Goal: Task Accomplishment & Management: Manage account settings

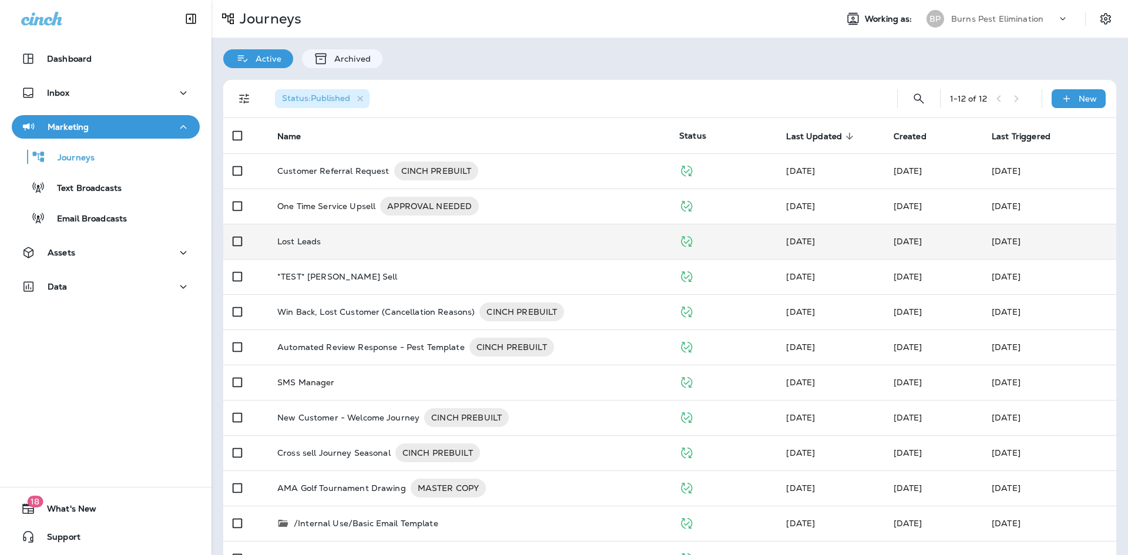
scroll to position [33, 0]
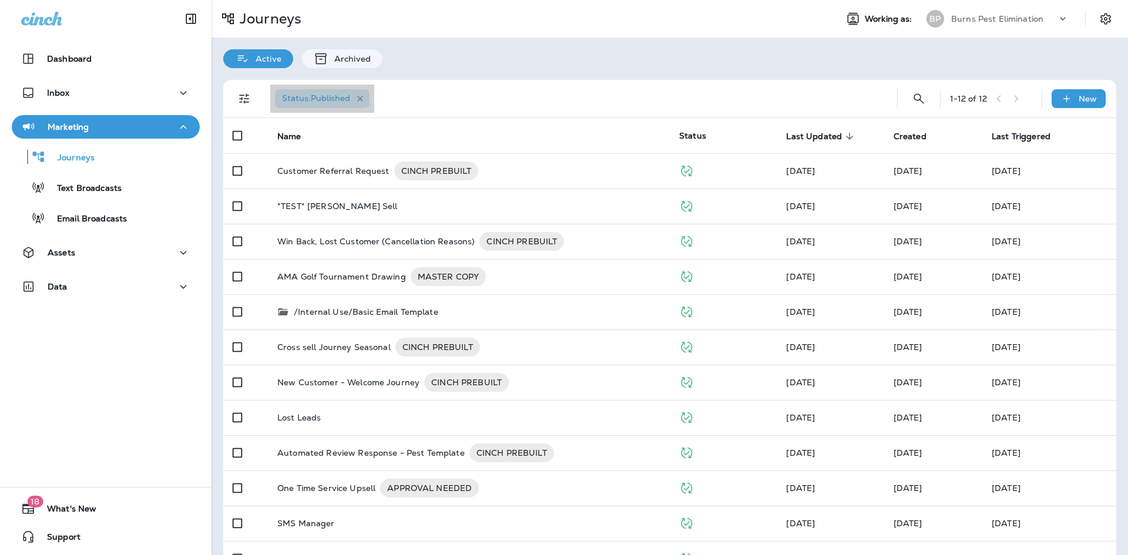
click at [358, 99] on icon "button" at bounding box center [360, 99] width 10 height 10
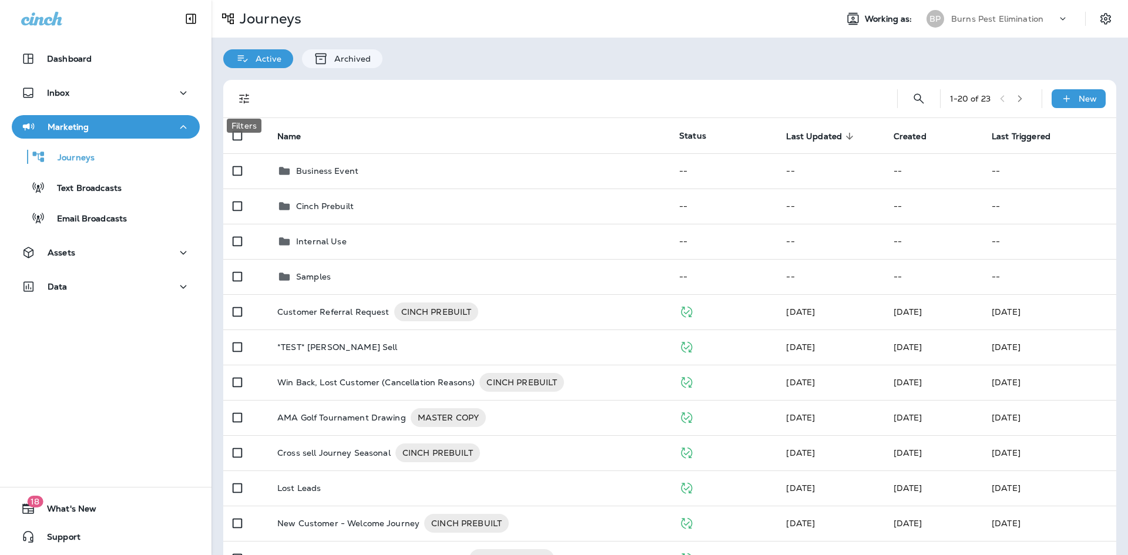
click at [240, 104] on icon "Filters" at bounding box center [244, 99] width 14 height 14
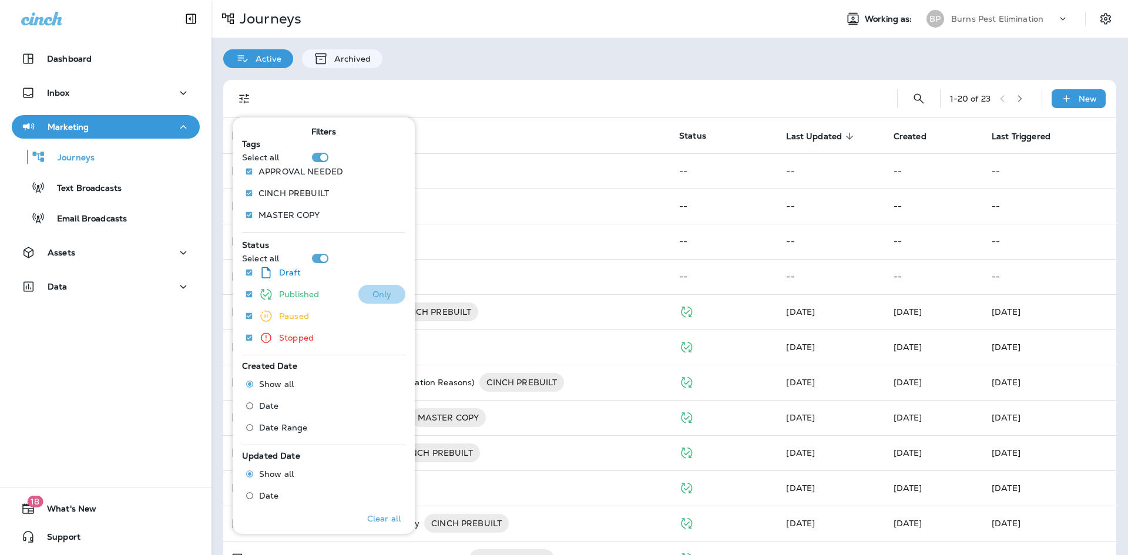
click at [362, 293] on button "Only" at bounding box center [381, 294] width 47 height 19
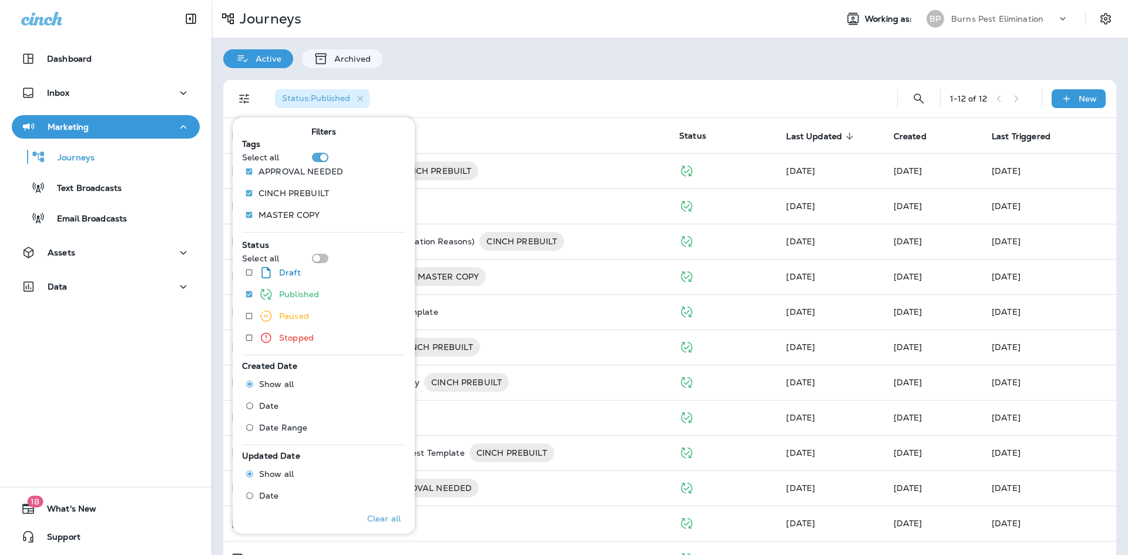
click at [505, 55] on div "Active Archived" at bounding box center [669, 53] width 916 height 31
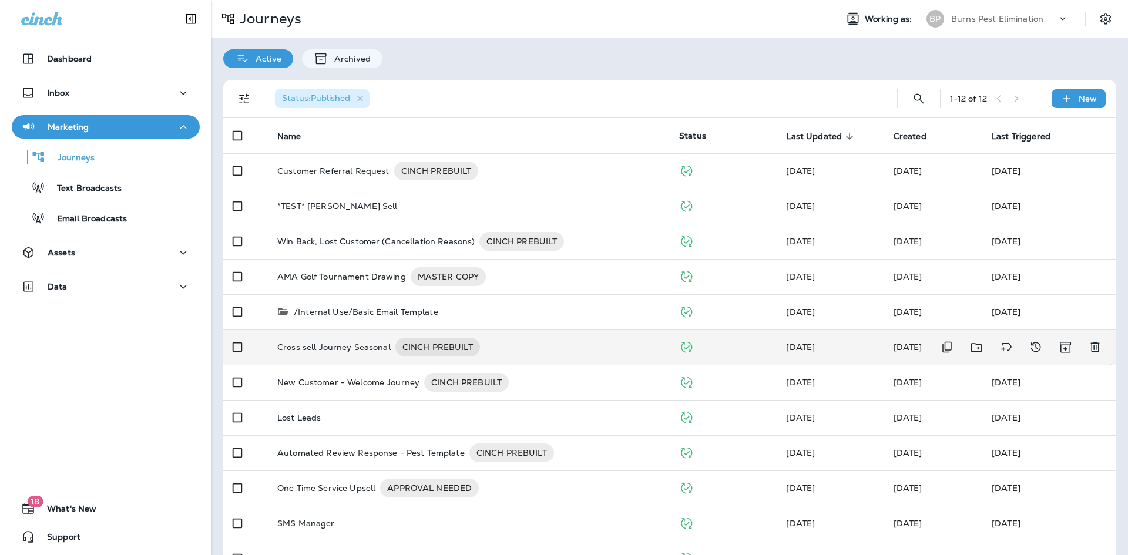
click at [325, 347] on p "Cross sell Journey Seasonal" at bounding box center [333, 347] width 113 height 19
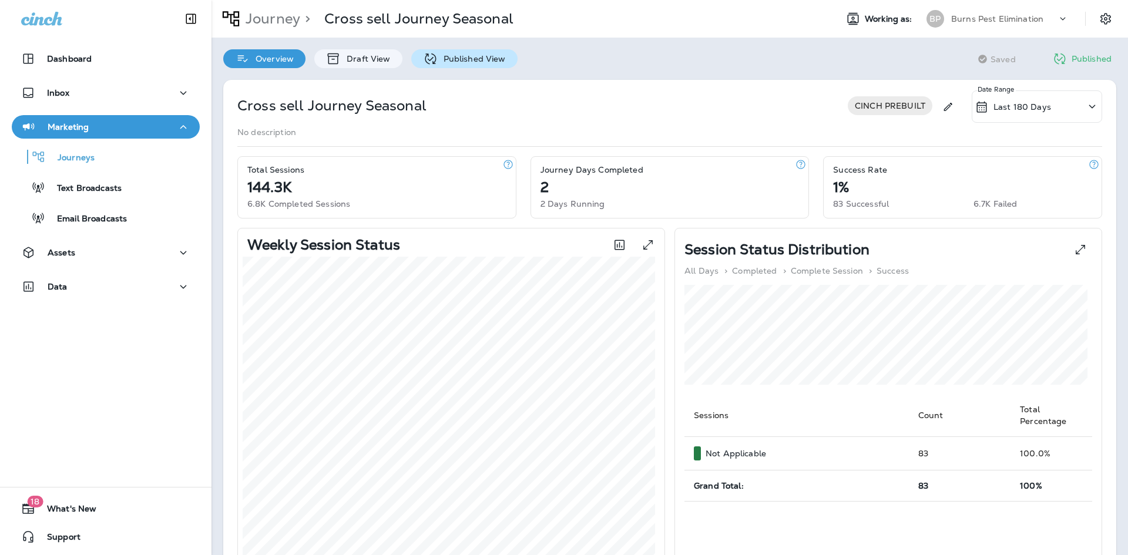
click at [476, 62] on p "Published View" at bounding box center [472, 58] width 68 height 9
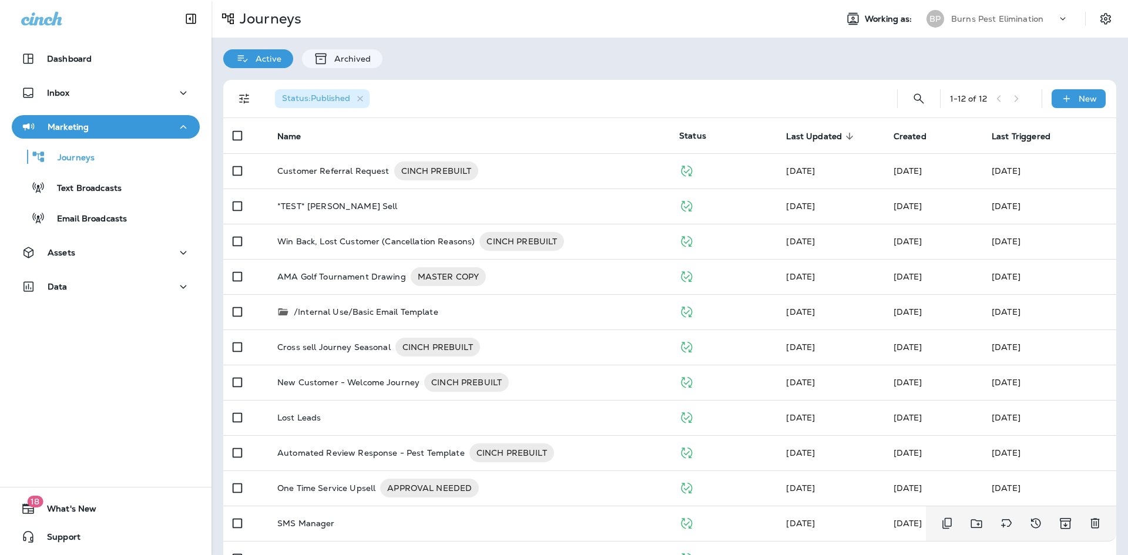
scroll to position [33, 0]
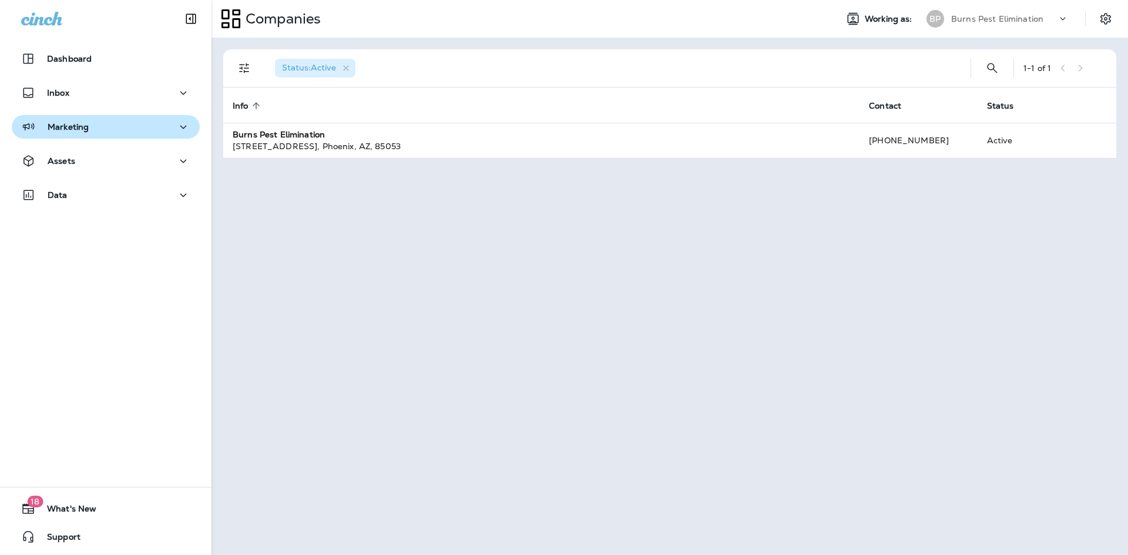
click at [151, 116] on button "Marketing" at bounding box center [106, 126] width 188 height 23
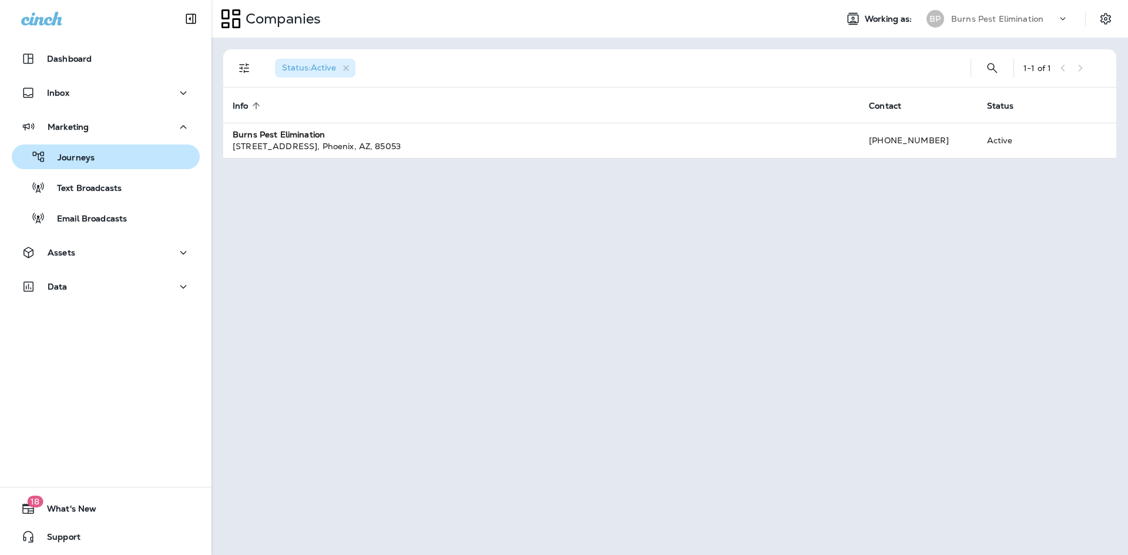
click at [116, 159] on div "Journeys" at bounding box center [105, 157] width 179 height 18
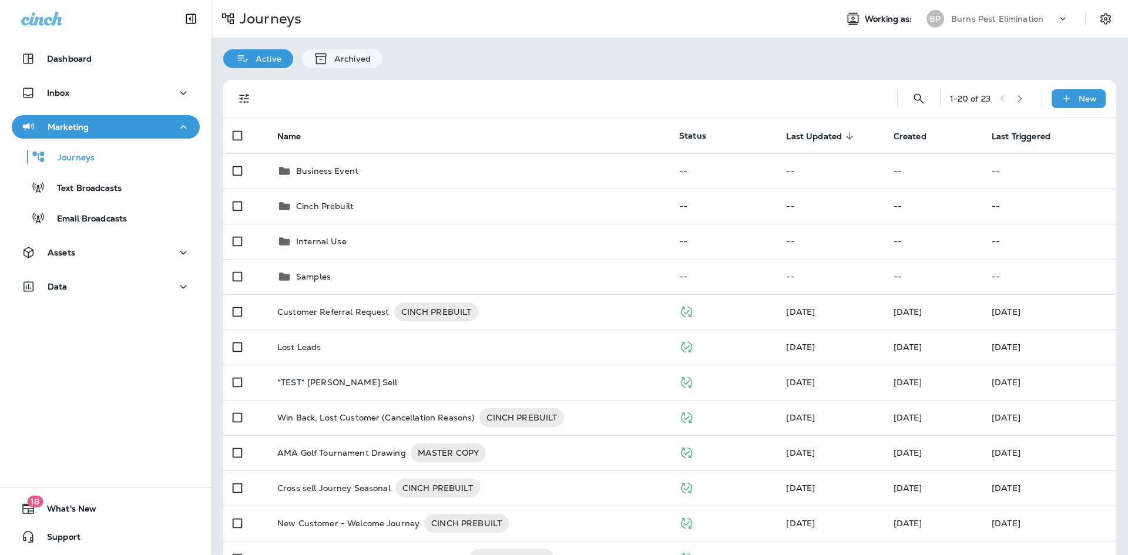
scroll to position [59, 0]
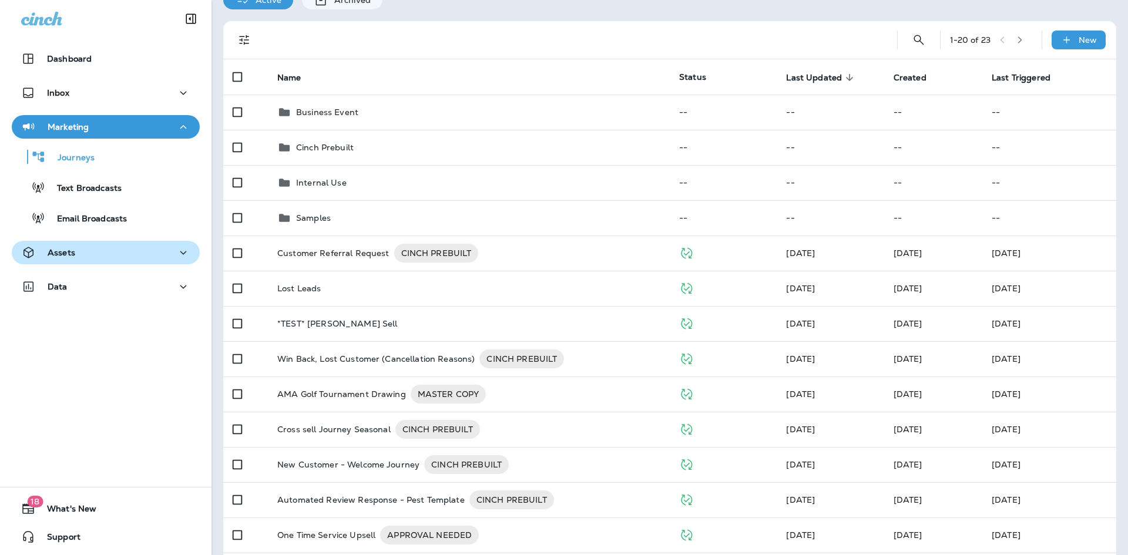
click at [143, 255] on div "Assets" at bounding box center [105, 253] width 169 height 15
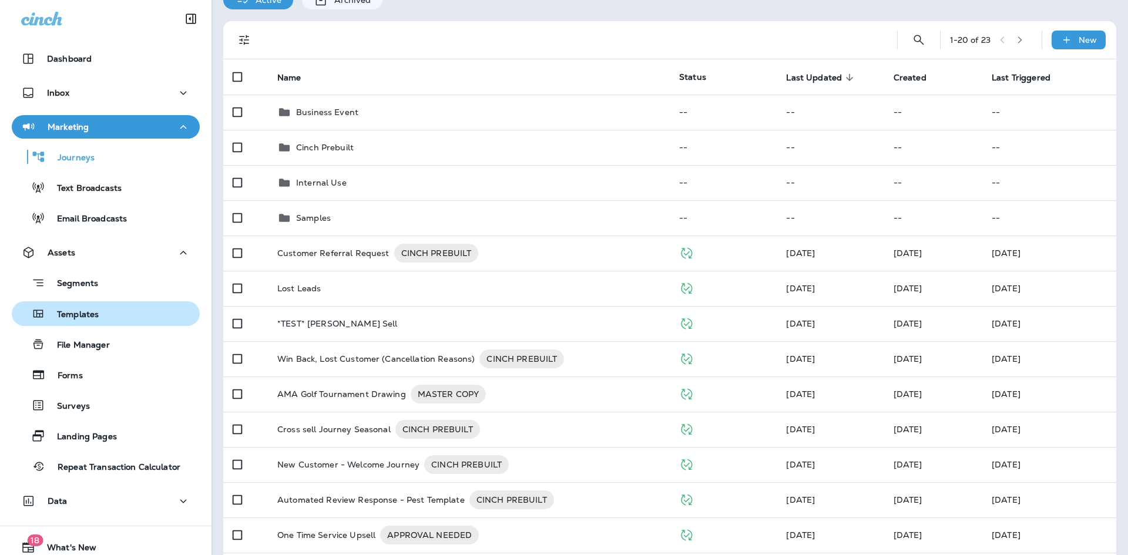
click at [122, 308] on div "Templates" at bounding box center [105, 314] width 179 height 18
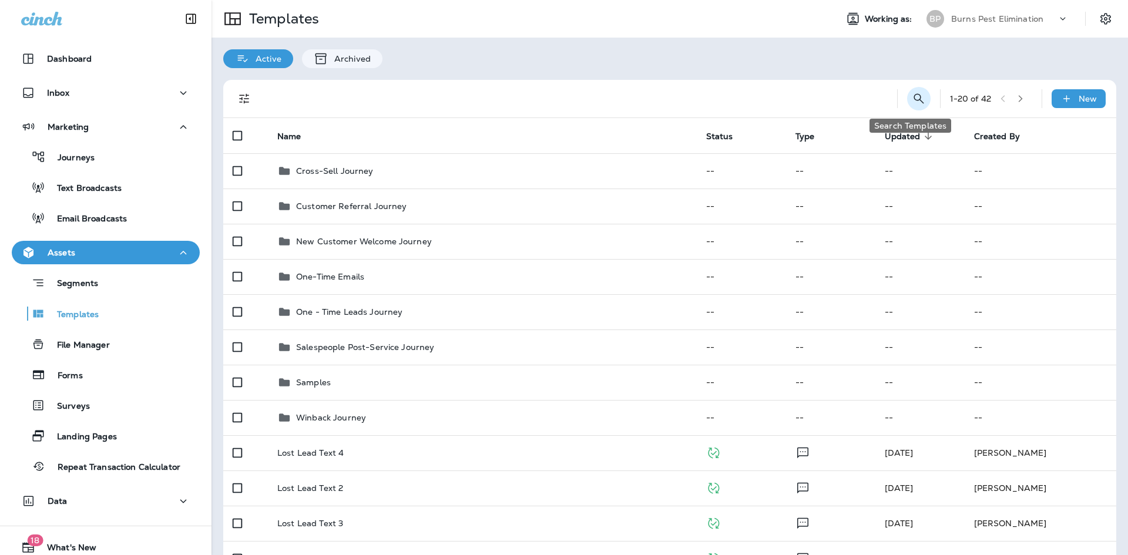
click at [907, 99] on button "Search Templates" at bounding box center [918, 98] width 23 height 23
click at [837, 102] on input "text" at bounding box center [866, 97] width 105 height 31
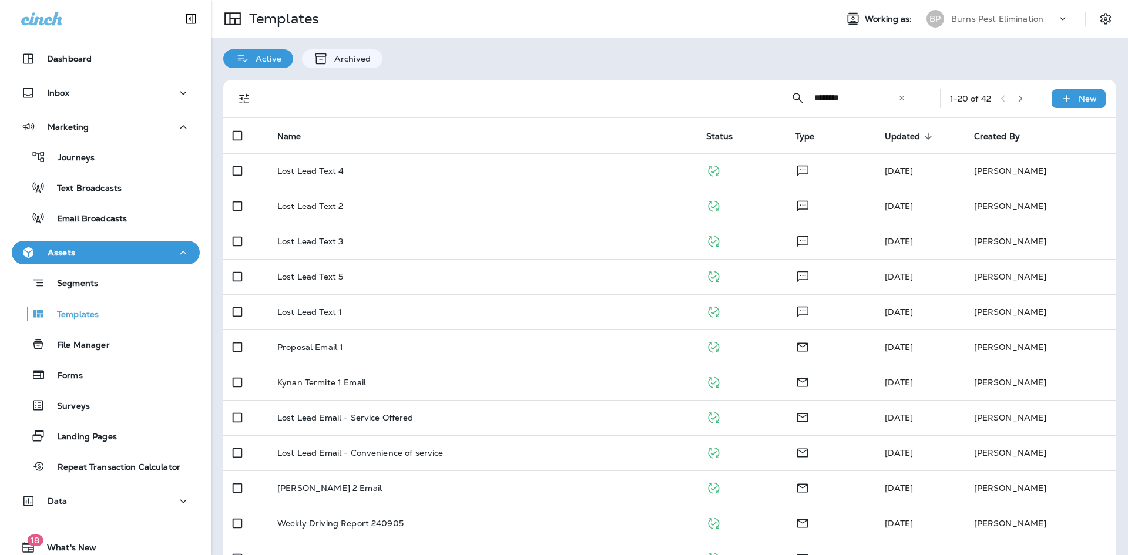
type input "********"
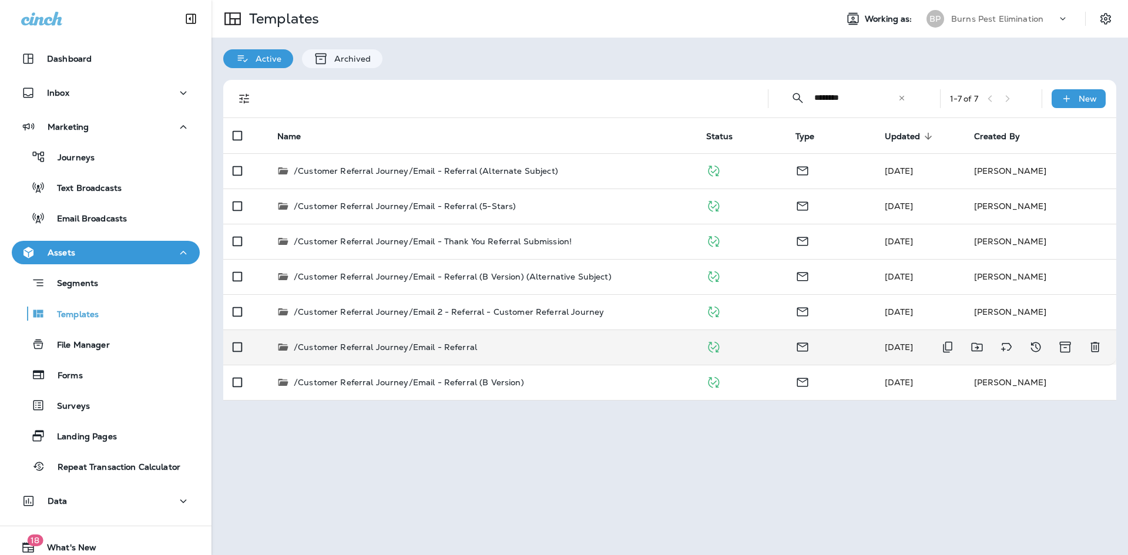
click at [443, 347] on p "/Customer Referral Journey/Email - Referral" at bounding box center [385, 347] width 183 height 12
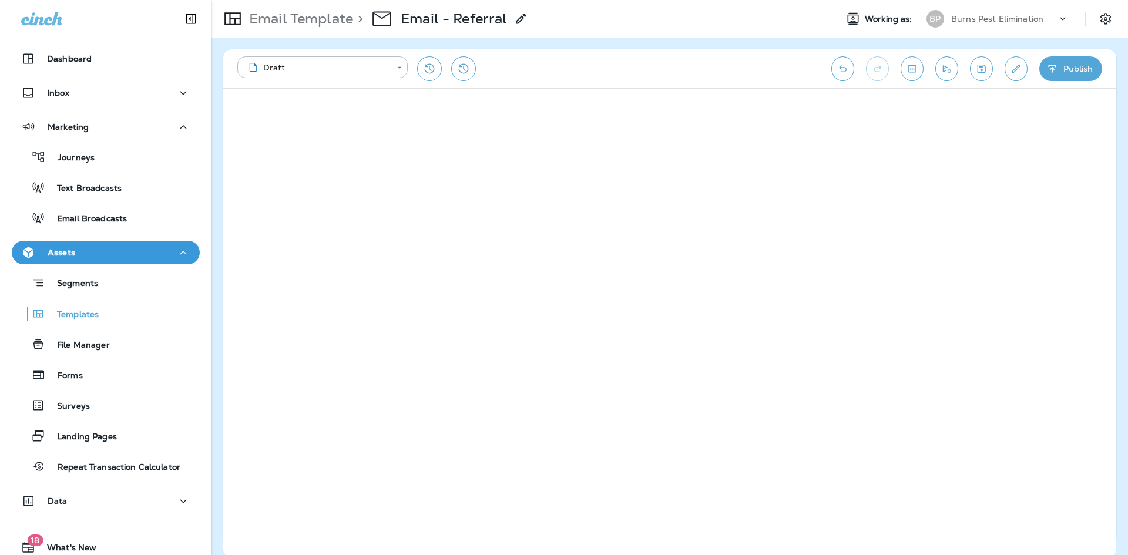
click at [1020, 66] on icon "Edit details" at bounding box center [1016, 69] width 8 height 8
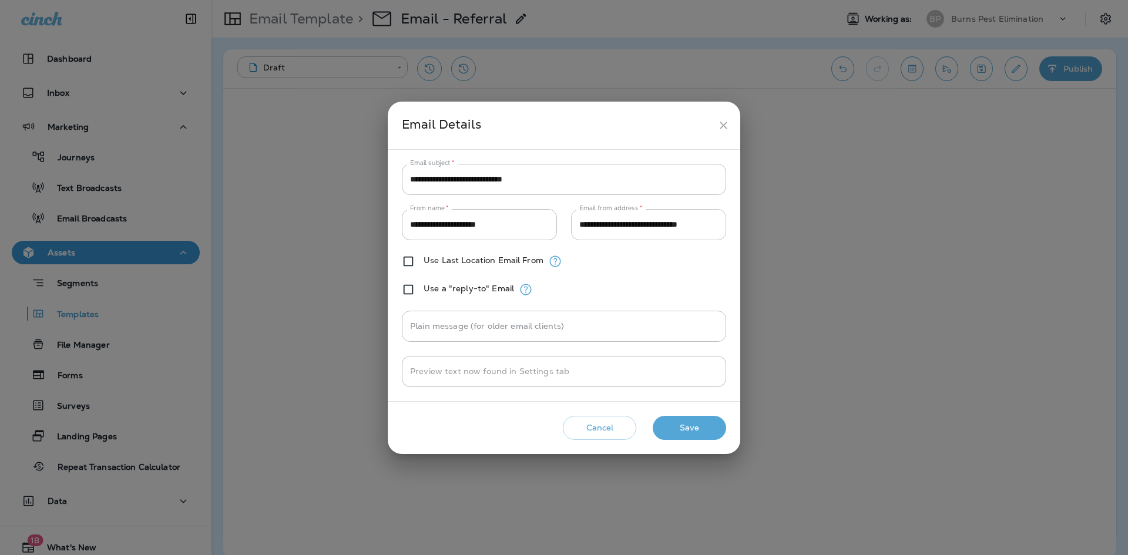
click at [628, 227] on input "**********" at bounding box center [648, 224] width 155 height 31
click at [719, 122] on icon "close" at bounding box center [723, 125] width 12 height 12
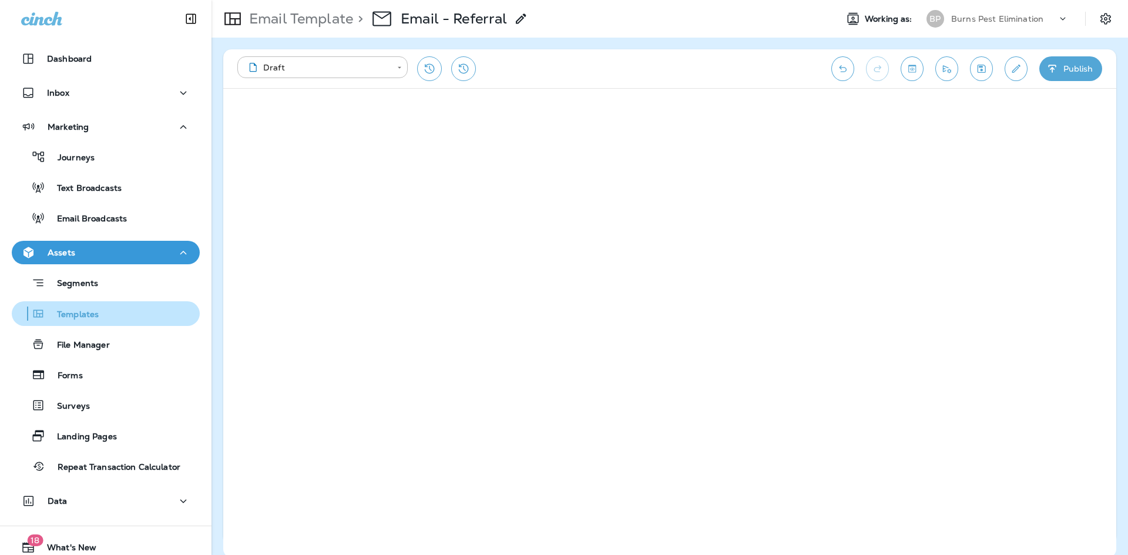
click at [137, 308] on div "Templates" at bounding box center [105, 314] width 179 height 18
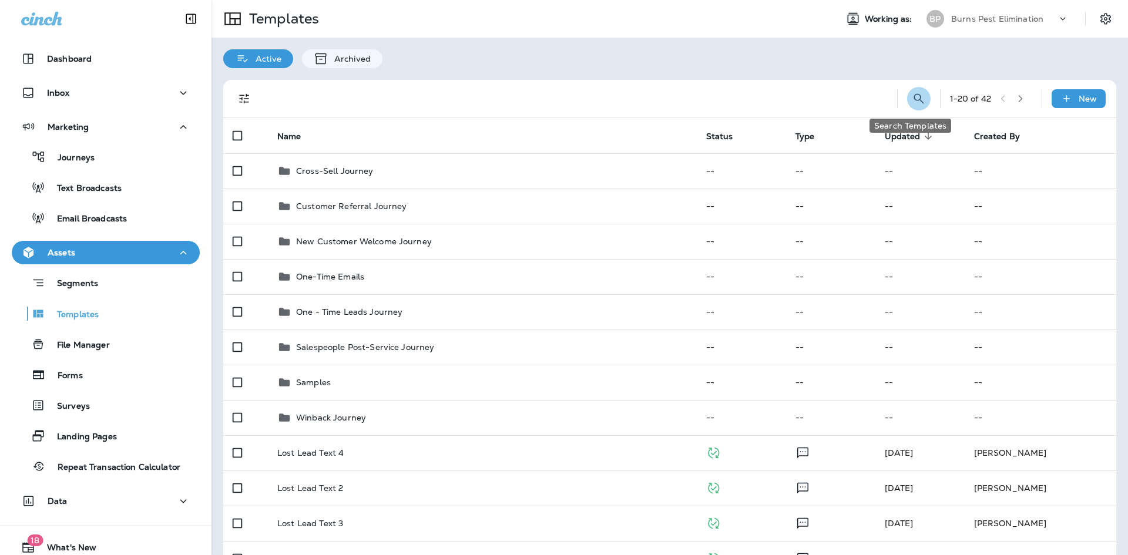
click at [912, 98] on icon "Search Templates" at bounding box center [919, 99] width 14 height 14
click at [845, 103] on input "text" at bounding box center [866, 97] width 105 height 31
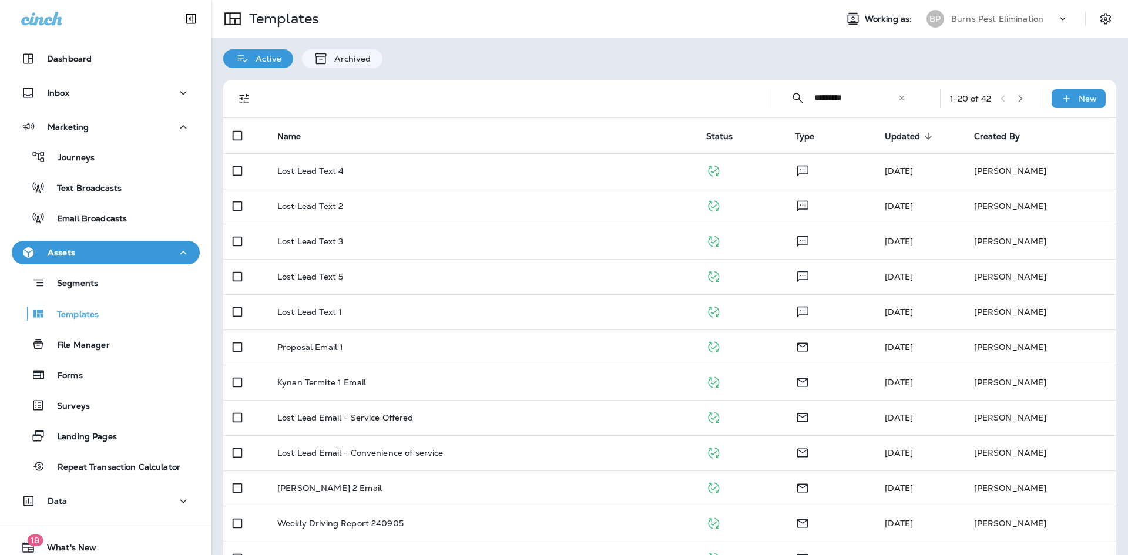
type input "*********"
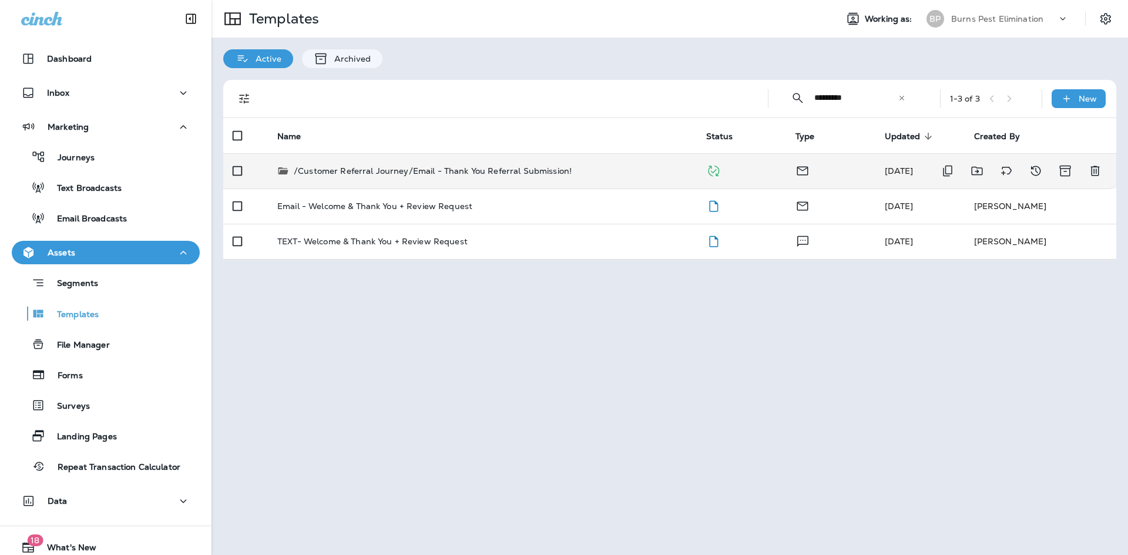
click at [616, 170] on div "/Customer Referral Journey/Email - Thank You Referral Submission!" at bounding box center [482, 171] width 410 height 12
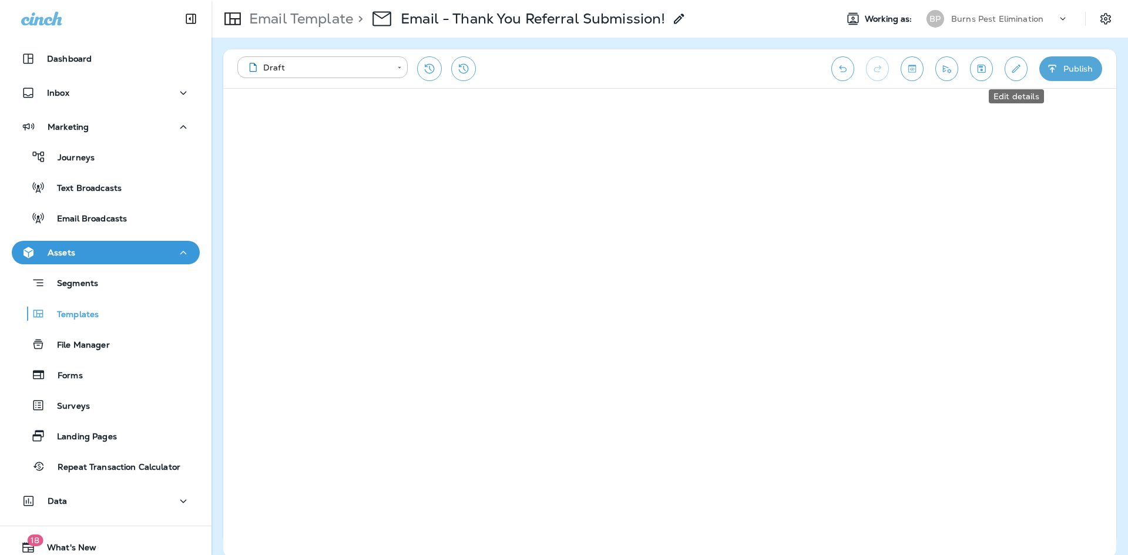
click at [1012, 68] on icon "Edit details" at bounding box center [1016, 69] width 12 height 12
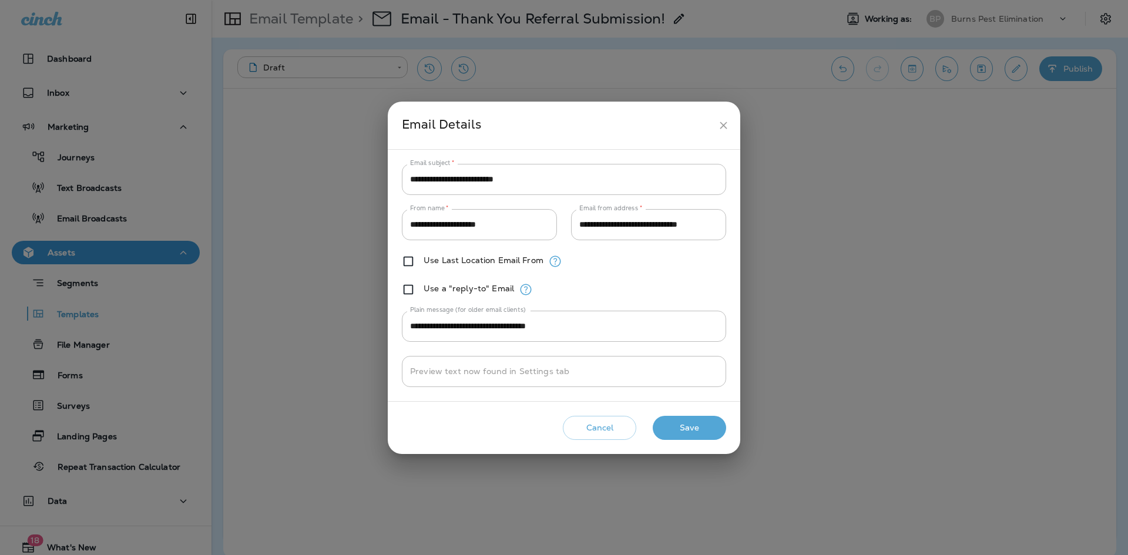
click at [721, 122] on icon "close" at bounding box center [723, 125] width 7 height 7
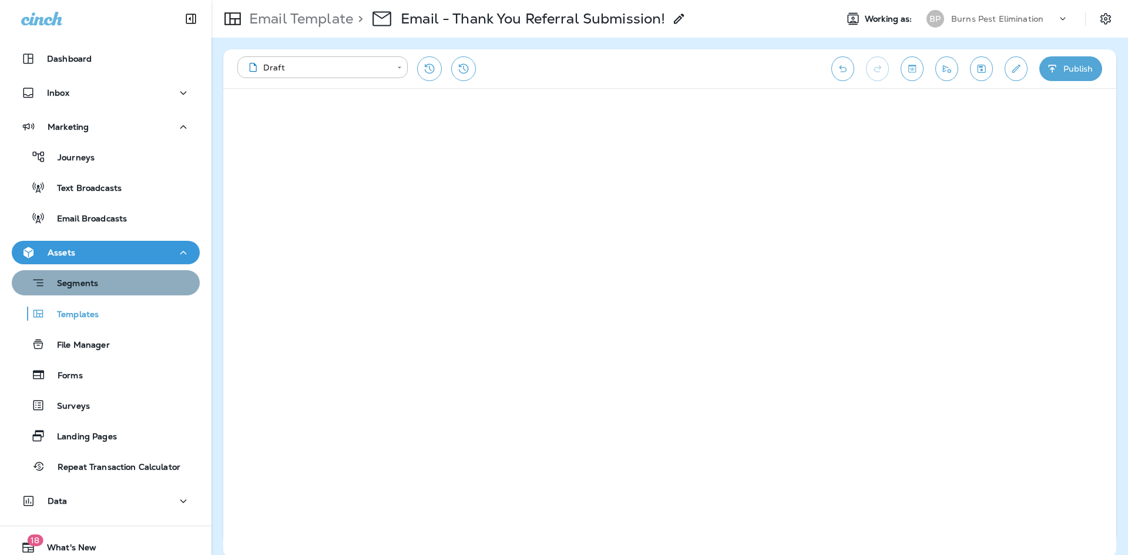
click at [109, 283] on div "Segments" at bounding box center [105, 283] width 179 height 18
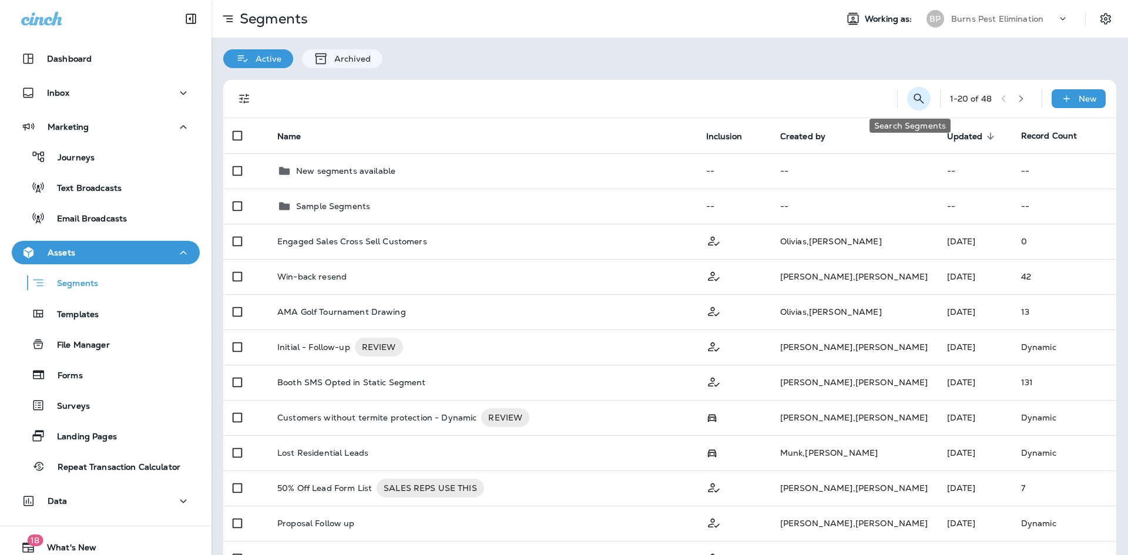
click at [913, 95] on icon "Search Segments" at bounding box center [919, 99] width 14 height 14
click at [820, 98] on input "text" at bounding box center [866, 97] width 105 height 31
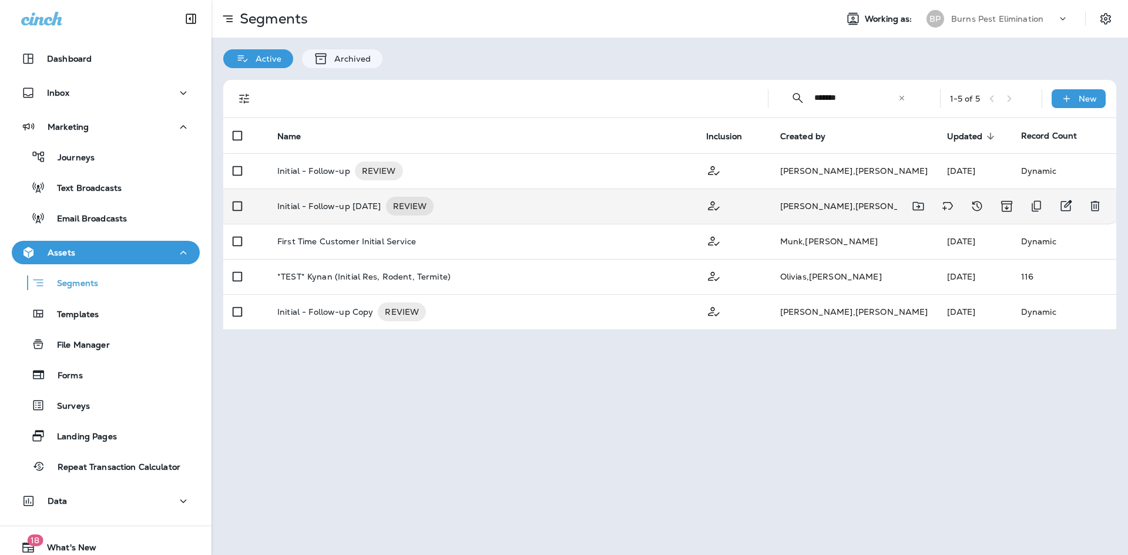
type input "*******"
click at [490, 200] on div "Initial - Follow-up 1 day ago REVIEW" at bounding box center [482, 206] width 410 height 19
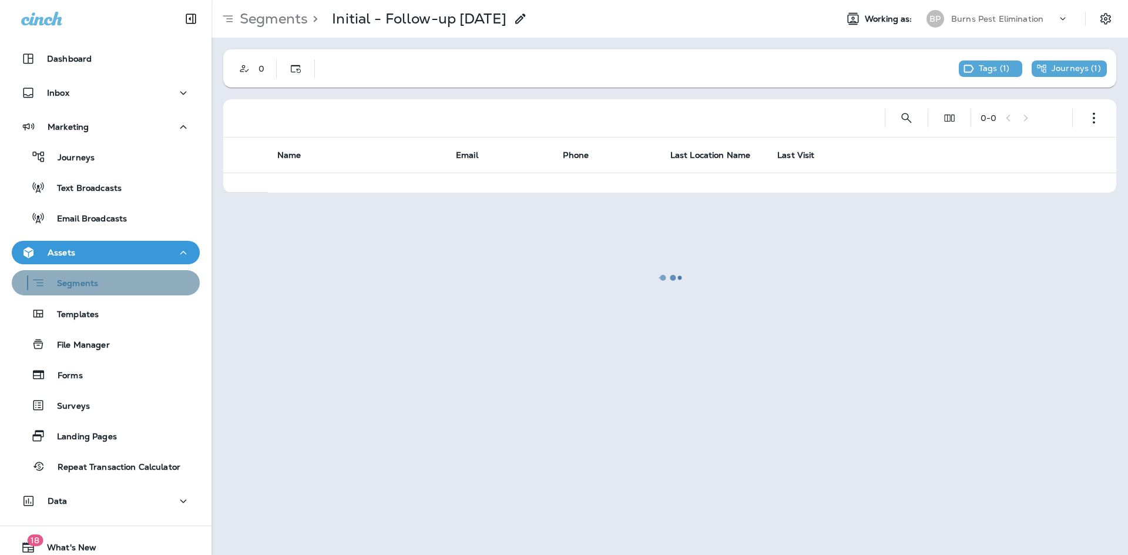
click at [122, 275] on div "Segments" at bounding box center [105, 283] width 179 height 18
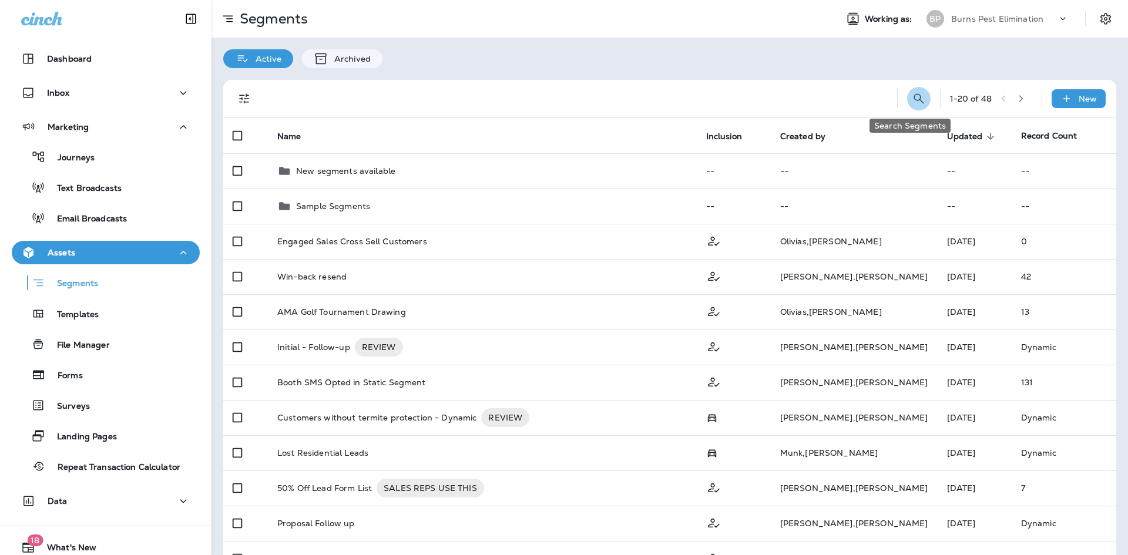
click at [912, 93] on icon "Search Segments" at bounding box center [919, 99] width 14 height 14
click at [876, 100] on input "text" at bounding box center [866, 97] width 105 height 31
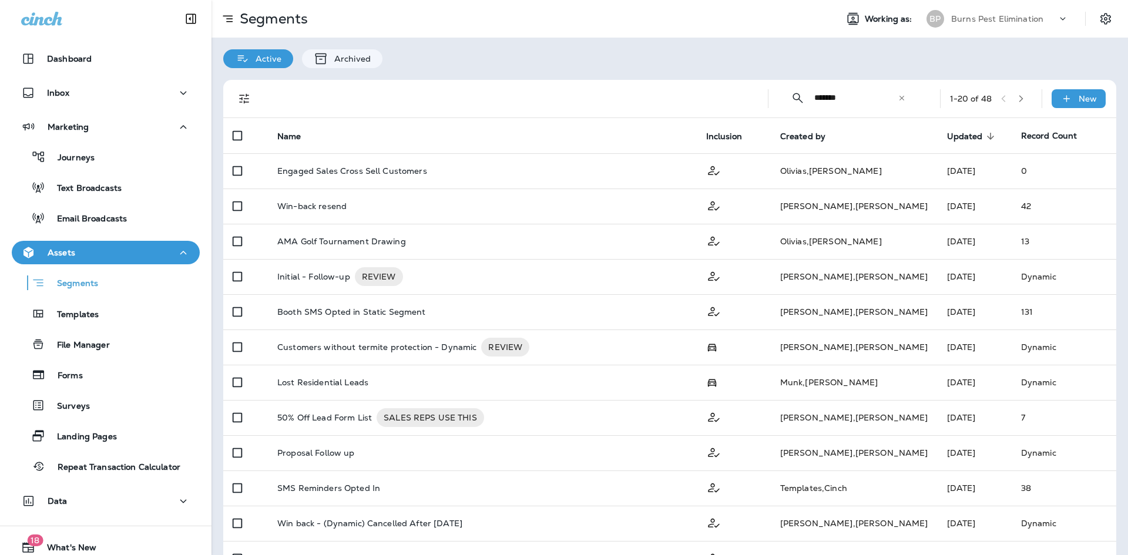
type input "*******"
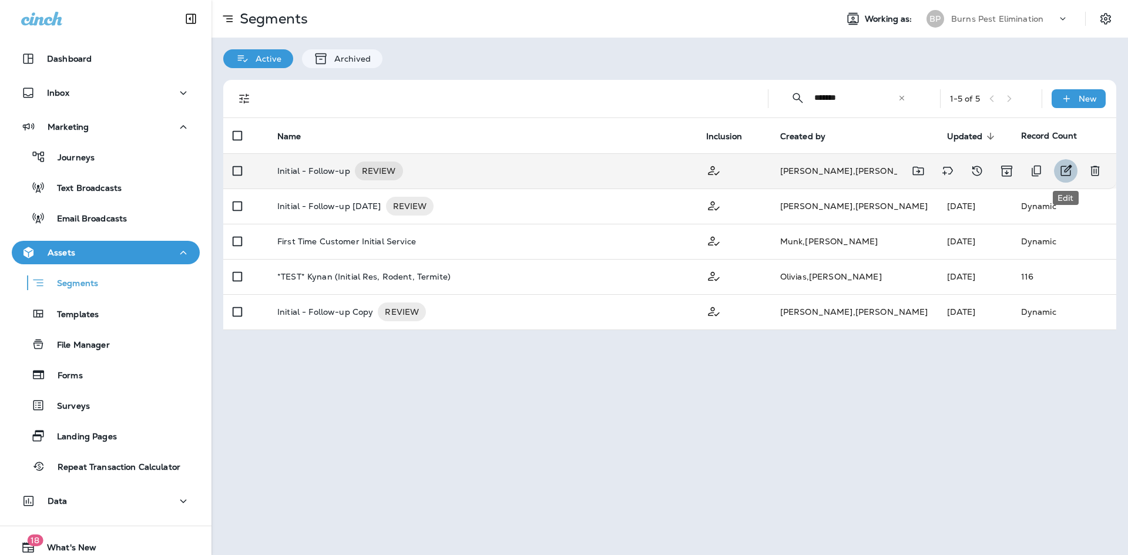
click at [1057, 170] on button "Edit" at bounding box center [1065, 170] width 23 height 23
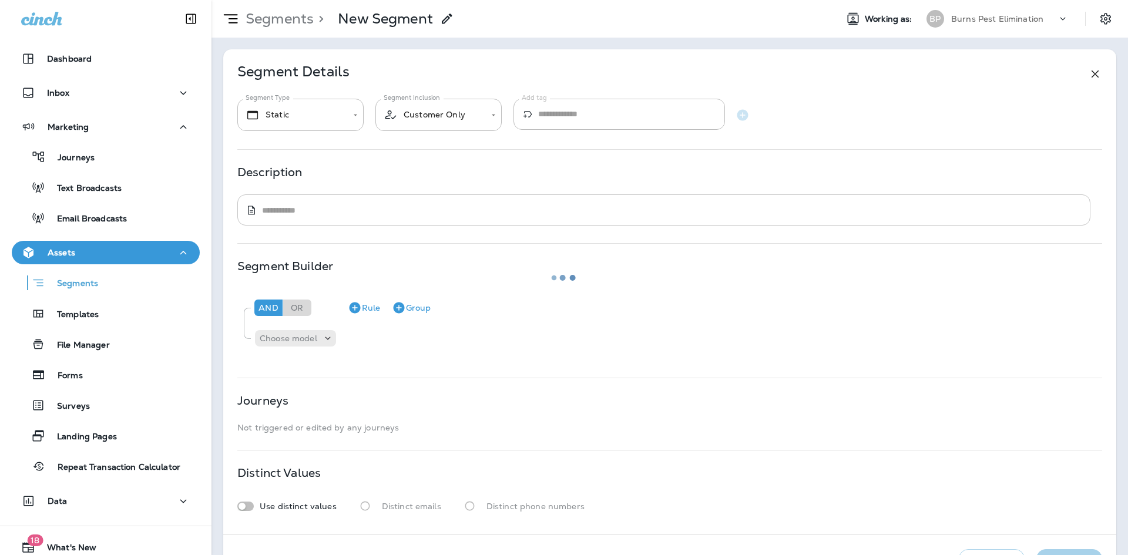
type input "*******"
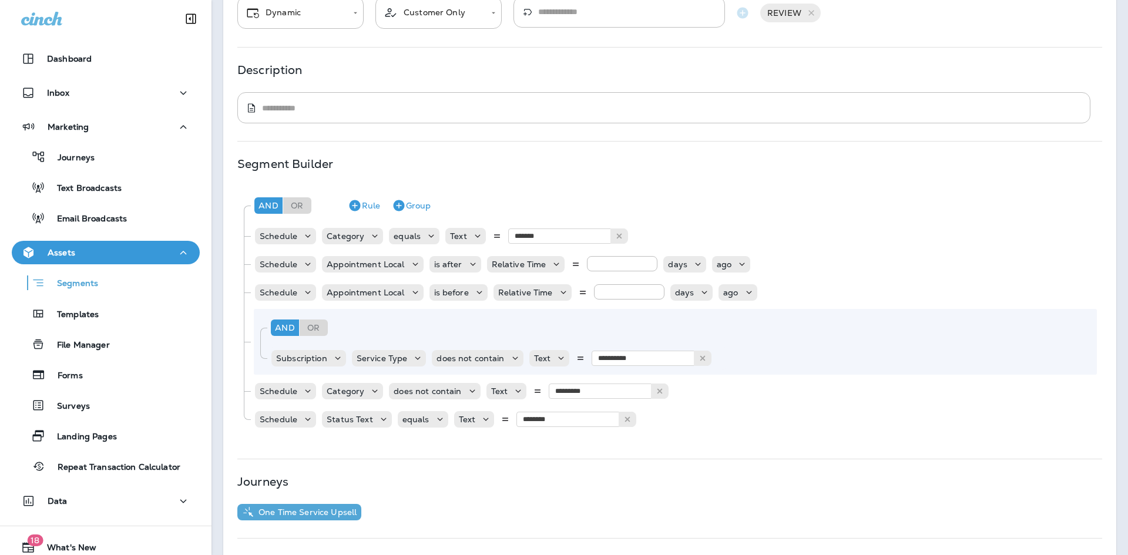
scroll to position [117, 0]
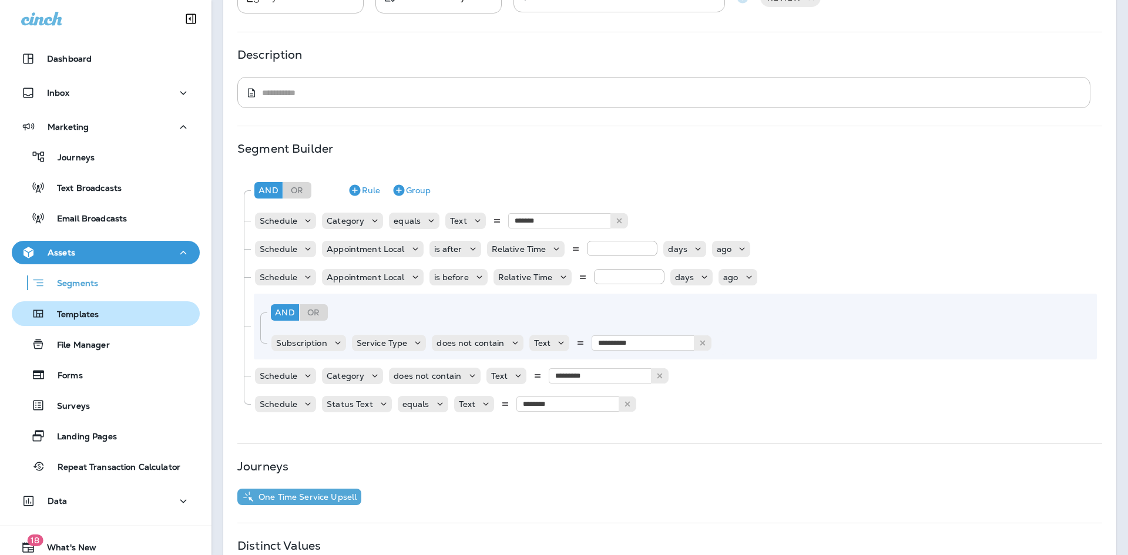
click at [118, 317] on div "Templates" at bounding box center [105, 314] width 179 height 18
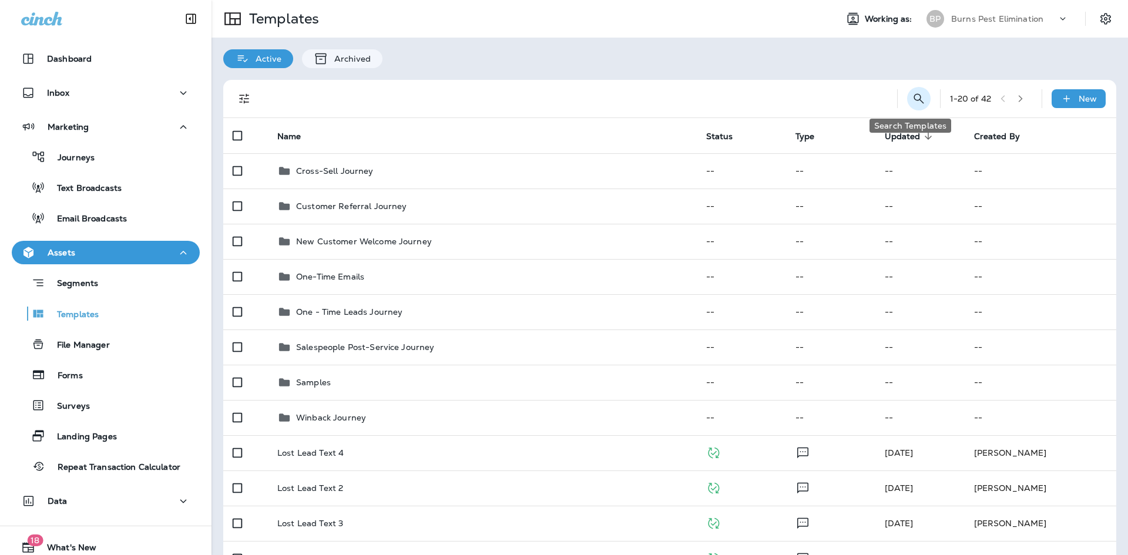
click at [916, 100] on icon "Search Templates" at bounding box center [919, 99] width 14 height 14
click at [845, 96] on input "text" at bounding box center [866, 97] width 105 height 31
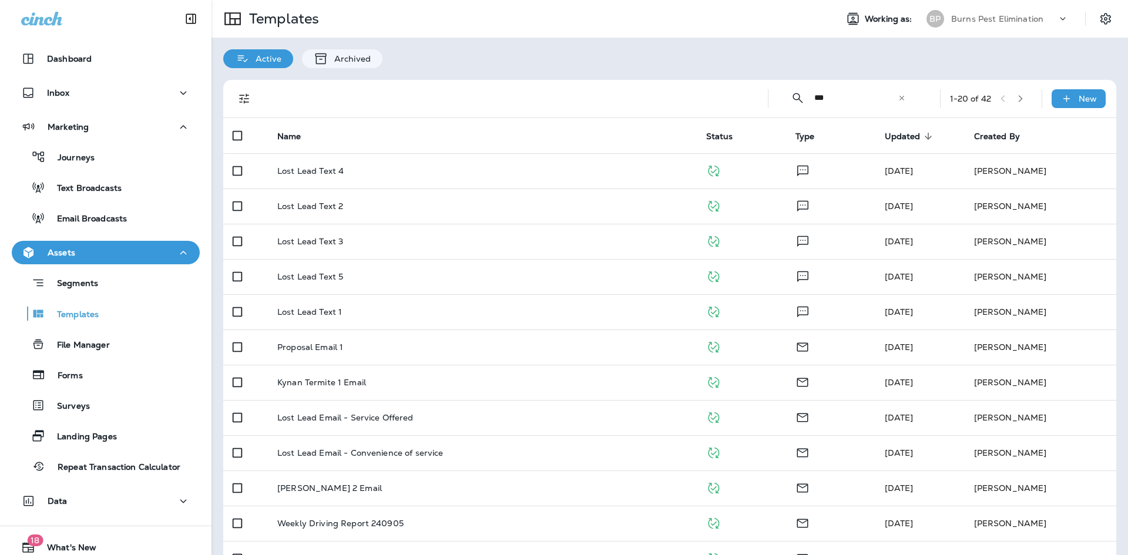
type input "***"
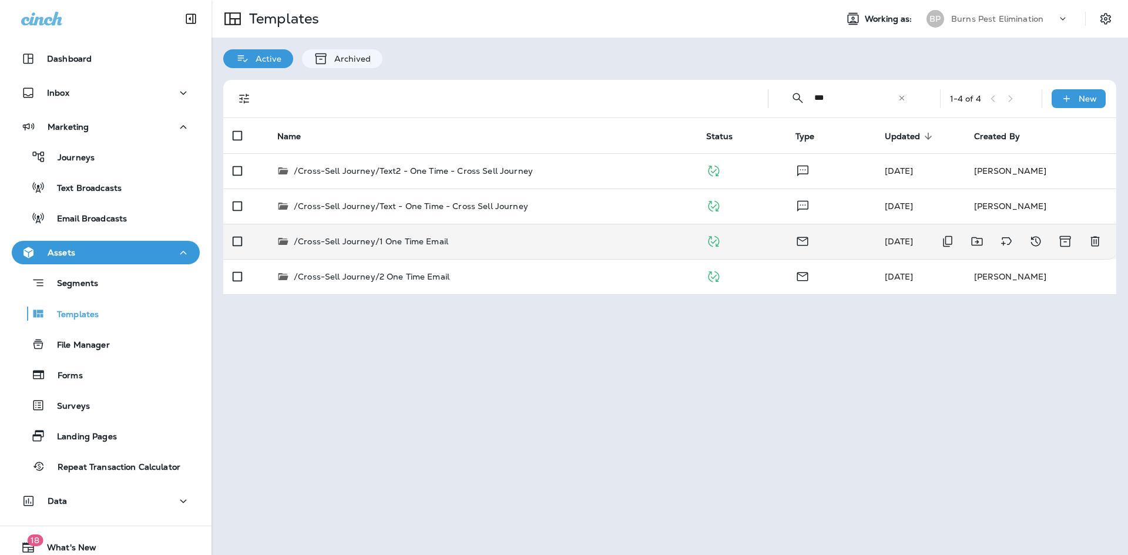
click at [516, 244] on div "/Cross-Sell Journey/1 One Time Email" at bounding box center [482, 242] width 410 height 12
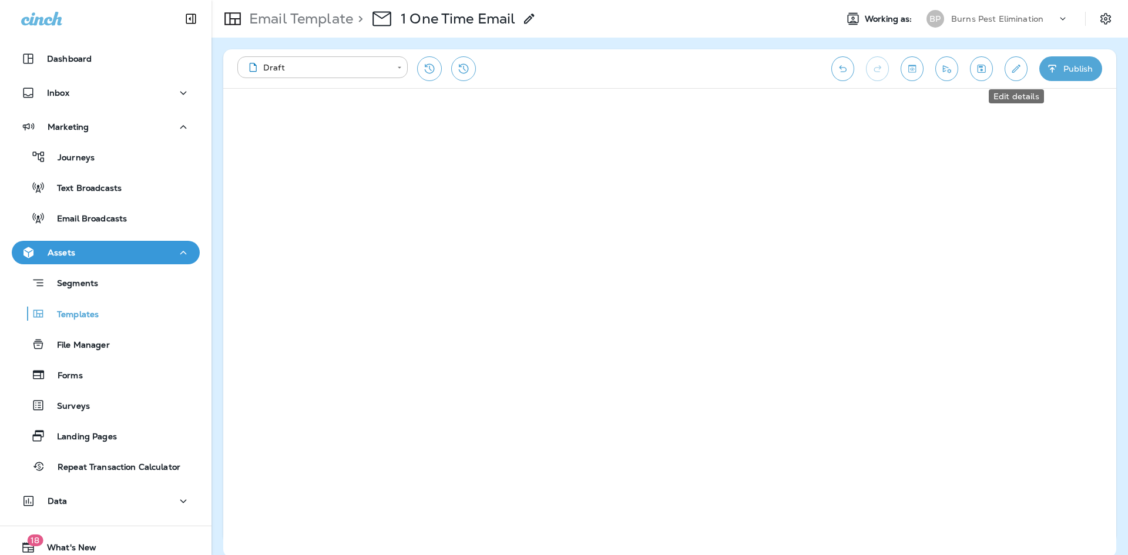
click at [1008, 70] on button "Edit details" at bounding box center [1015, 68] width 23 height 25
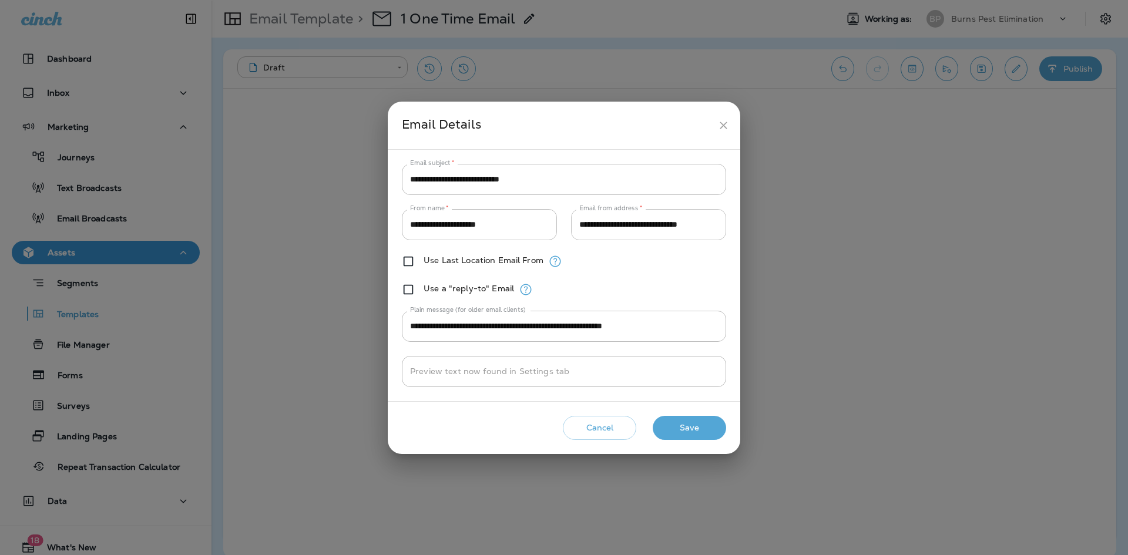
click at [670, 234] on input "**********" at bounding box center [648, 224] width 155 height 31
click at [669, 234] on input "**********" at bounding box center [648, 224] width 155 height 31
click at [721, 132] on button "close" at bounding box center [724, 126] width 22 height 22
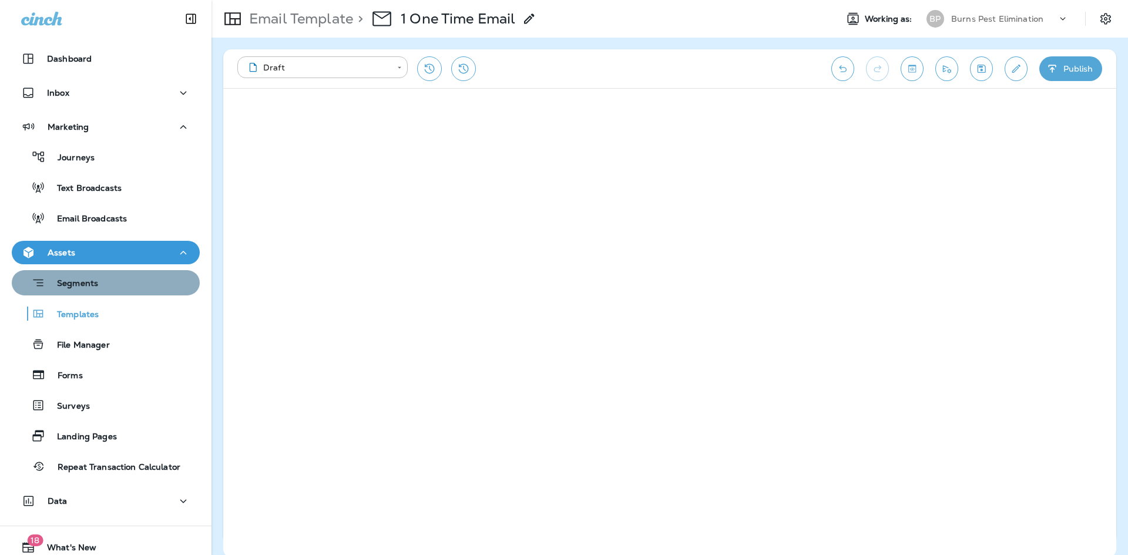
click at [117, 288] on div "Segments" at bounding box center [105, 283] width 179 height 18
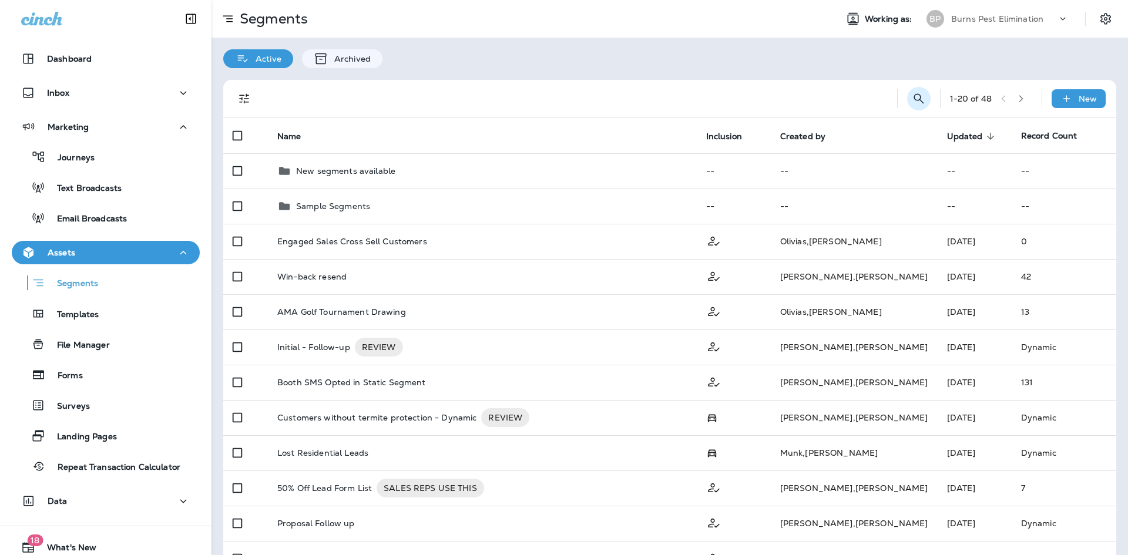
click at [907, 102] on button "Search Segments" at bounding box center [918, 98] width 23 height 23
click at [858, 100] on input "text" at bounding box center [866, 97] width 105 height 31
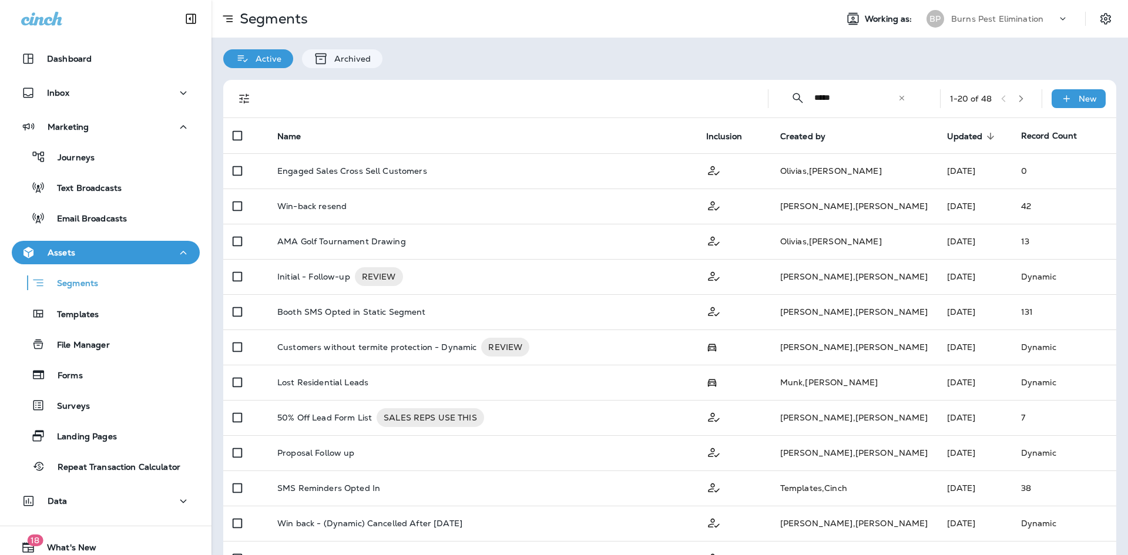
type input "****"
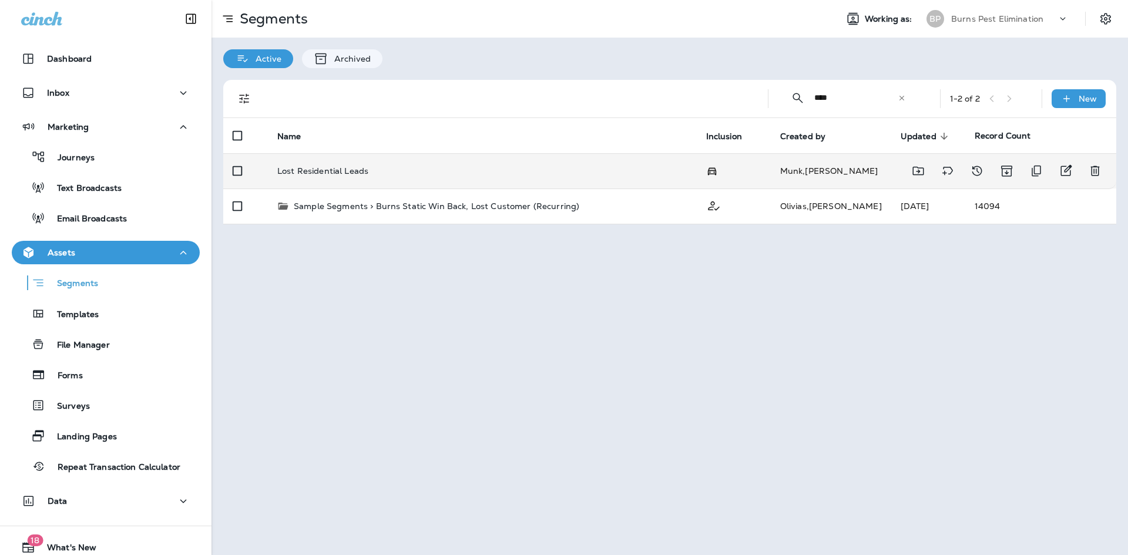
click at [391, 170] on div "Lost Residential Leads" at bounding box center [482, 170] width 410 height 9
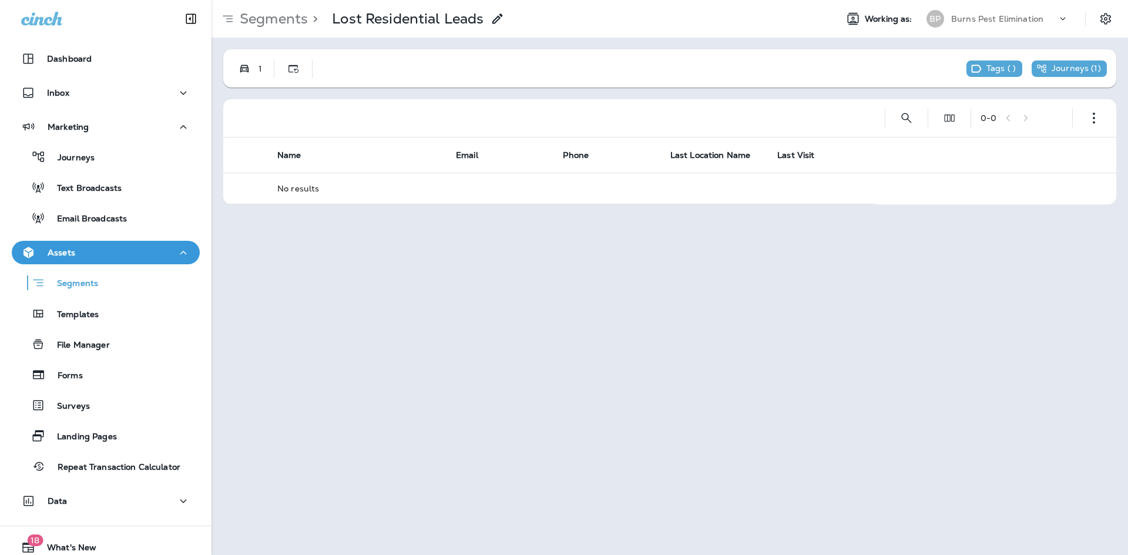
click at [277, 18] on p "Segments" at bounding box center [271, 19] width 73 height 18
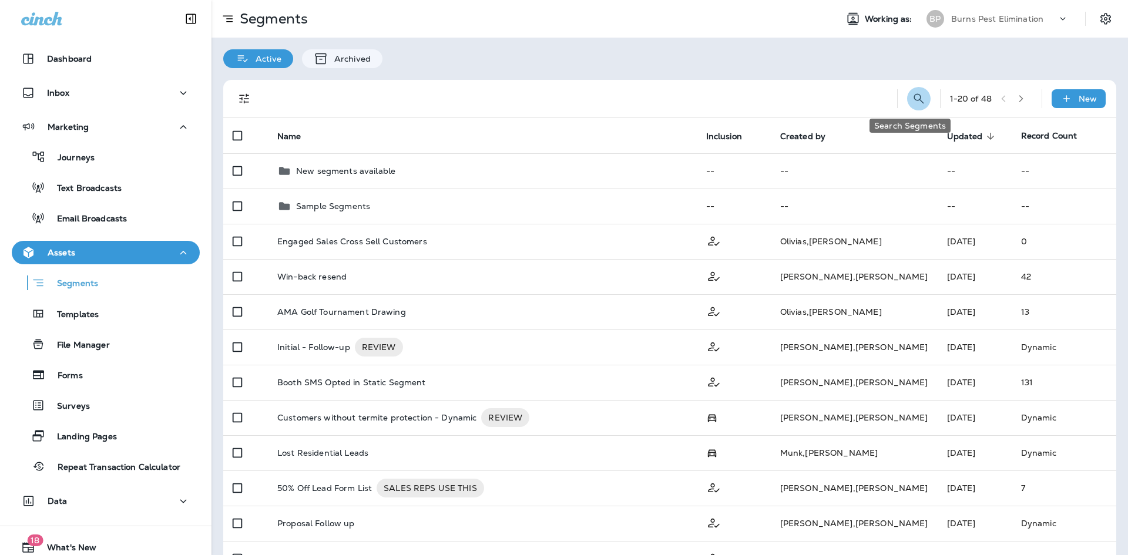
click at [915, 97] on icon "Search Segments" at bounding box center [919, 99] width 14 height 14
click at [871, 102] on input "text" at bounding box center [866, 97] width 105 height 31
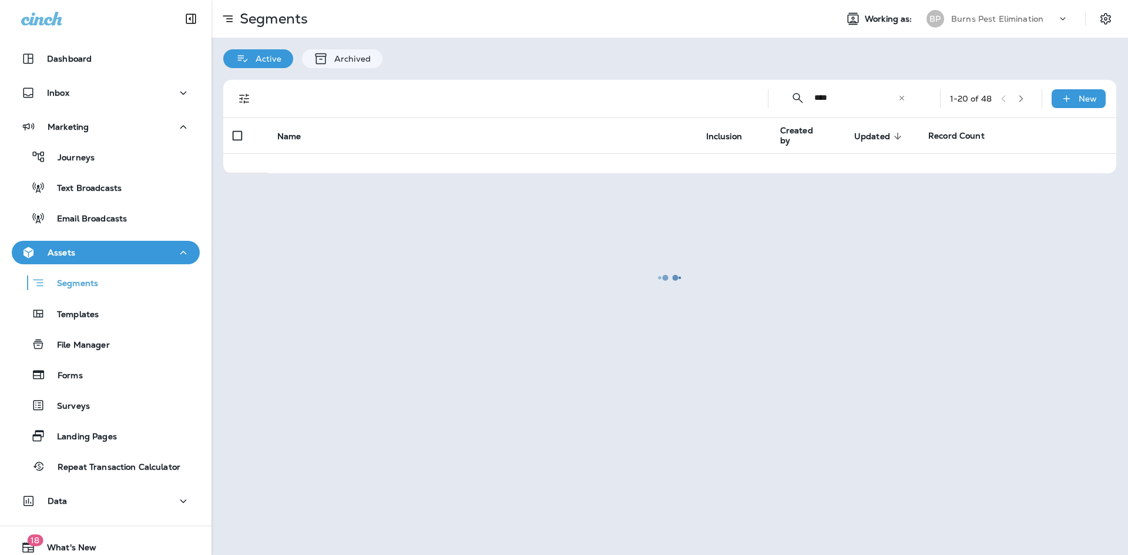
type input "****"
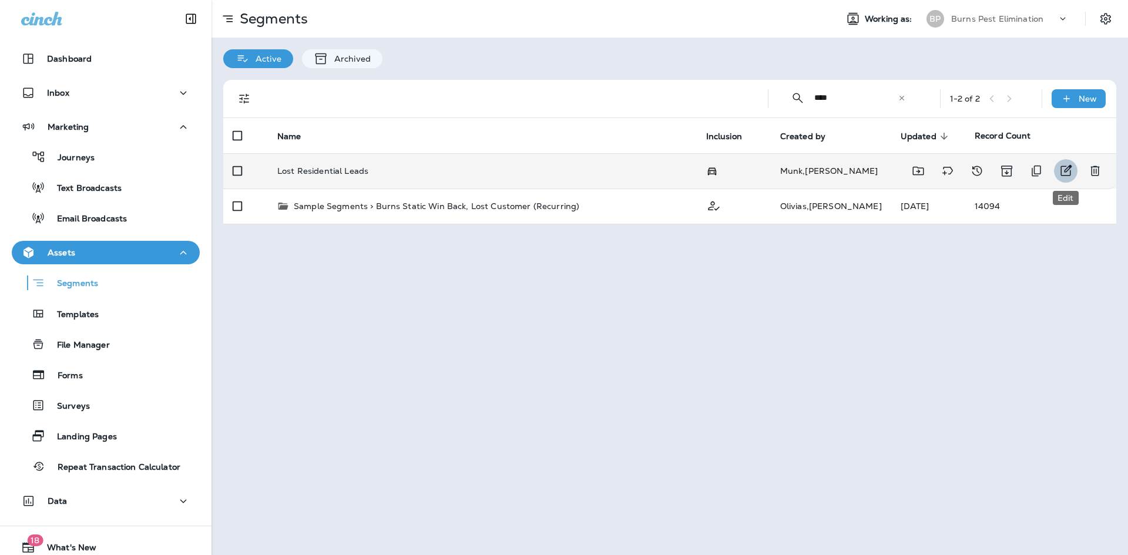
click at [1066, 167] on icon "Edit" at bounding box center [1066, 170] width 11 height 11
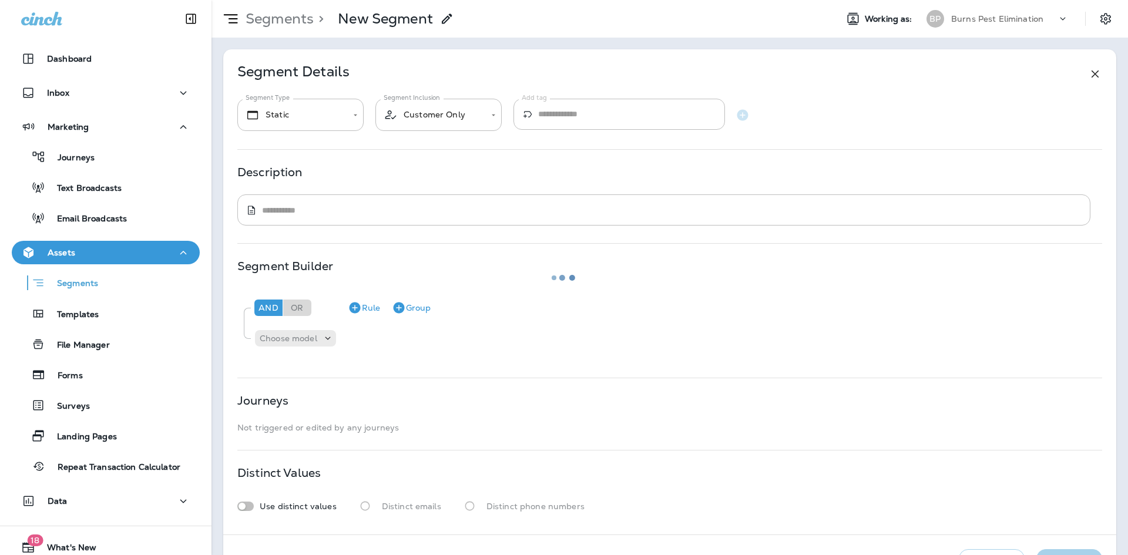
type input "*******"
type input "**********"
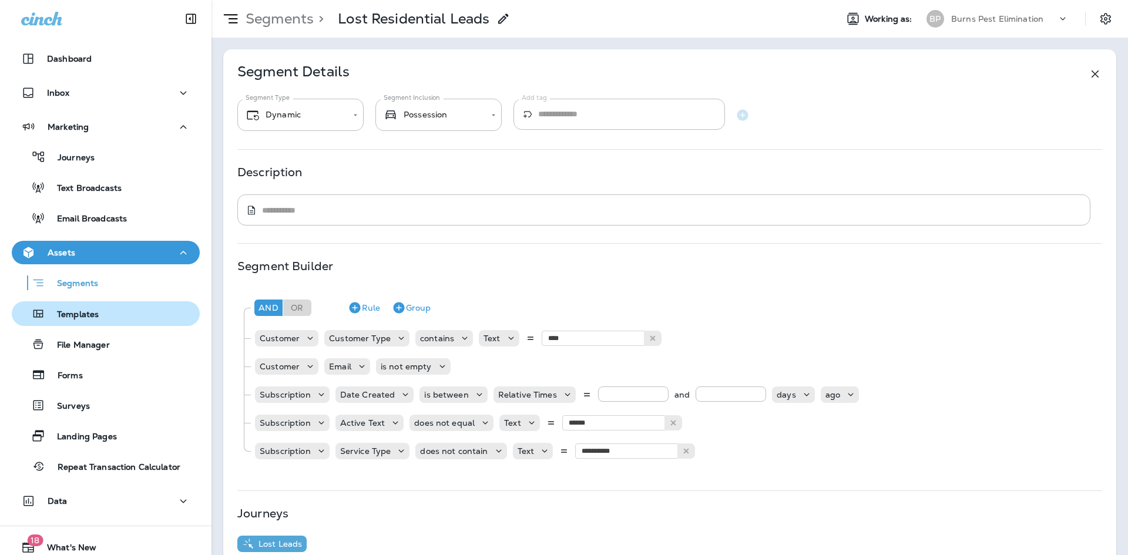
click at [117, 322] on button "Templates" at bounding box center [106, 313] width 188 height 25
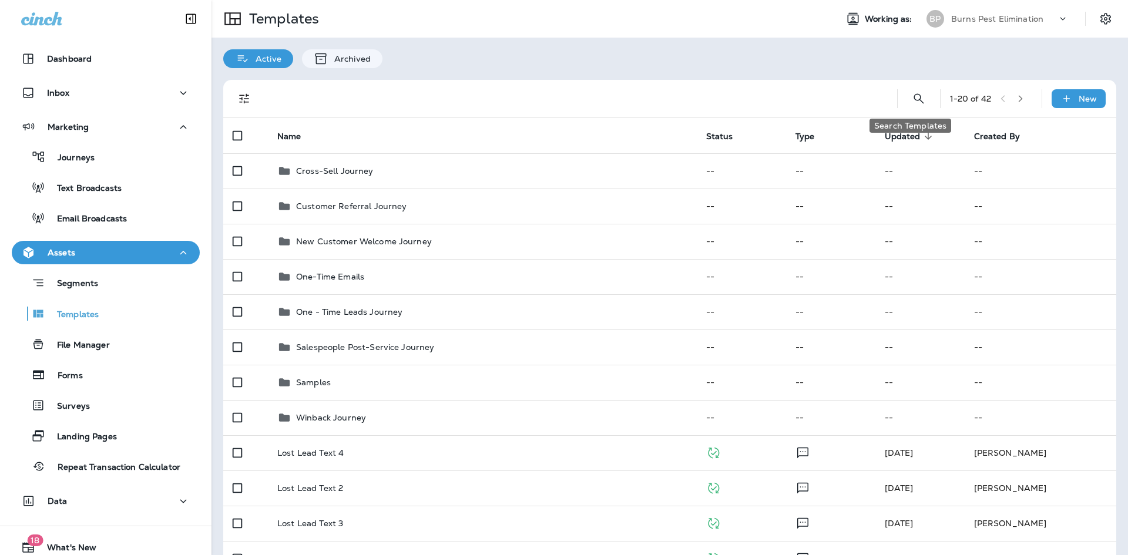
click at [918, 97] on button "Search Templates" at bounding box center [918, 98] width 23 height 23
click at [888, 94] on input "text" at bounding box center [866, 97] width 105 height 31
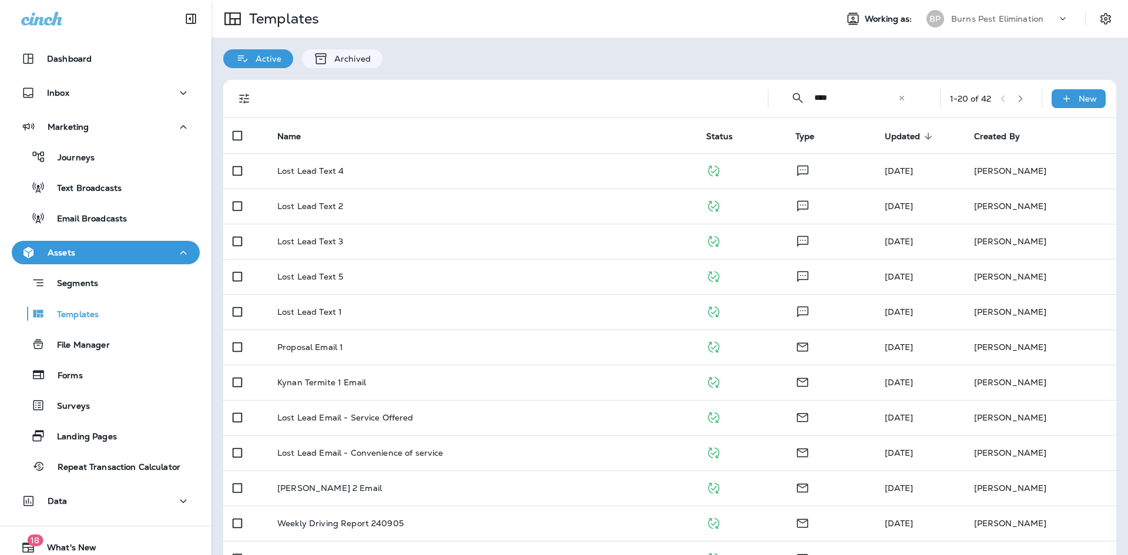
type input "****"
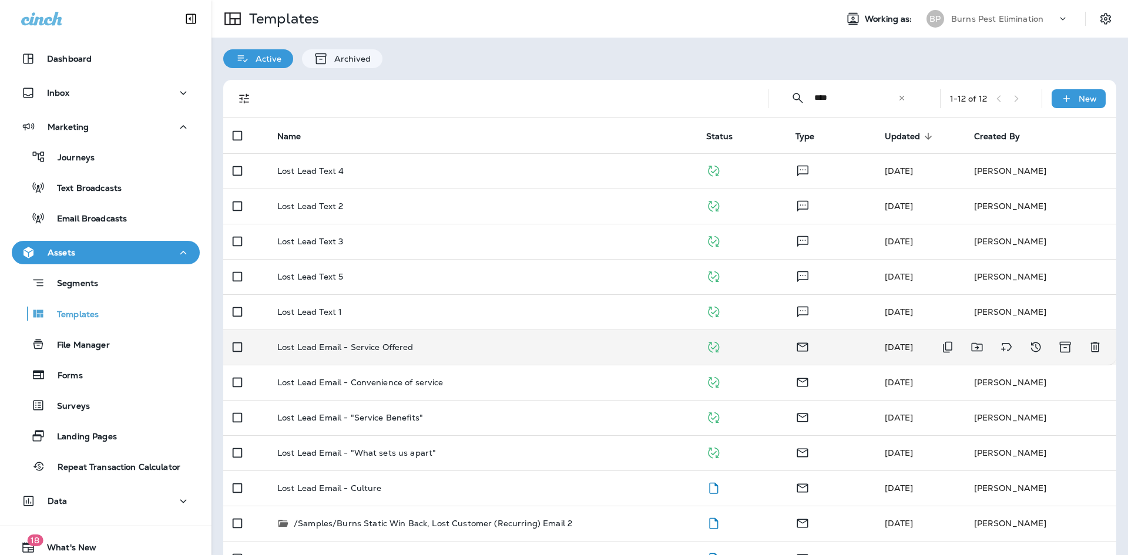
click at [380, 349] on p "Lost Lead Email - Service Offered" at bounding box center [345, 346] width 136 height 9
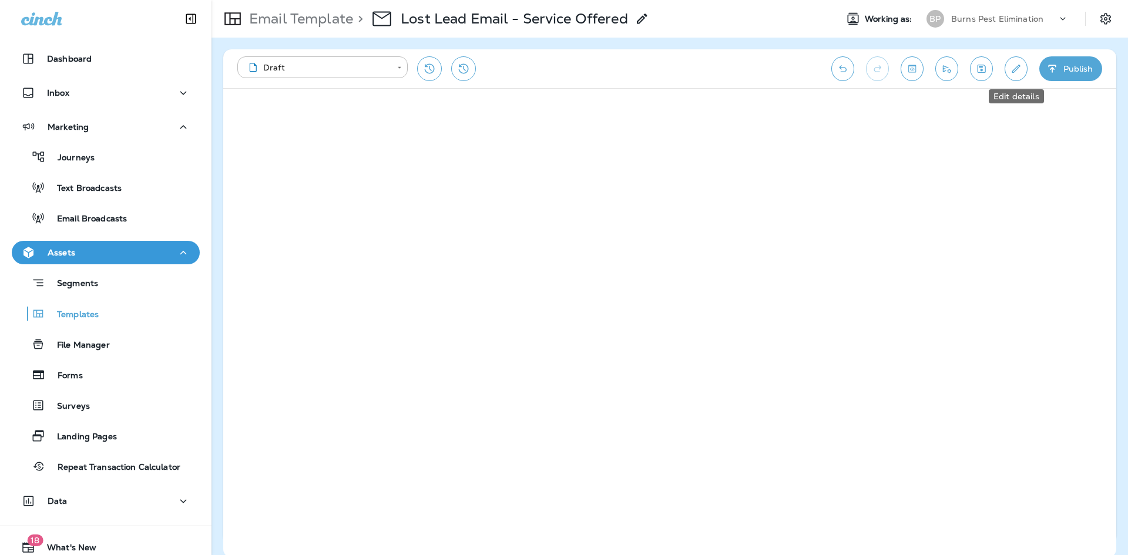
click at [1023, 75] on button "Edit details" at bounding box center [1015, 68] width 23 height 25
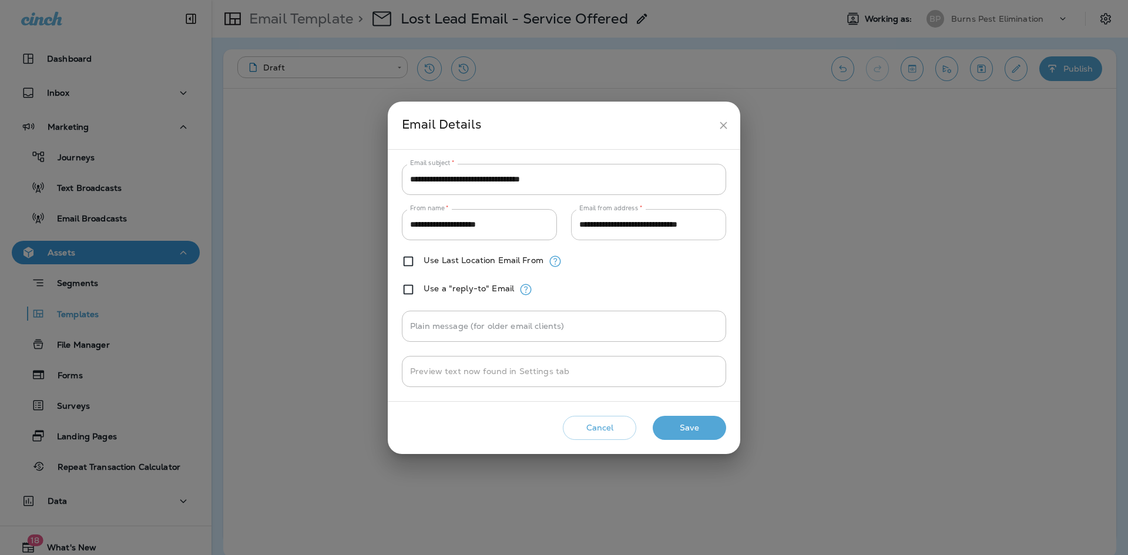
click at [657, 234] on input "**********" at bounding box center [648, 224] width 155 height 31
click at [728, 123] on icon "close" at bounding box center [723, 125] width 12 height 12
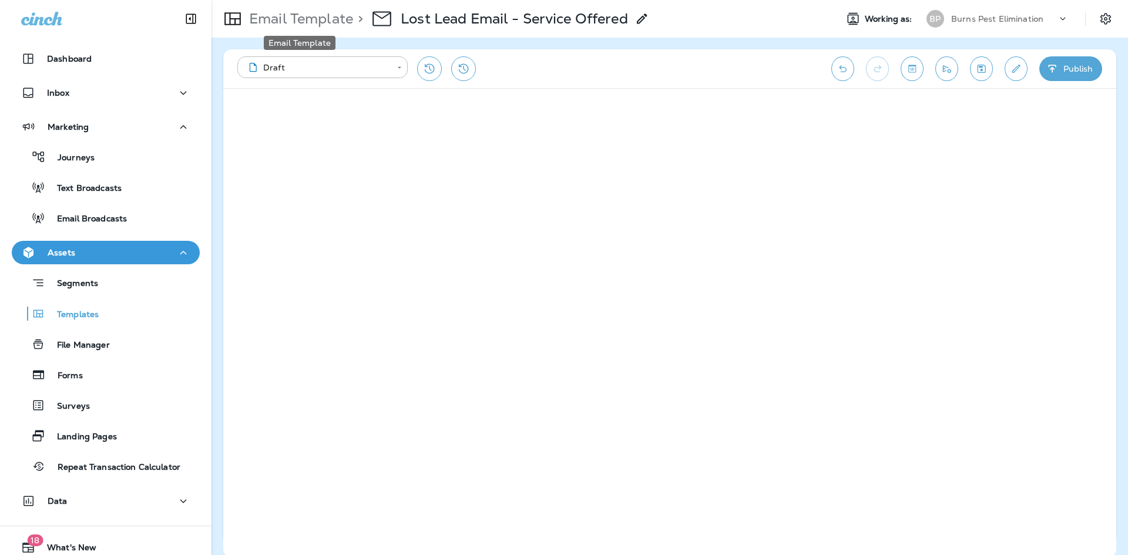
click at [268, 11] on p "Email Template" at bounding box center [298, 19] width 109 height 18
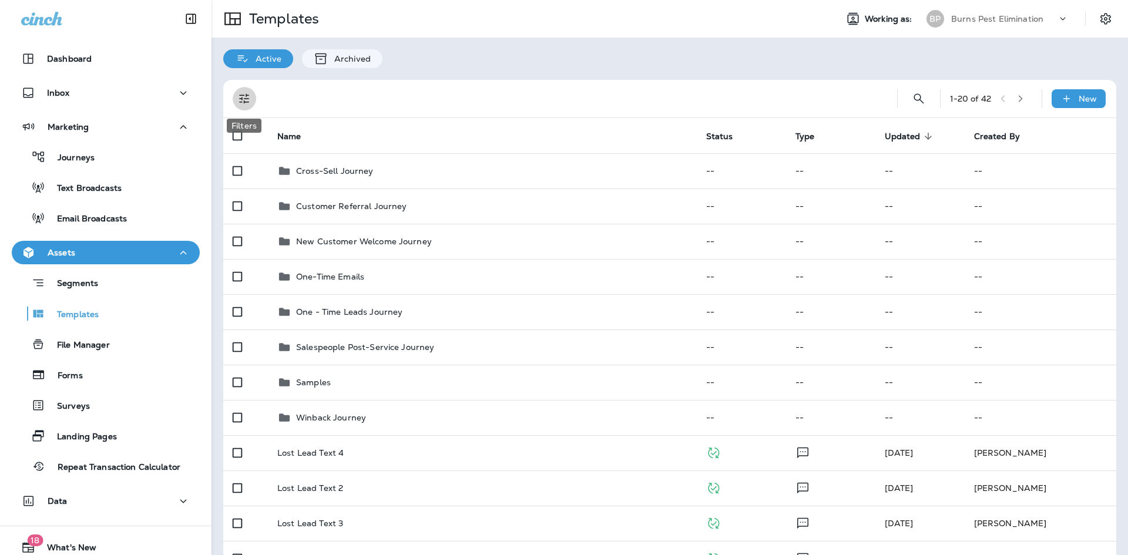
click at [241, 103] on icon "Filters" at bounding box center [244, 99] width 14 height 14
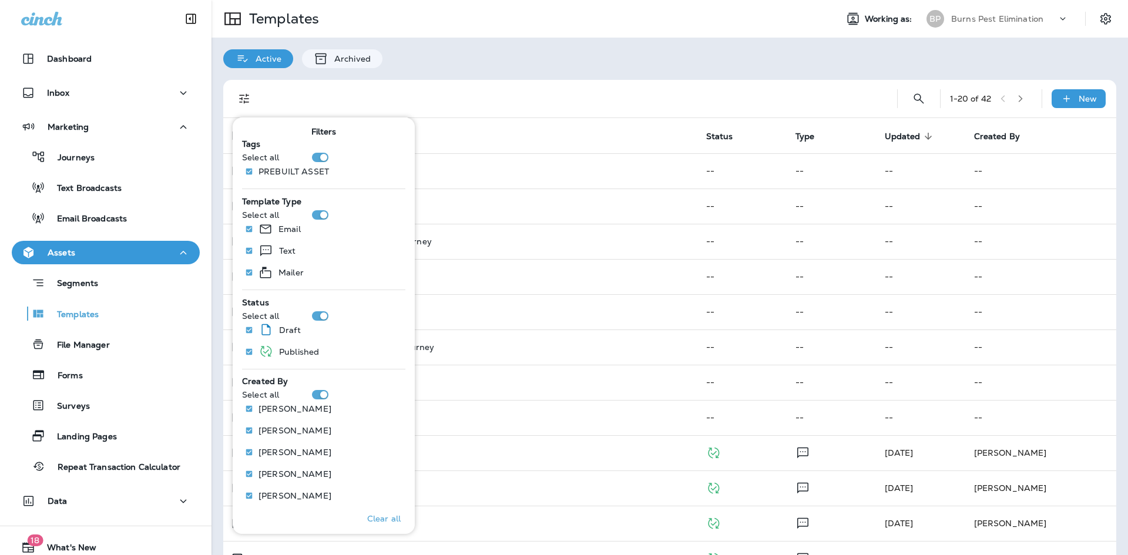
click at [518, 65] on div "Active Archived" at bounding box center [669, 53] width 916 height 31
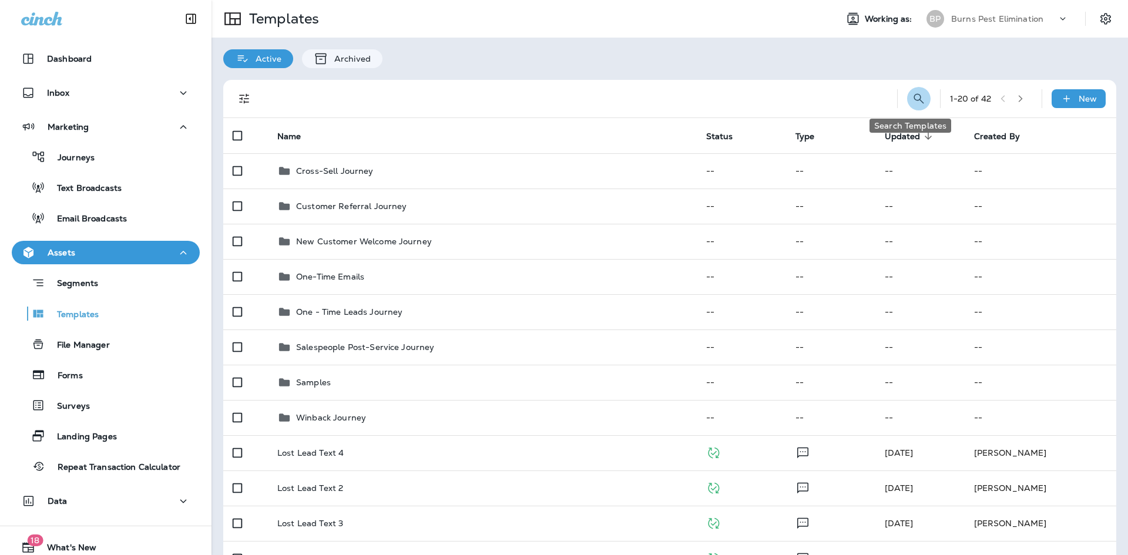
click at [912, 103] on icon "Search Templates" at bounding box center [919, 99] width 14 height 14
click at [818, 93] on input "text" at bounding box center [866, 97] width 105 height 31
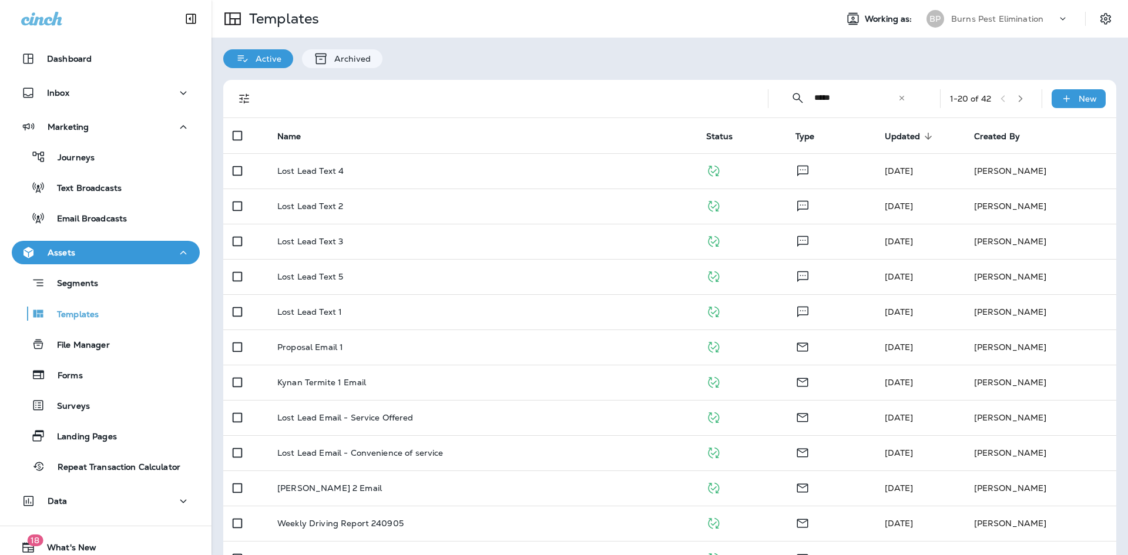
type input "*****"
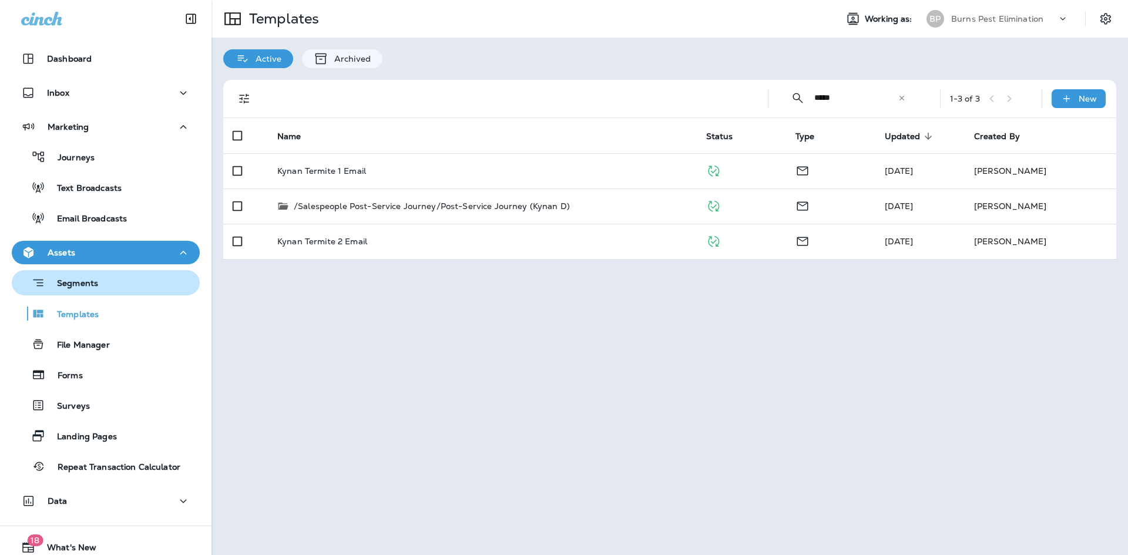
click at [127, 286] on div "Segments" at bounding box center [105, 283] width 179 height 18
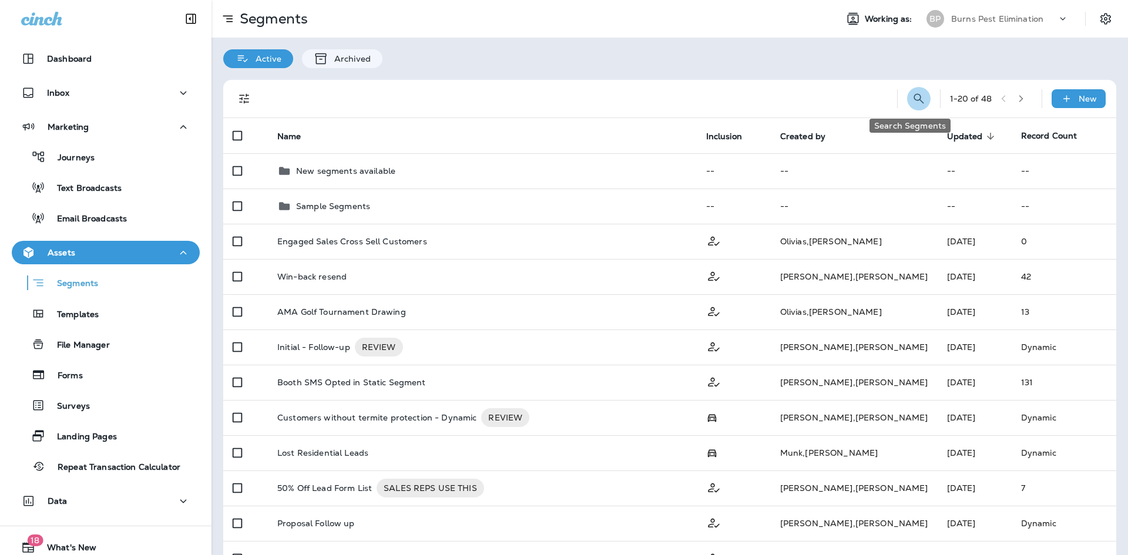
click at [916, 94] on button "Search Segments" at bounding box center [918, 98] width 23 height 23
click at [819, 99] on input "text" at bounding box center [866, 97] width 105 height 31
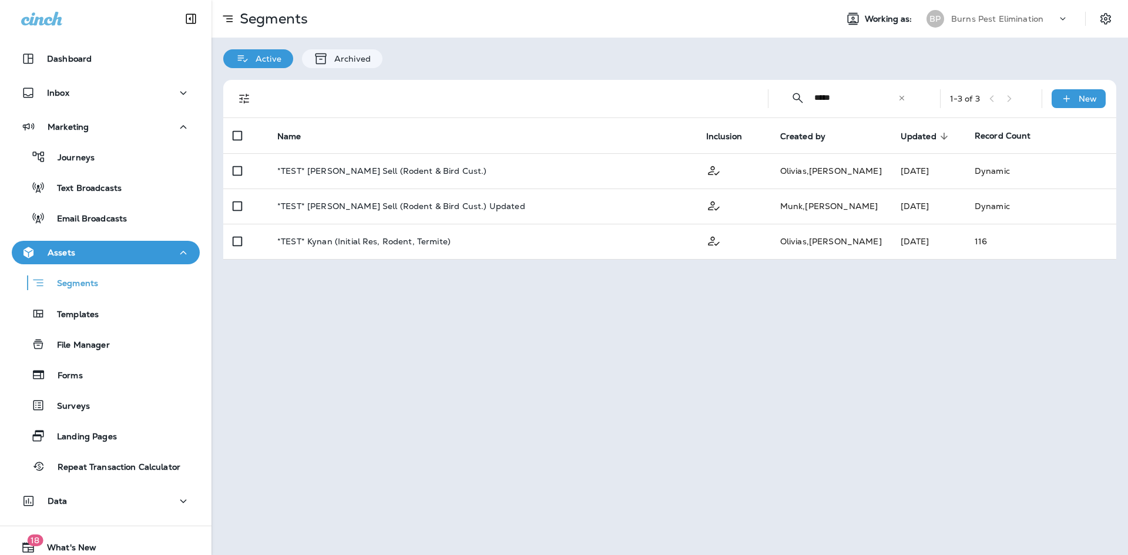
type input "*****"
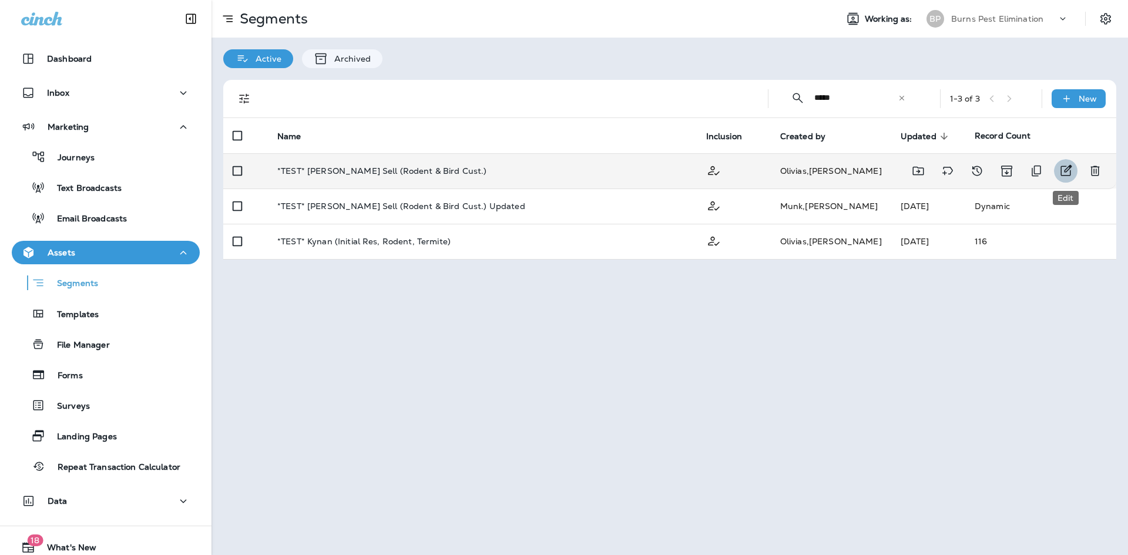
click at [1063, 174] on icon "Edit" at bounding box center [1066, 171] width 14 height 14
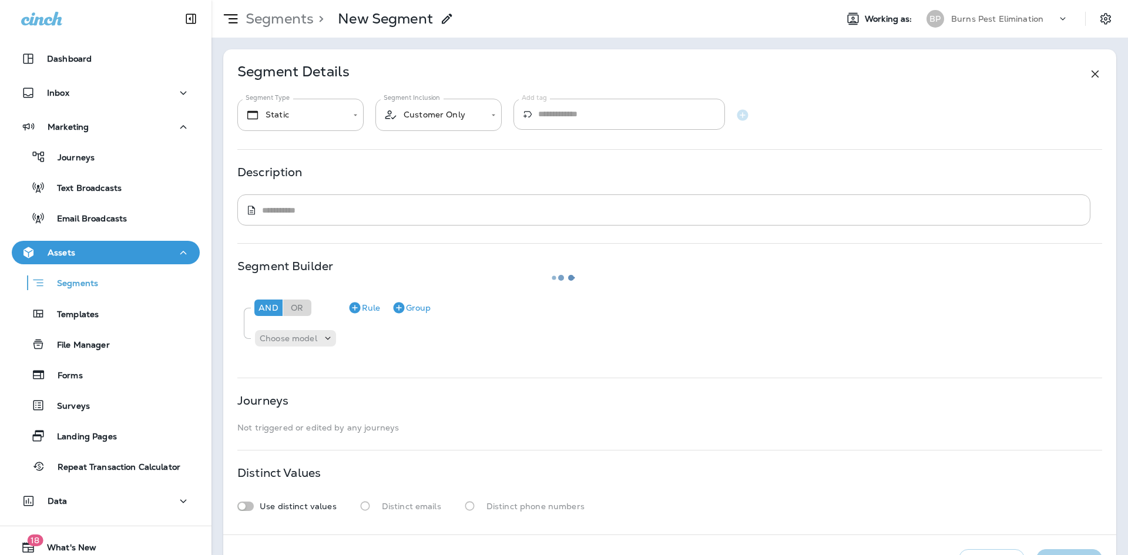
type input "*******"
type textarea "**********"
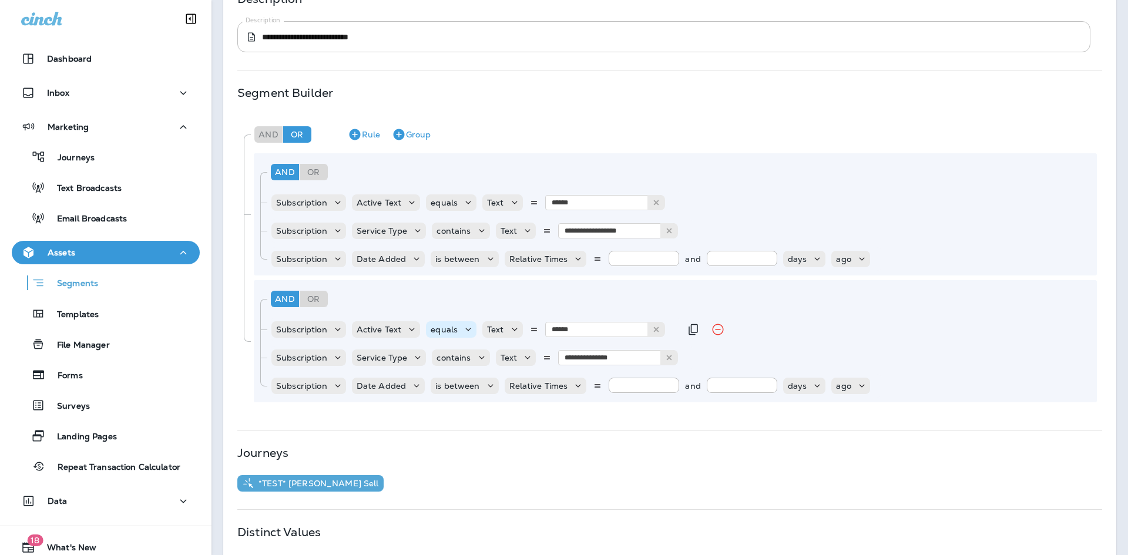
scroll to position [187, 0]
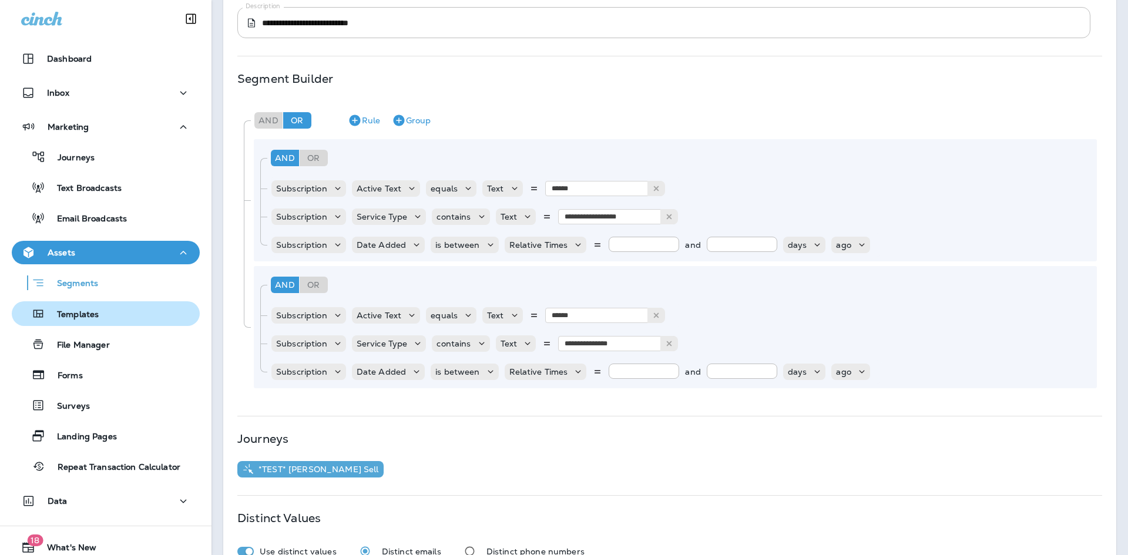
click at [107, 315] on div "Templates" at bounding box center [105, 314] width 179 height 18
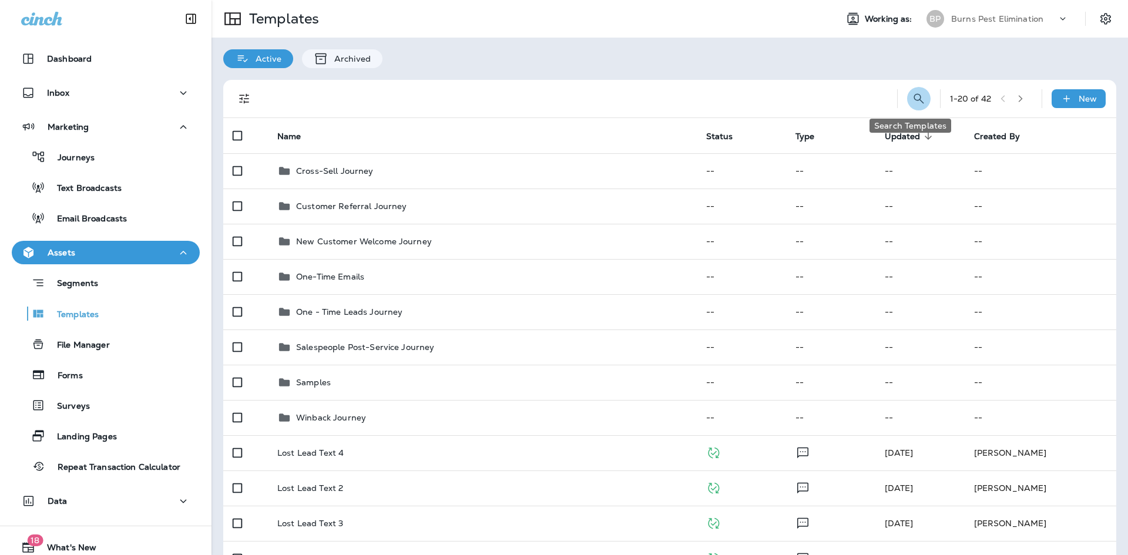
click at [916, 99] on icon "Search Templates" at bounding box center [919, 99] width 14 height 14
click at [872, 102] on input "text" at bounding box center [866, 97] width 105 height 31
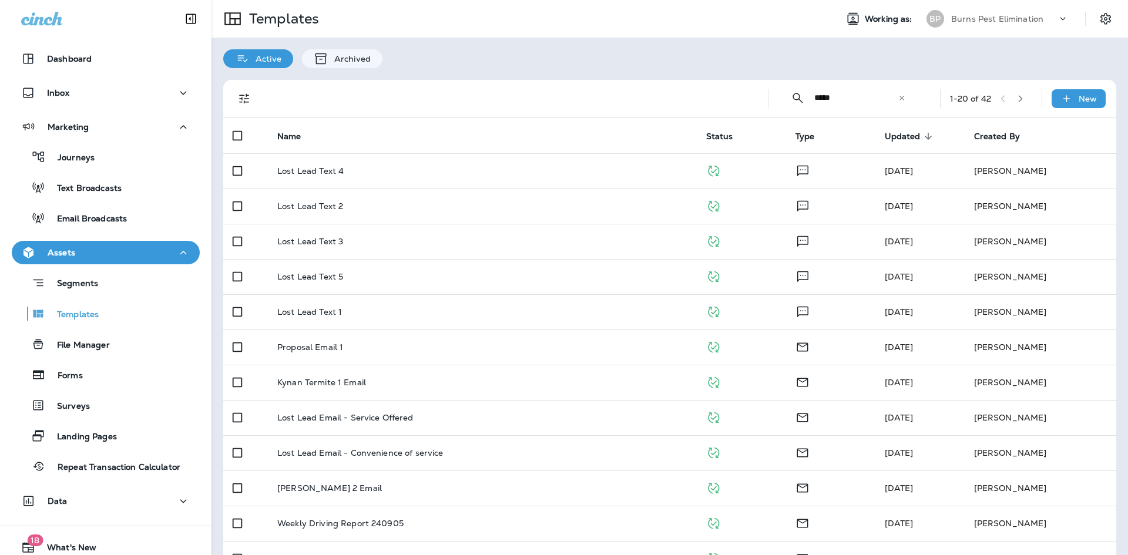
type input "*****"
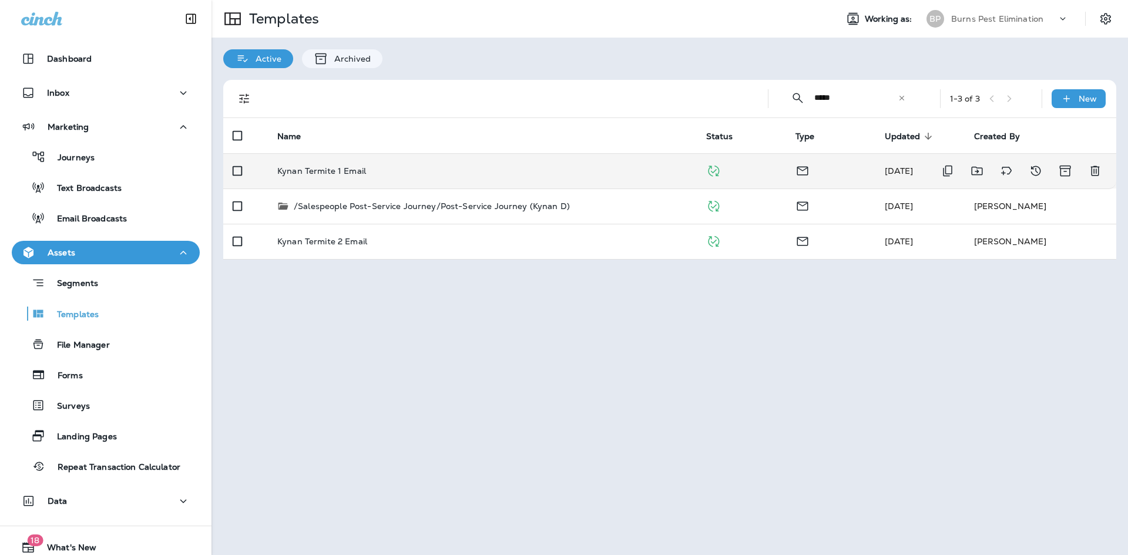
click at [429, 170] on div "Kynan Termite 1 Email" at bounding box center [482, 170] width 410 height 9
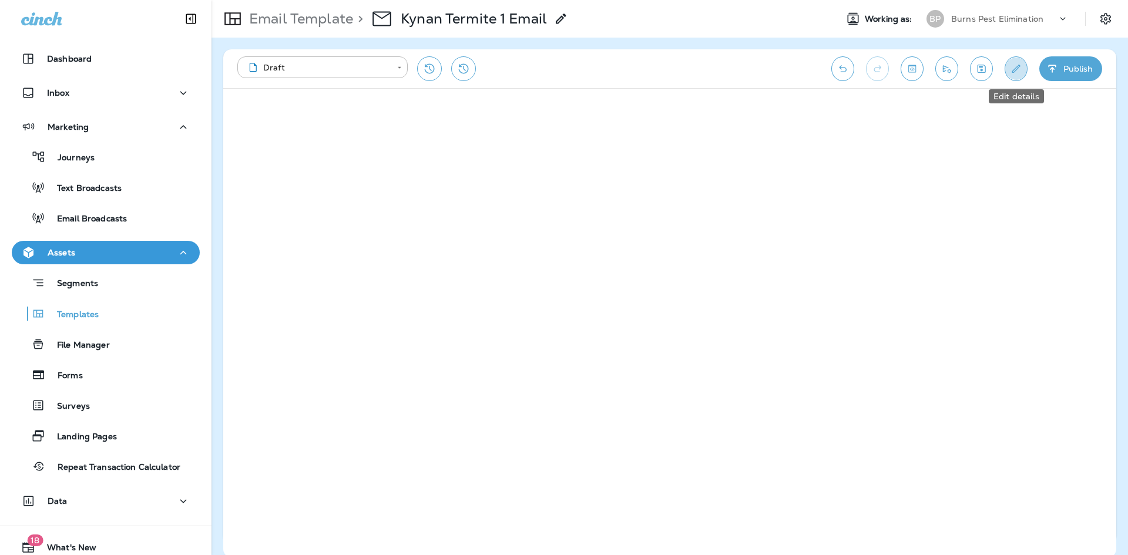
click at [1009, 76] on button "Edit details" at bounding box center [1015, 68] width 23 height 25
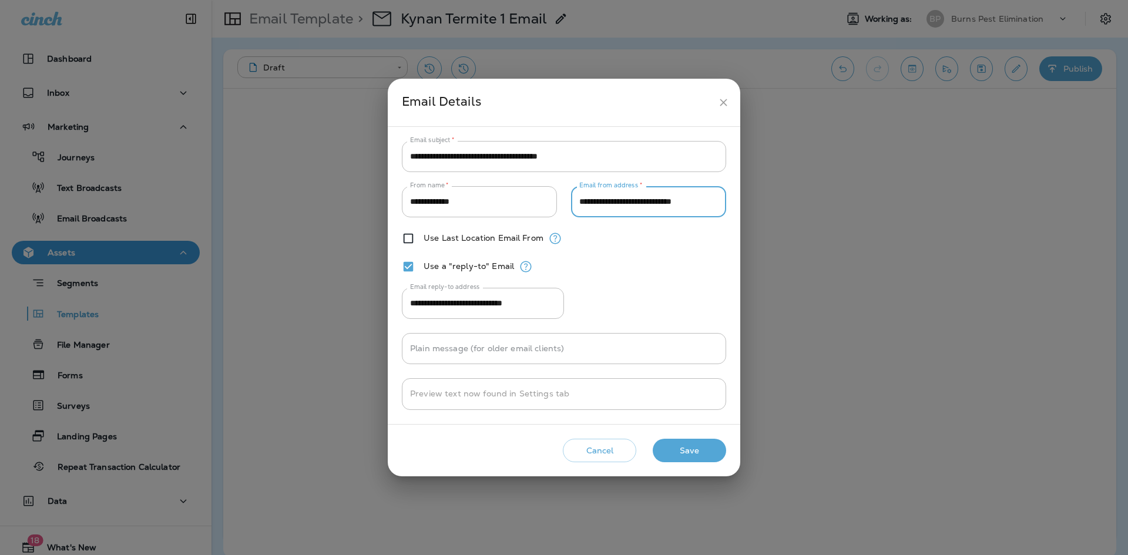
click at [620, 196] on input "**********" at bounding box center [648, 201] width 155 height 31
click at [498, 297] on input "**********" at bounding box center [483, 303] width 162 height 31
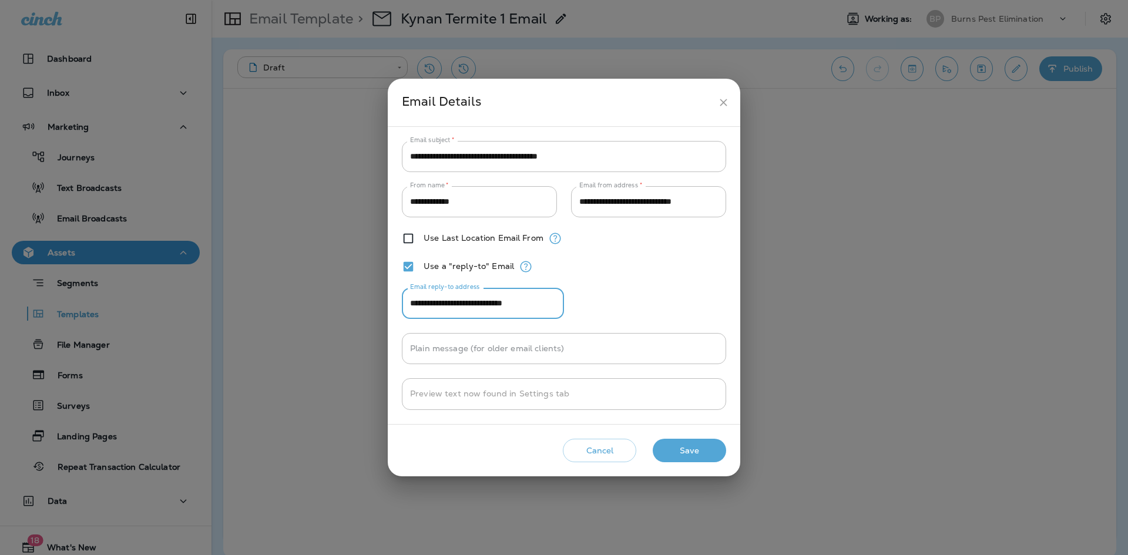
click at [498, 297] on input "**********" at bounding box center [483, 303] width 162 height 31
click at [725, 100] on icon "close" at bounding box center [723, 102] width 7 height 7
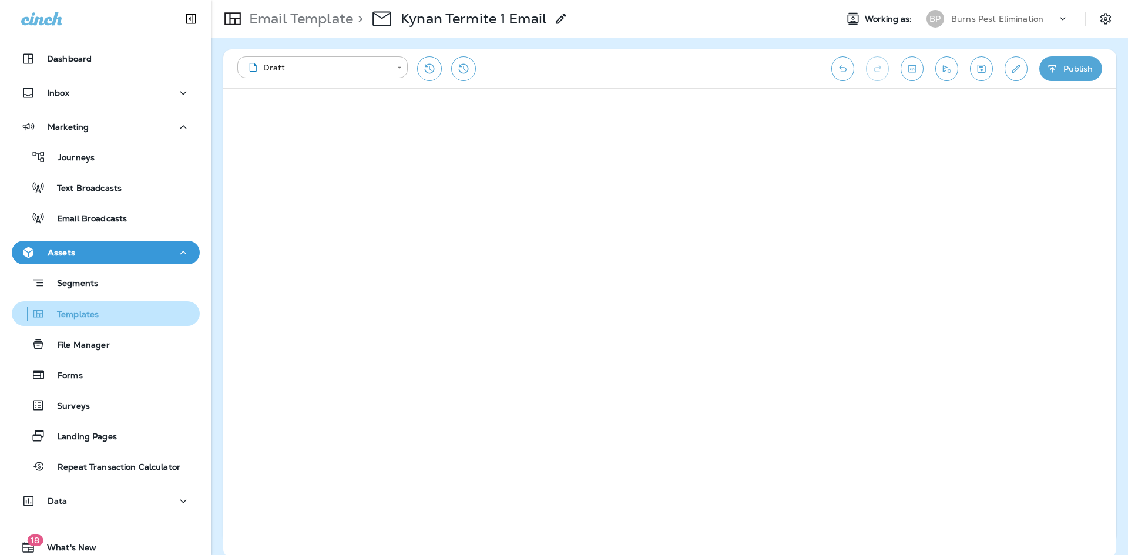
click at [116, 304] on button "Templates" at bounding box center [106, 313] width 188 height 25
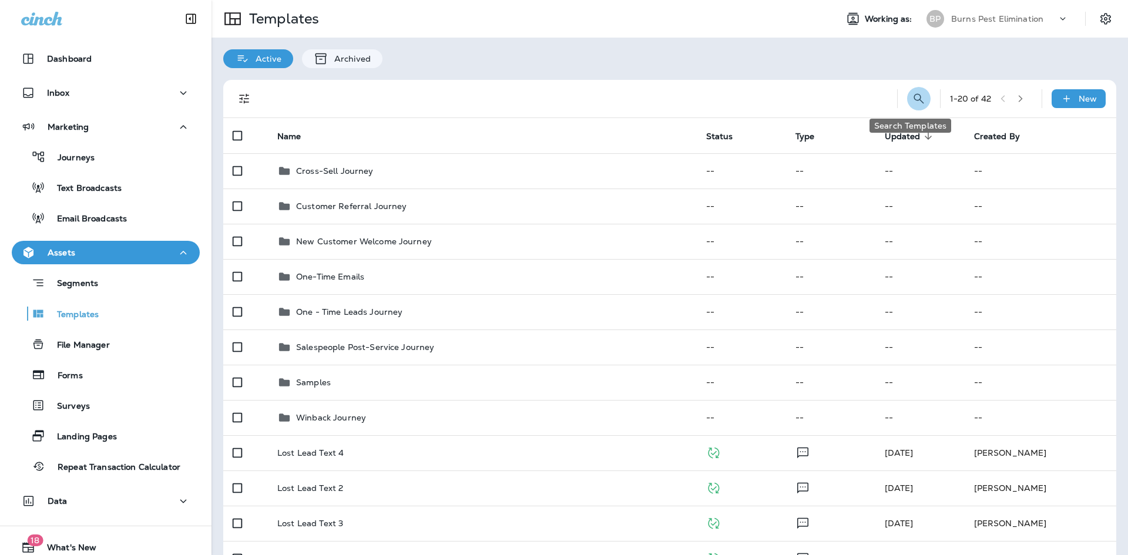
click at [918, 98] on button "Search Templates" at bounding box center [918, 98] width 23 height 23
click at [856, 95] on input "text" at bounding box center [866, 97] width 105 height 31
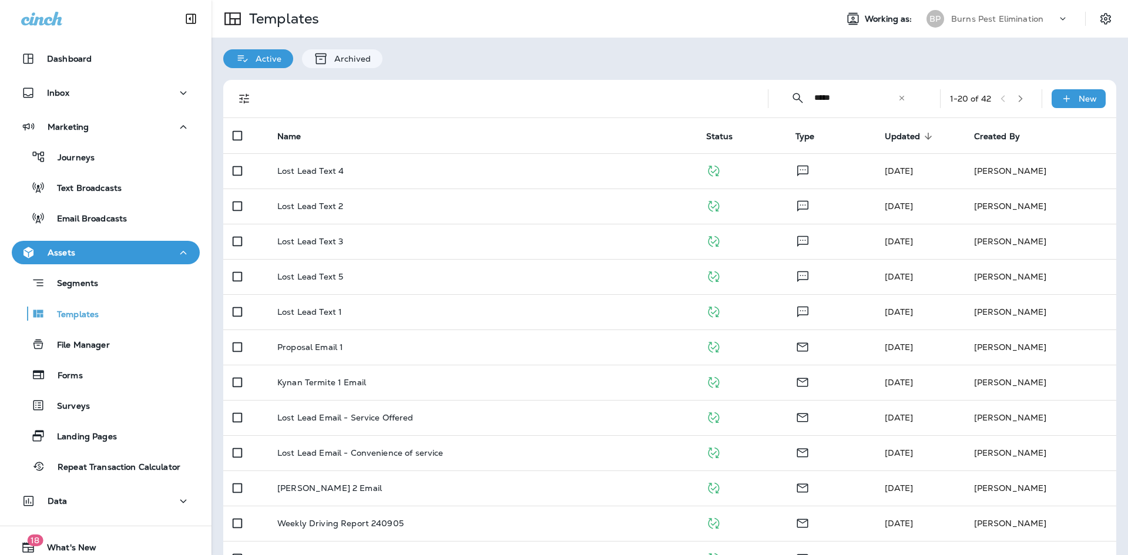
type input "******"
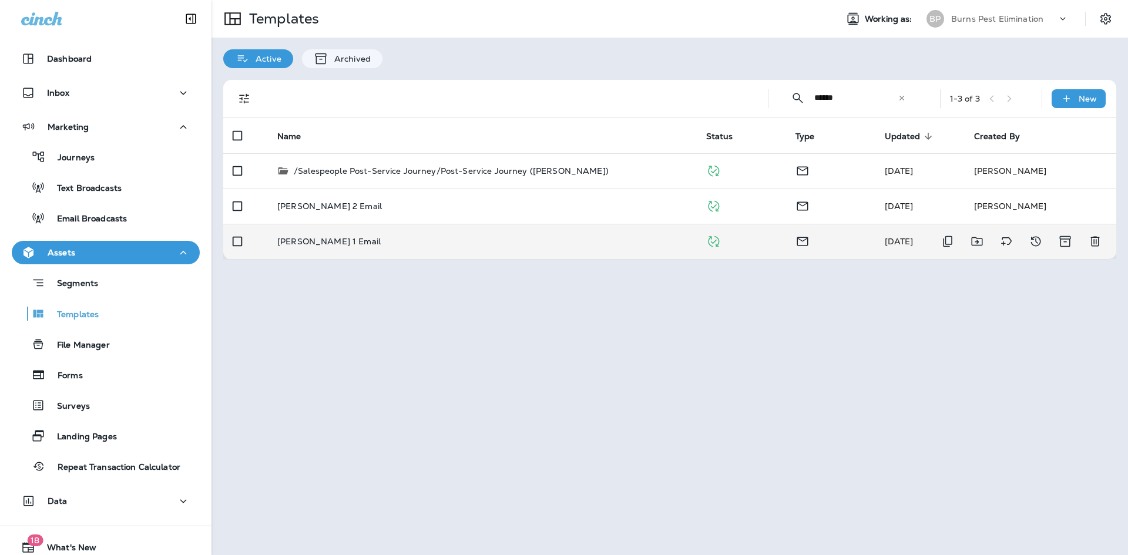
click at [478, 238] on div "Daniel Termite 1 Email" at bounding box center [482, 241] width 410 height 9
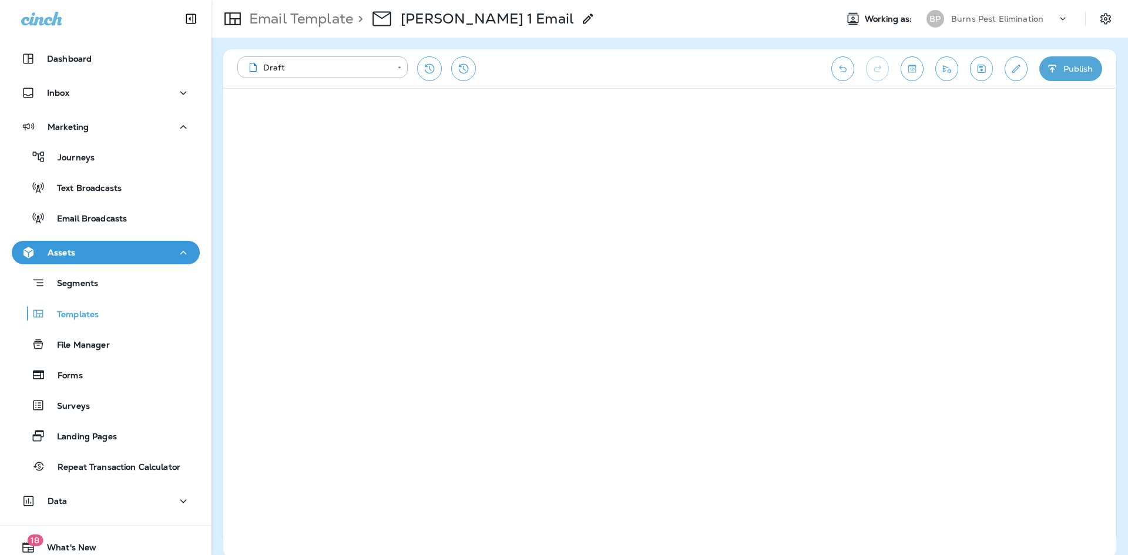
click at [401, 249] on iframe at bounding box center [669, 323] width 893 height 469
click at [1015, 69] on icon "Edit details" at bounding box center [1016, 69] width 12 height 12
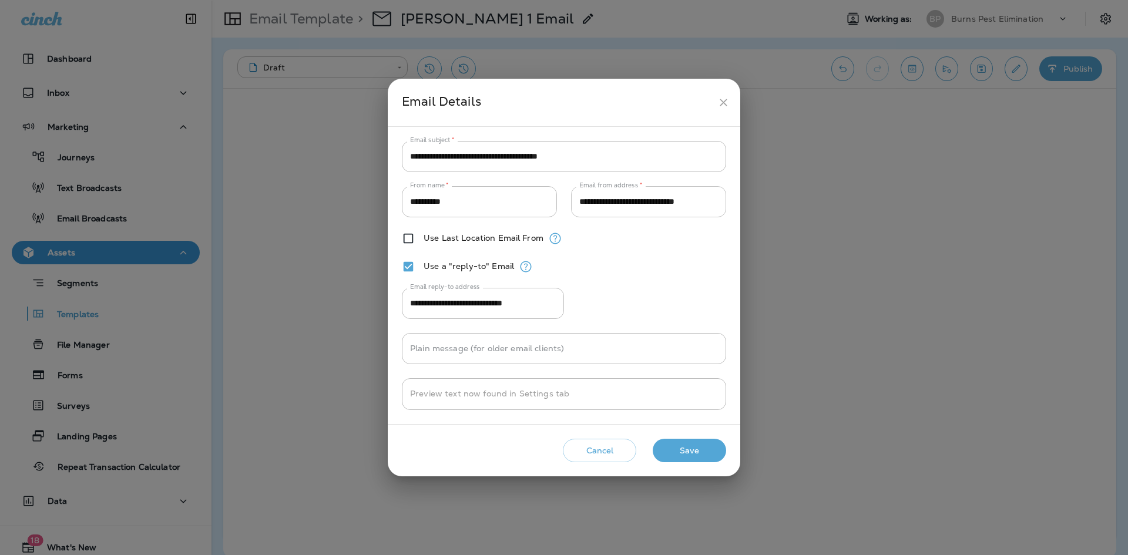
click at [590, 206] on input "**********" at bounding box center [648, 201] width 155 height 31
click at [727, 108] on icon "close" at bounding box center [723, 102] width 12 height 12
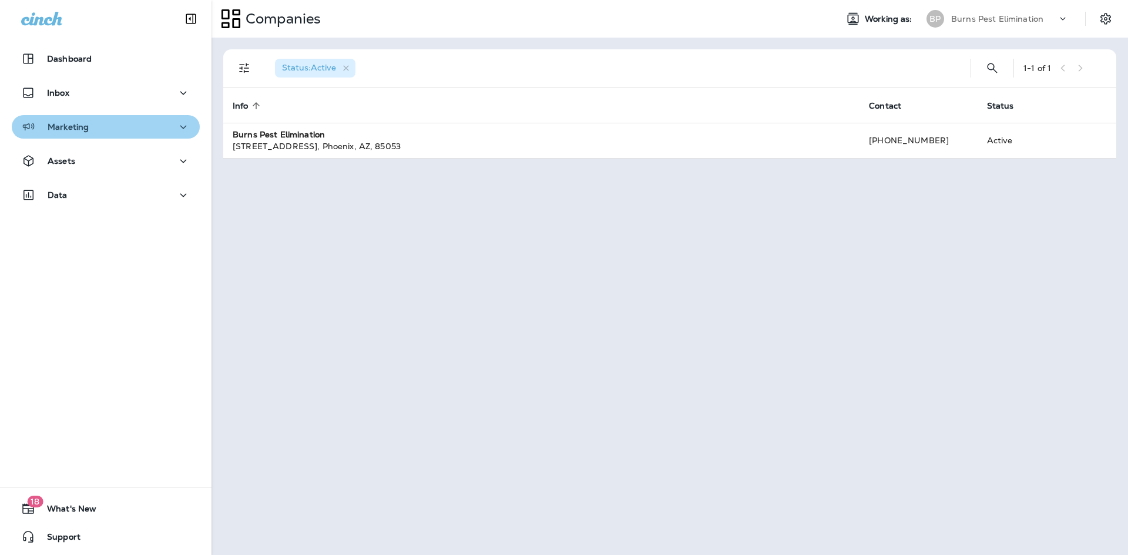
click at [145, 129] on div "Marketing" at bounding box center [105, 127] width 169 height 15
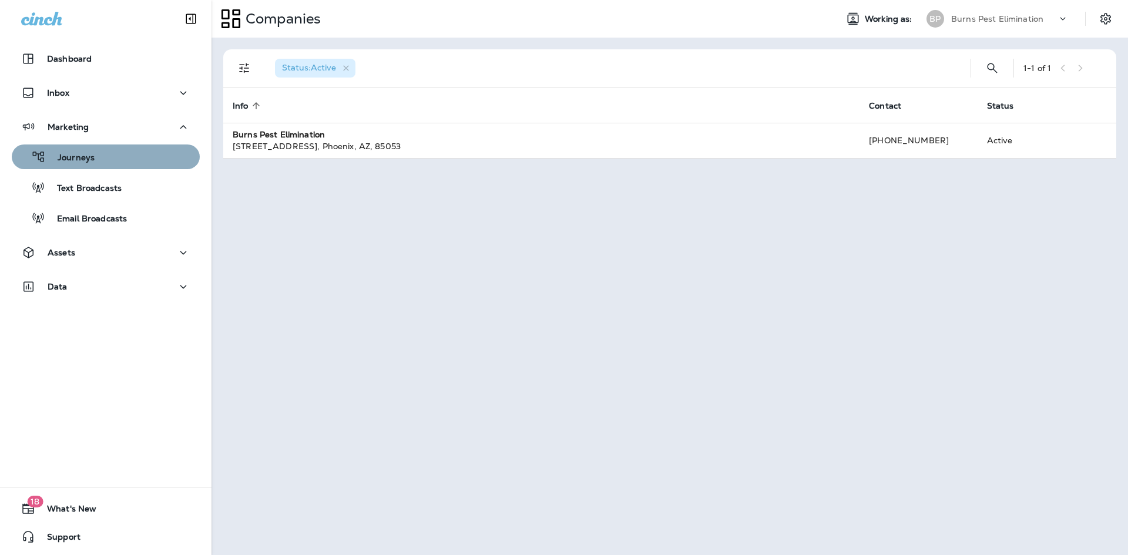
click at [140, 157] on div "Journeys" at bounding box center [105, 157] width 179 height 18
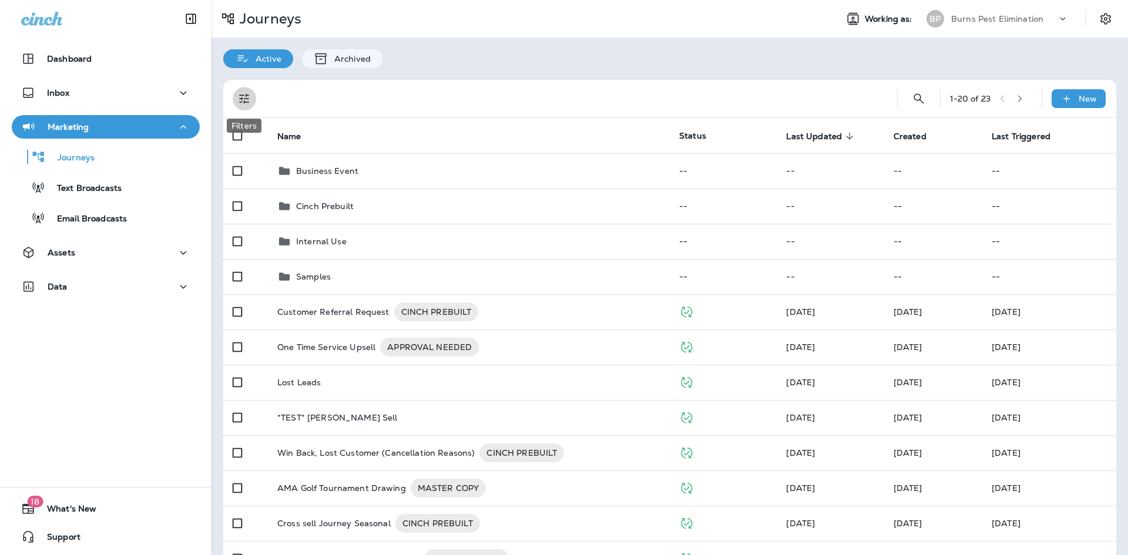
click at [243, 100] on icon "Filters" at bounding box center [244, 99] width 14 height 14
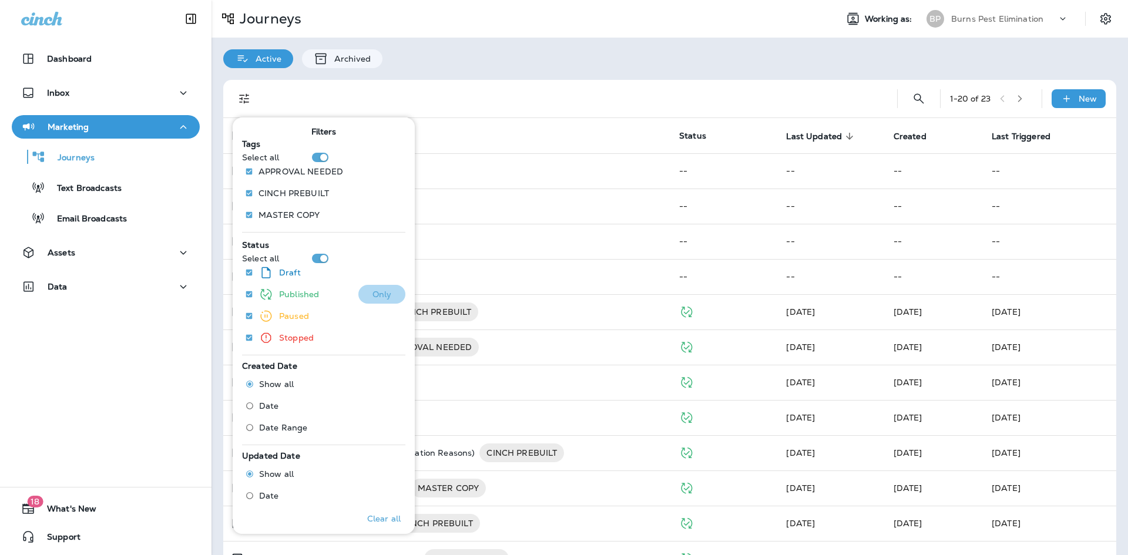
click at [375, 291] on p "Only" at bounding box center [381, 294] width 19 height 9
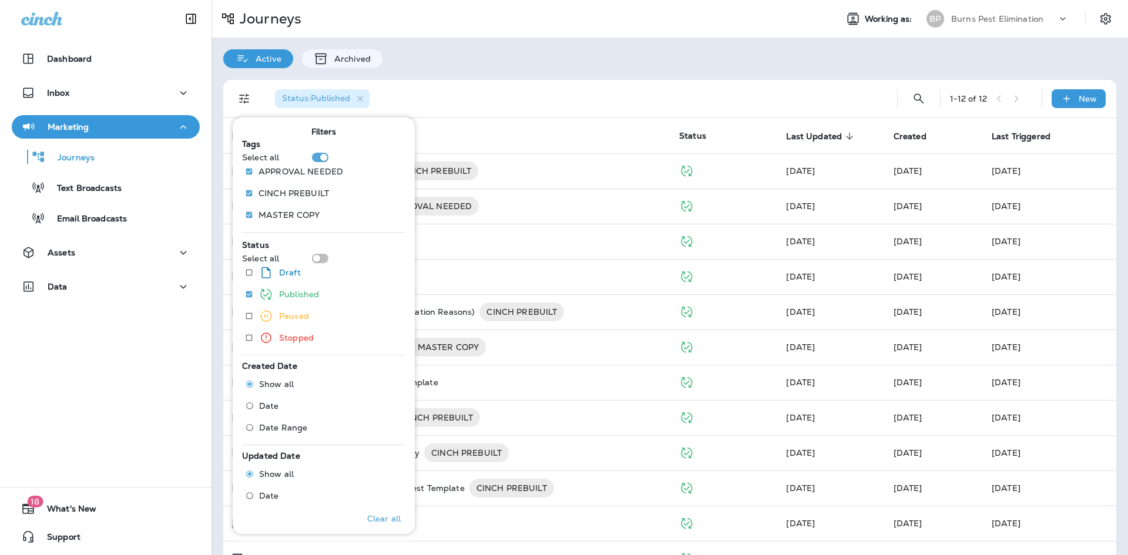
click at [216, 179] on div "Status : Published 1 - 12 of 12 New Name Status Last Updated sorted descending …" at bounding box center [669, 328] width 916 height 520
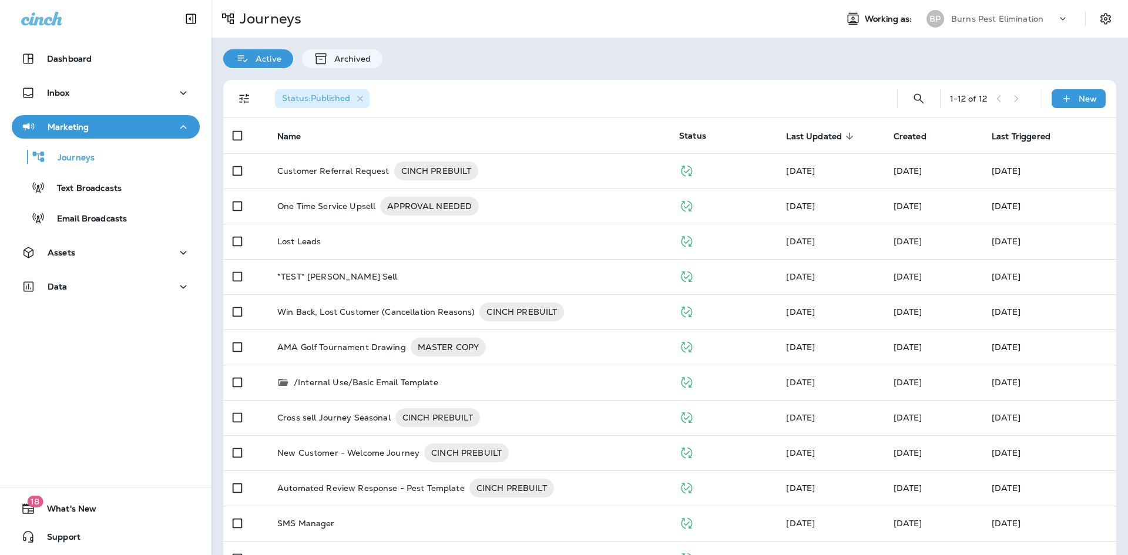
scroll to position [33, 0]
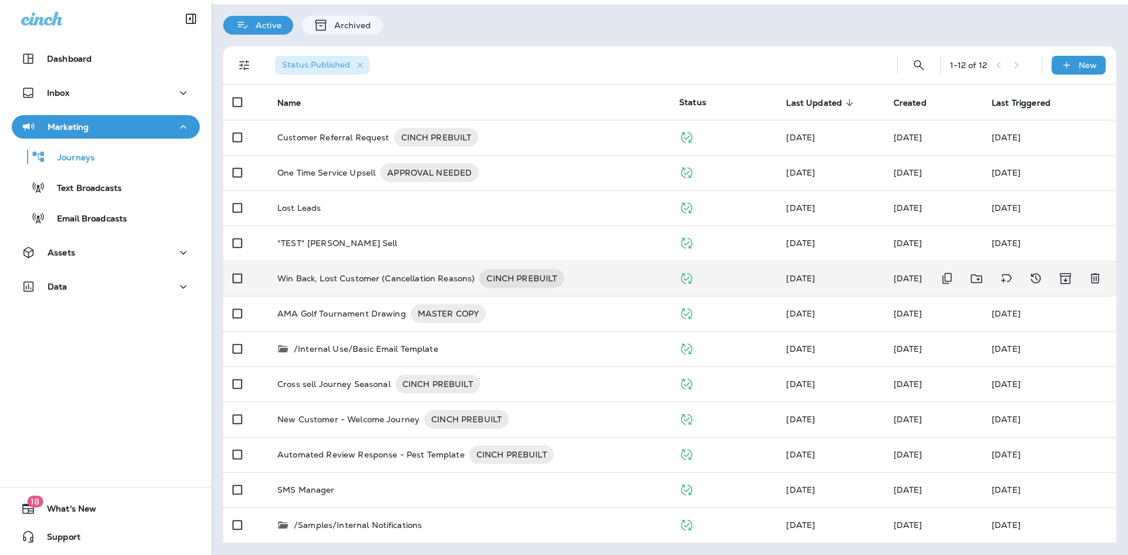
click at [372, 269] on p "Win Back, Lost Customer (Cancellation Reasons)" at bounding box center [375, 278] width 197 height 19
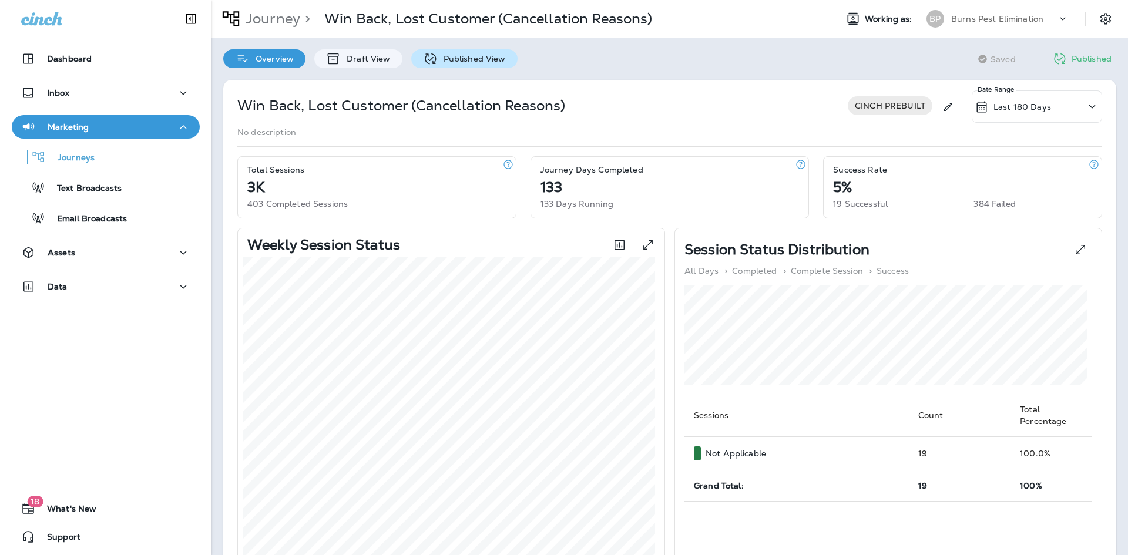
click at [501, 62] on p "Published View" at bounding box center [472, 58] width 68 height 9
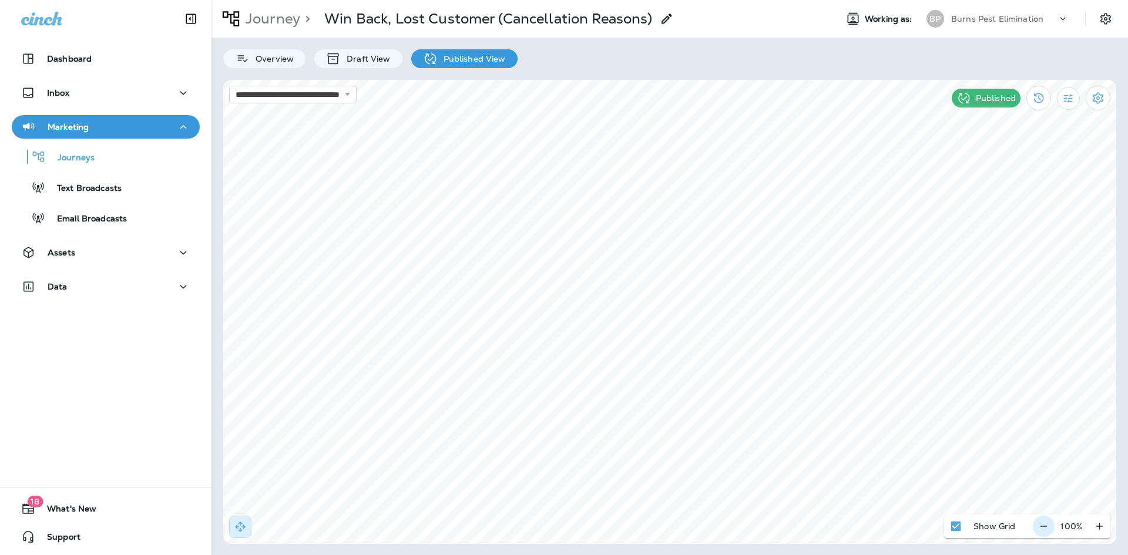
click at [1040, 525] on icon "button" at bounding box center [1043, 526] width 12 height 12
click at [1040, 525] on button "button" at bounding box center [1048, 526] width 22 height 21
click at [1040, 525] on button "button" at bounding box center [1050, 526] width 22 height 21
click at [639, 546] on div "**********" at bounding box center [669, 277] width 916 height 555
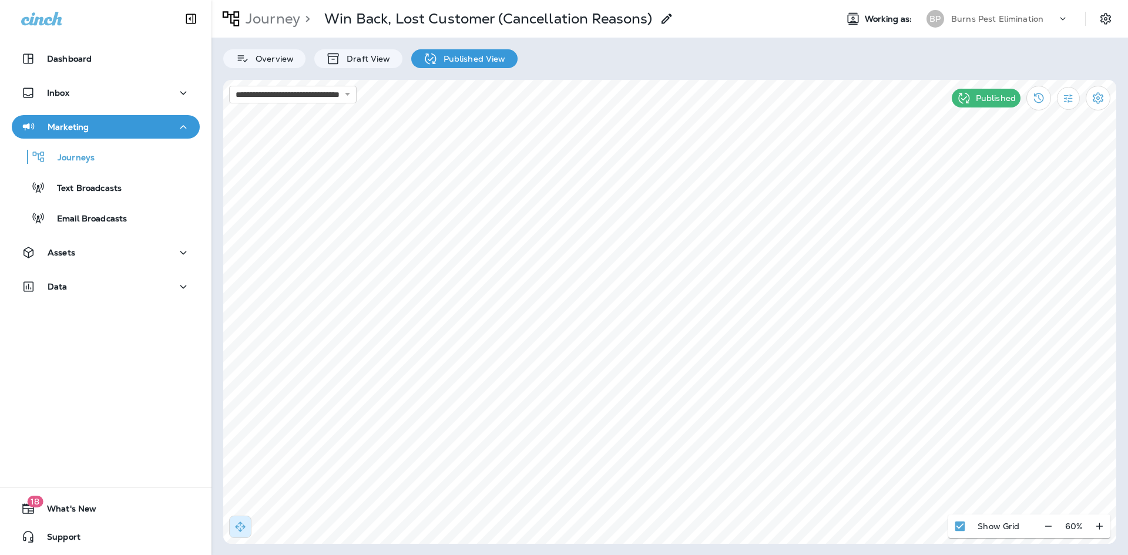
click at [587, 547] on div "**********" at bounding box center [669, 277] width 916 height 555
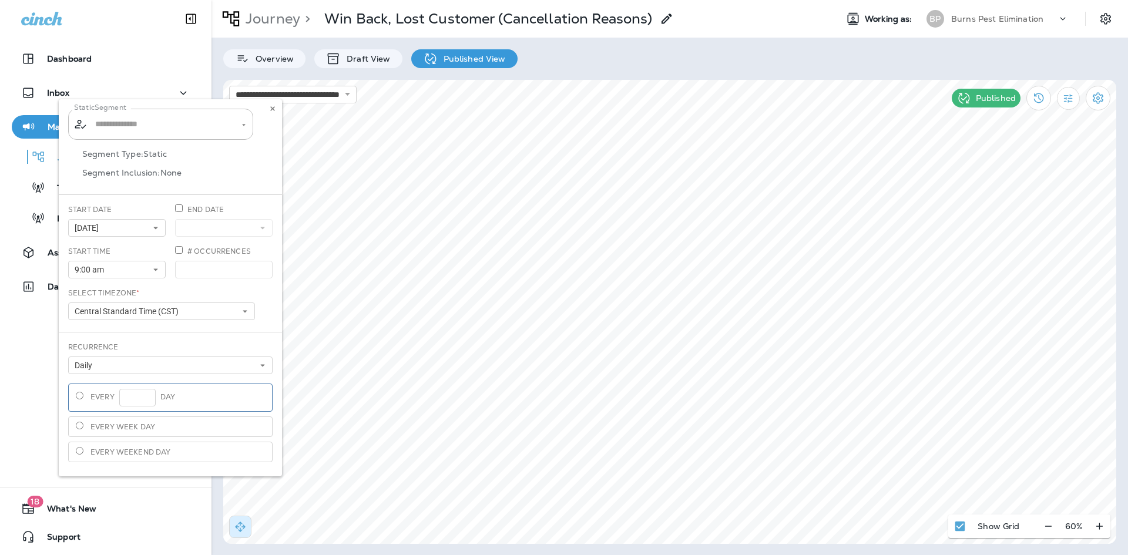
type input "**********"
click at [268, 110] on button at bounding box center [272, 108] width 13 height 13
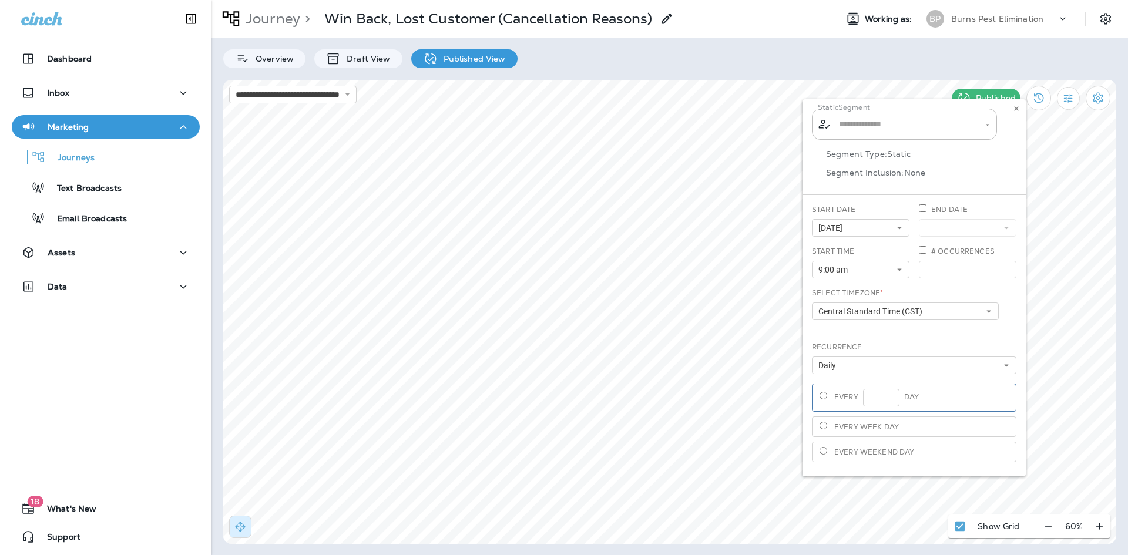
type input "**********"
click at [1015, 107] on use at bounding box center [1016, 108] width 4 height 5
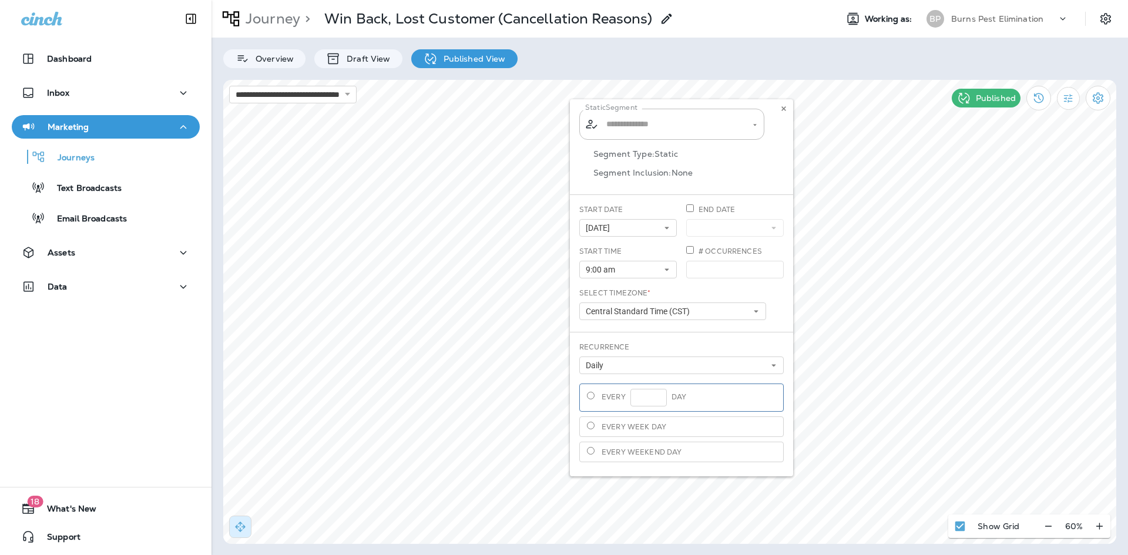
type input "**********"
click at [783, 107] on use at bounding box center [783, 108] width 4 height 5
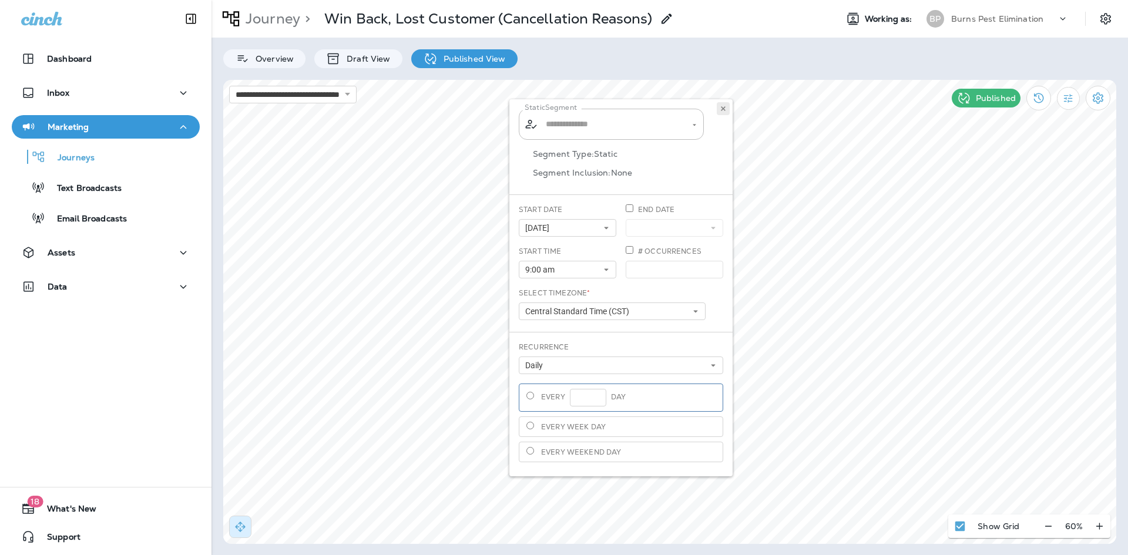
type input "**********"
click at [720, 111] on icon at bounding box center [723, 108] width 7 height 7
type input "**********"
click at [718, 111] on button at bounding box center [723, 108] width 13 height 13
type input "**********"
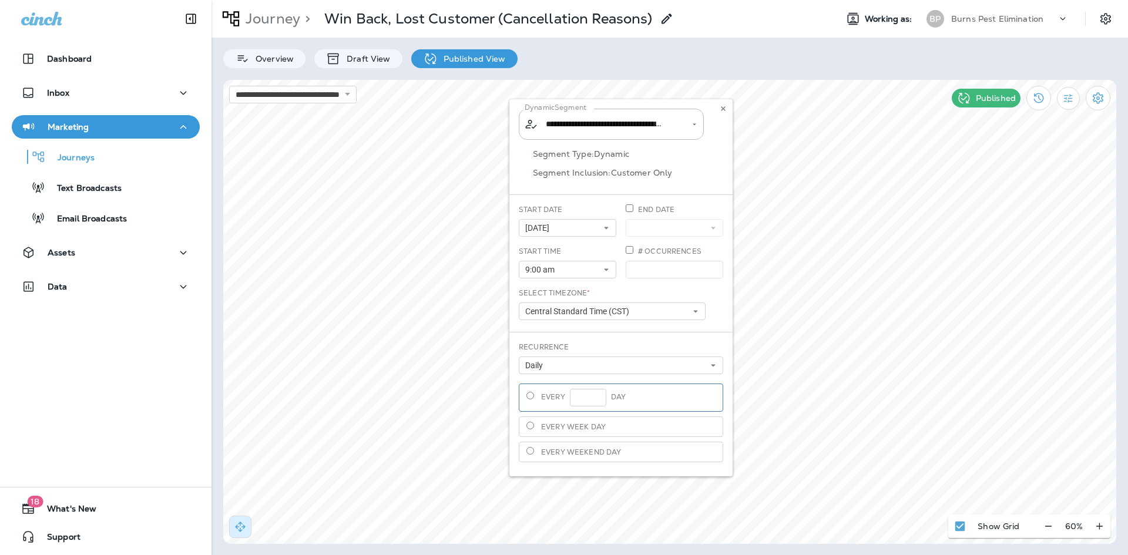
click at [716, 104] on div "**********" at bounding box center [620, 287] width 223 height 377
click at [720, 106] on icon at bounding box center [723, 108] width 7 height 7
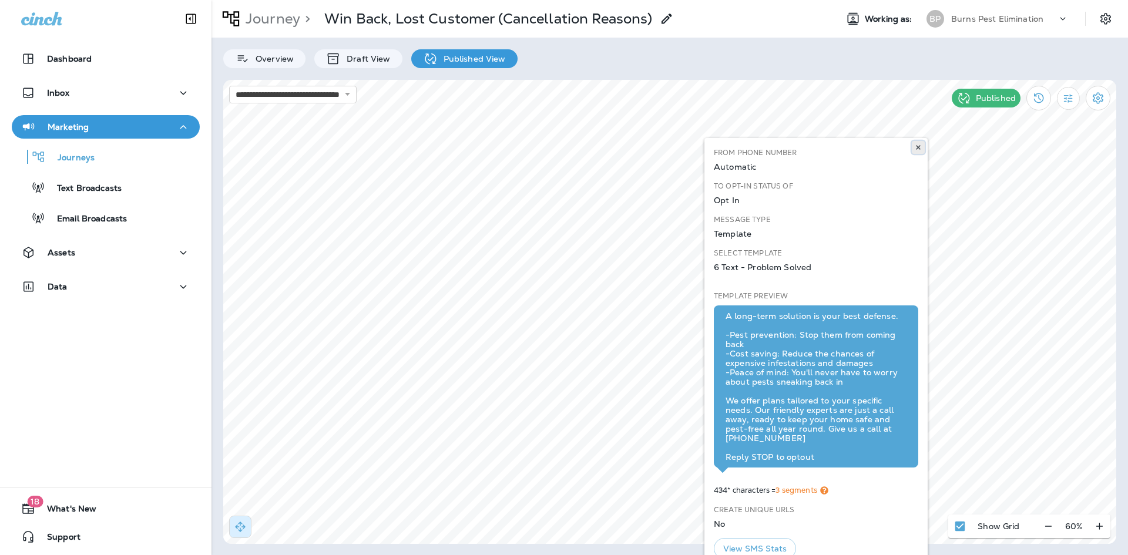
click at [913, 149] on button at bounding box center [918, 147] width 13 height 13
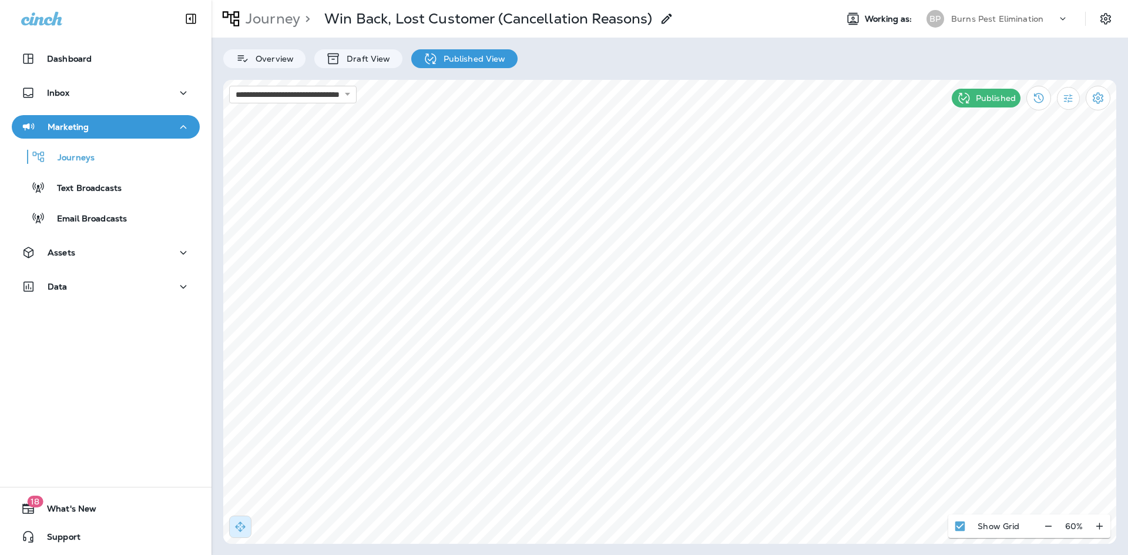
click at [543, 58] on html "**********" at bounding box center [564, 29] width 1128 height 58
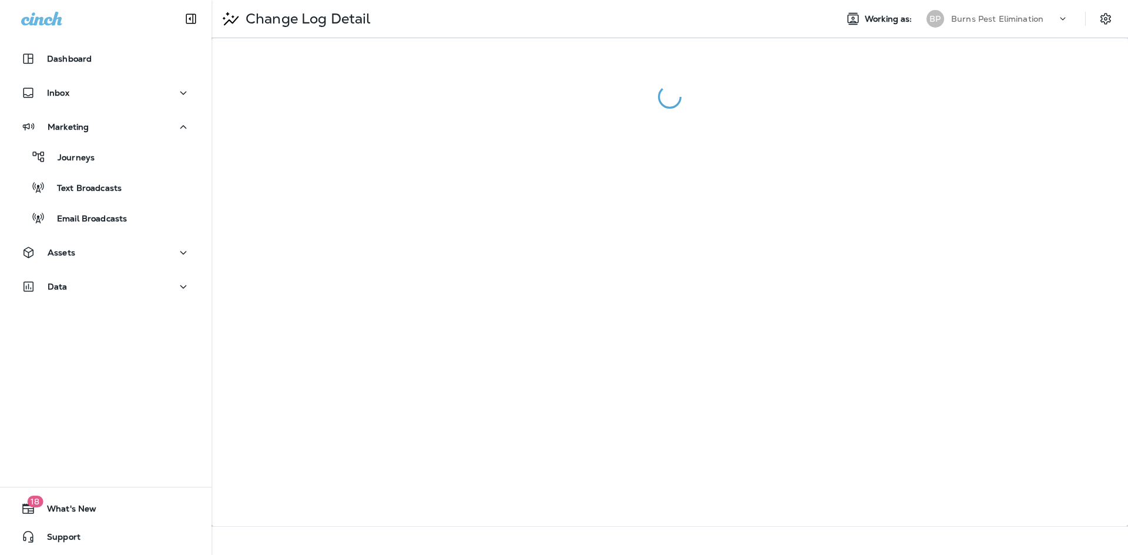
click at [544, 236] on div at bounding box center [669, 282] width 916 height 488
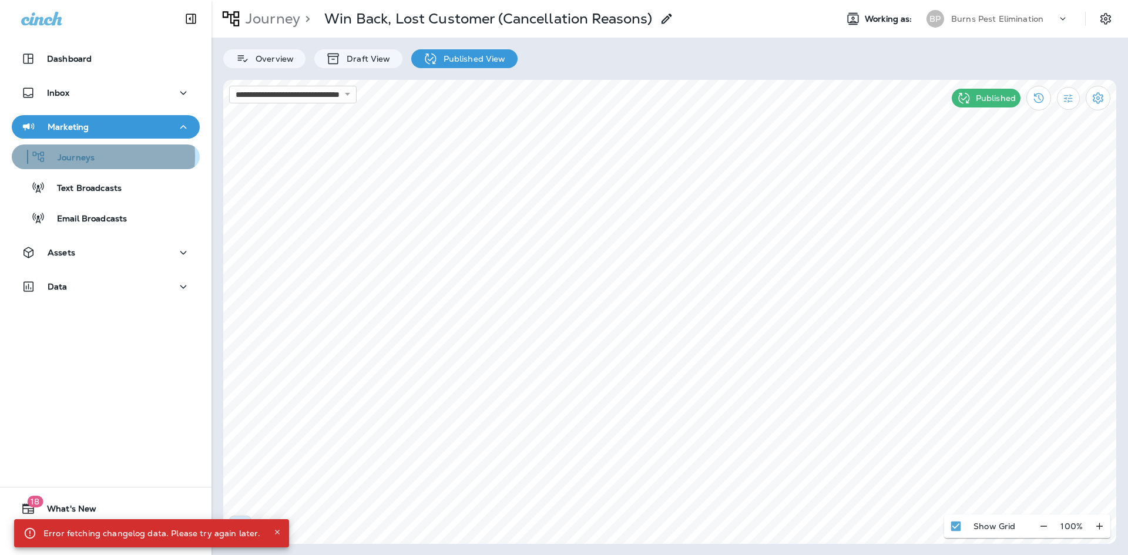
click at [80, 156] on p "Journeys" at bounding box center [70, 158] width 49 height 11
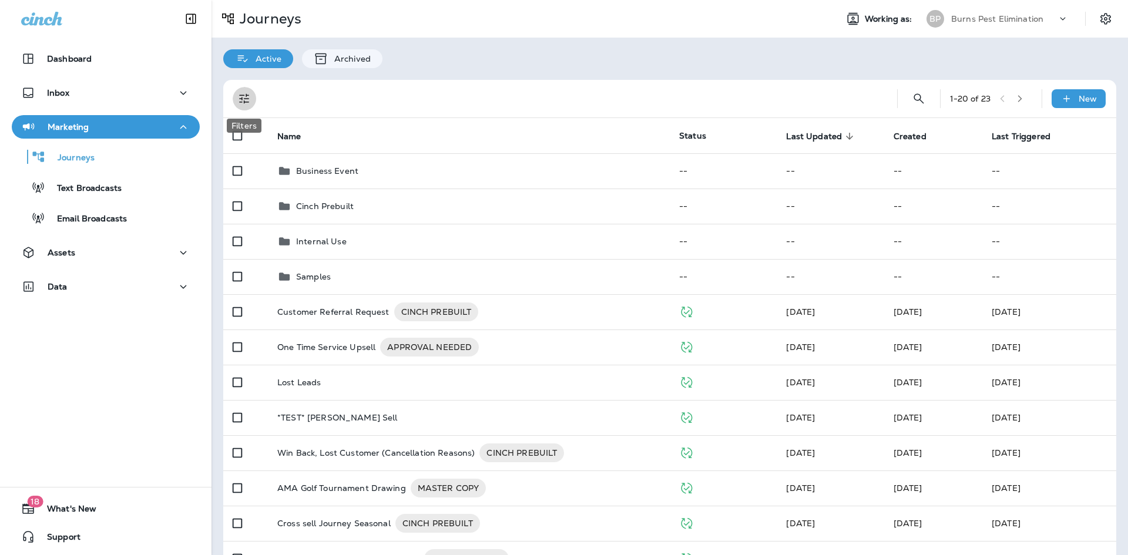
click at [252, 97] on button "Filters" at bounding box center [244, 98] width 23 height 23
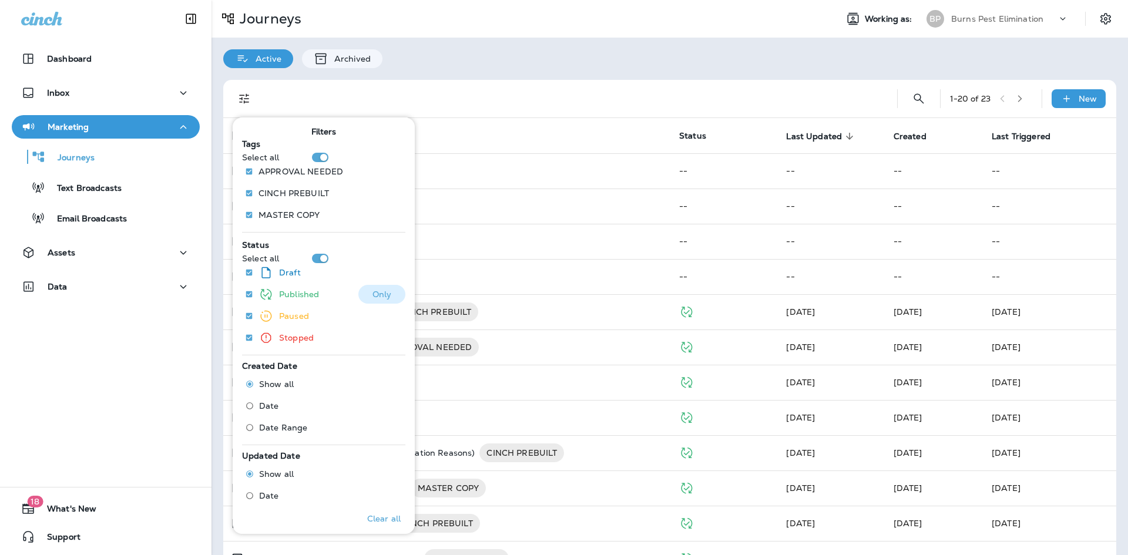
click at [377, 296] on p "Only" at bounding box center [381, 294] width 19 height 9
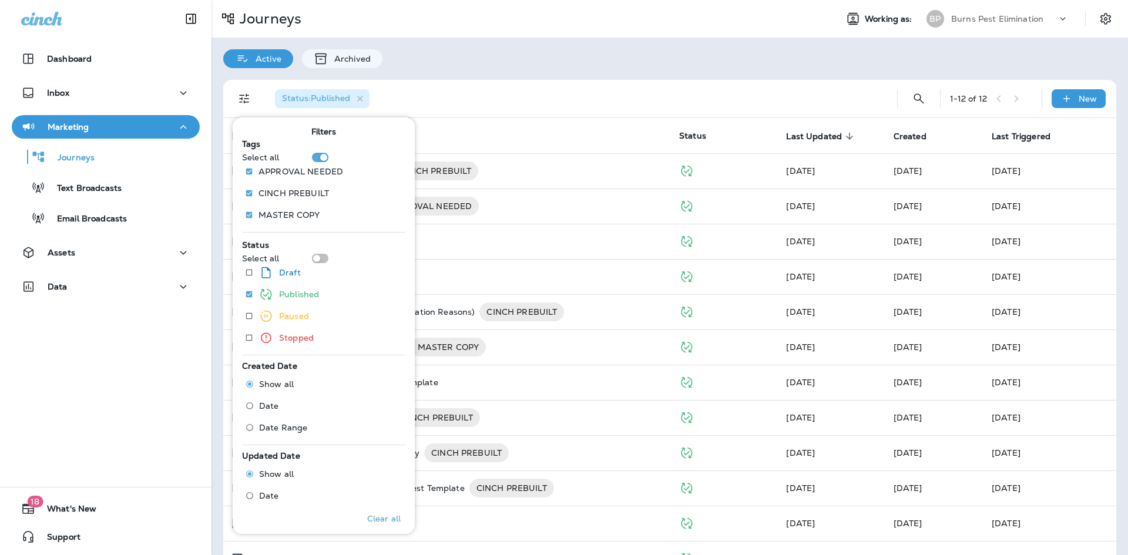
click at [519, 81] on div "Status : Published" at bounding box center [572, 99] width 613 height 38
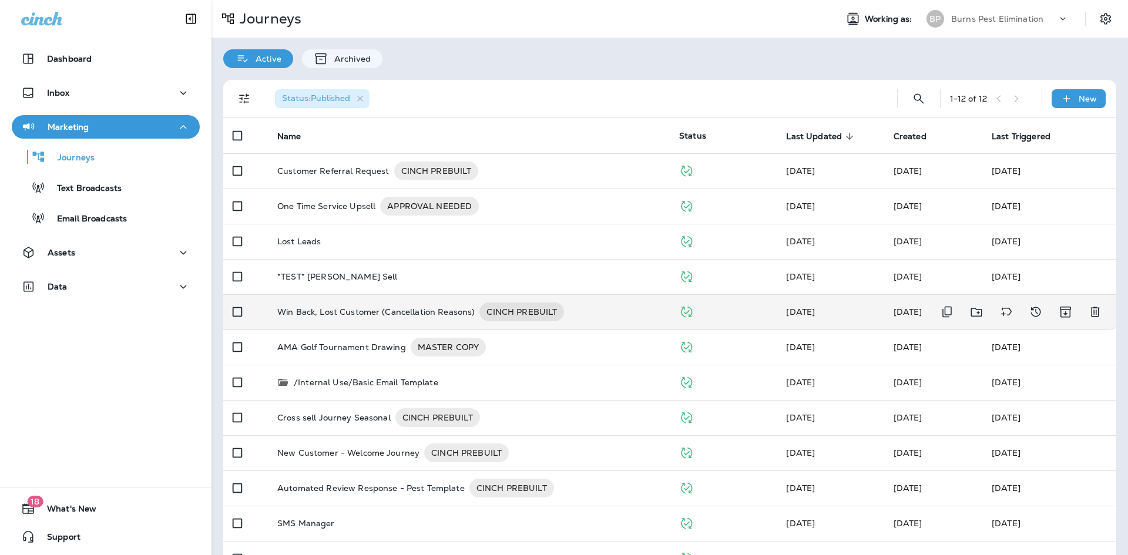
click at [369, 318] on p "Win Back, Lost Customer (Cancellation Reasons)" at bounding box center [375, 312] width 197 height 19
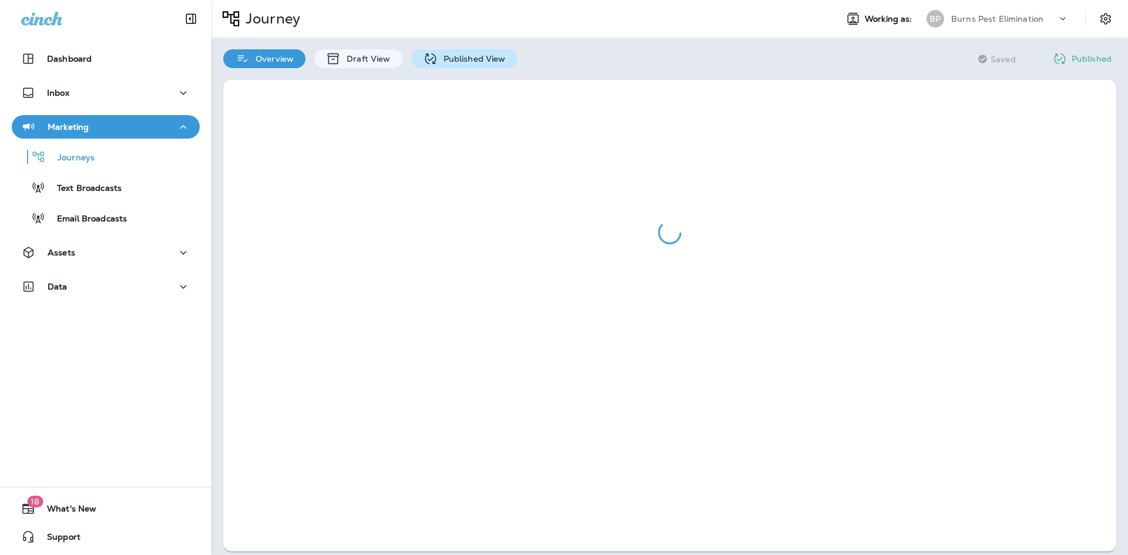
click at [479, 55] on p "Published View" at bounding box center [472, 58] width 68 height 9
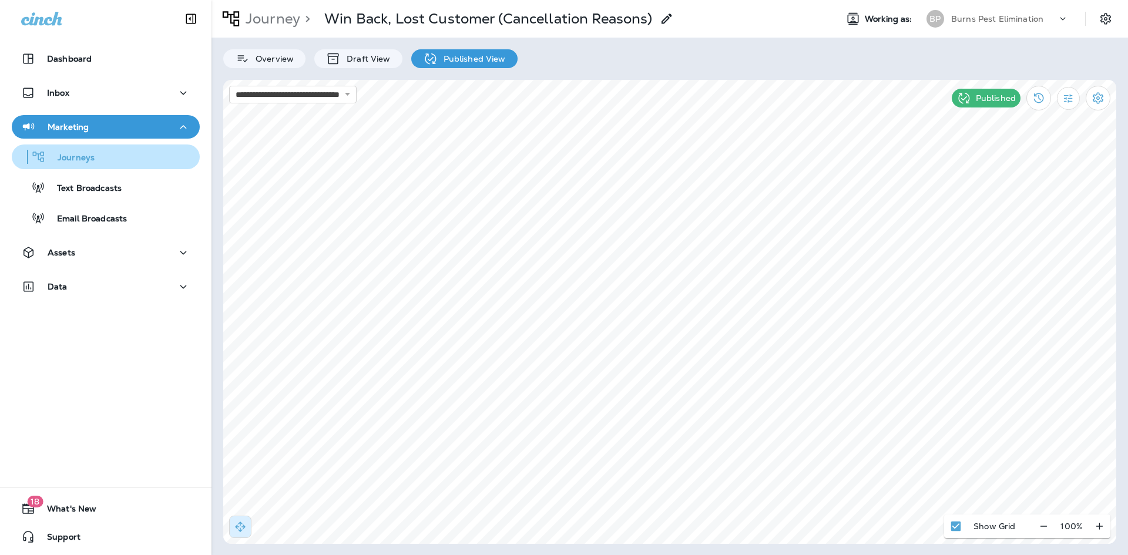
click at [125, 157] on div "Journeys" at bounding box center [105, 157] width 179 height 18
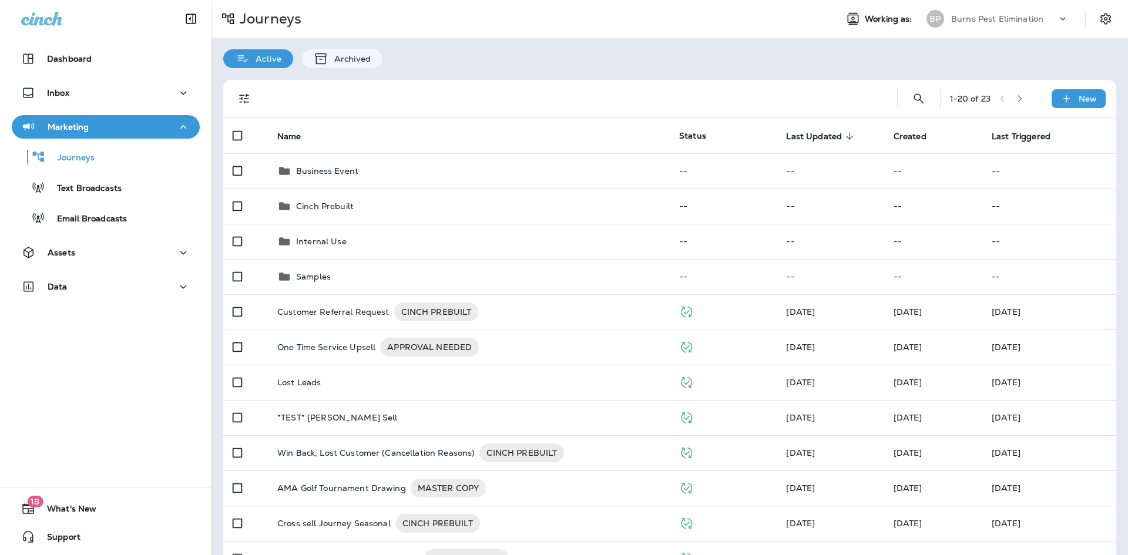
click at [240, 93] on icon "Filters" at bounding box center [244, 99] width 14 height 14
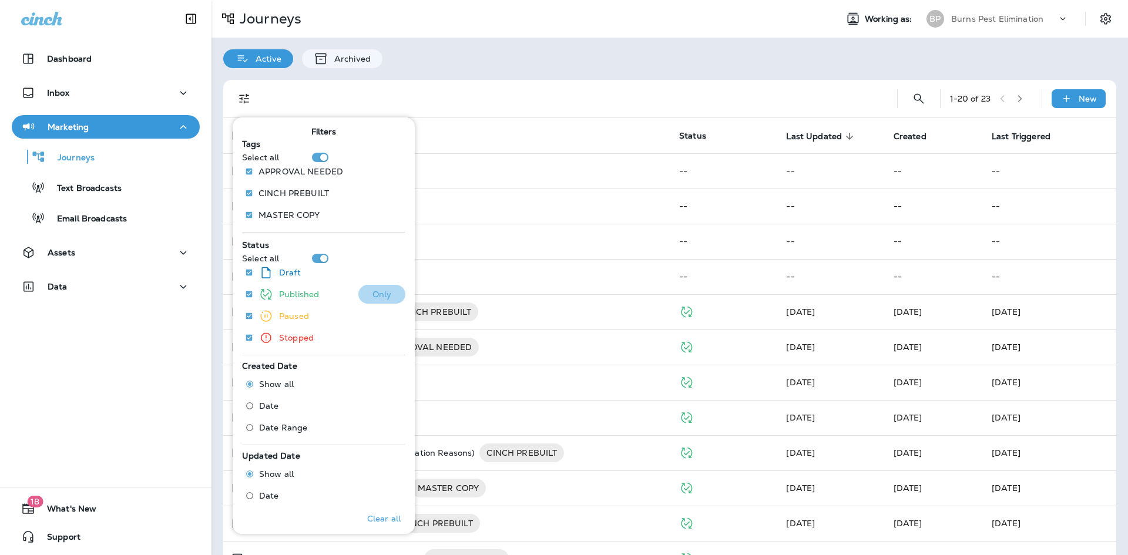
click at [374, 298] on p "Only" at bounding box center [381, 294] width 19 height 9
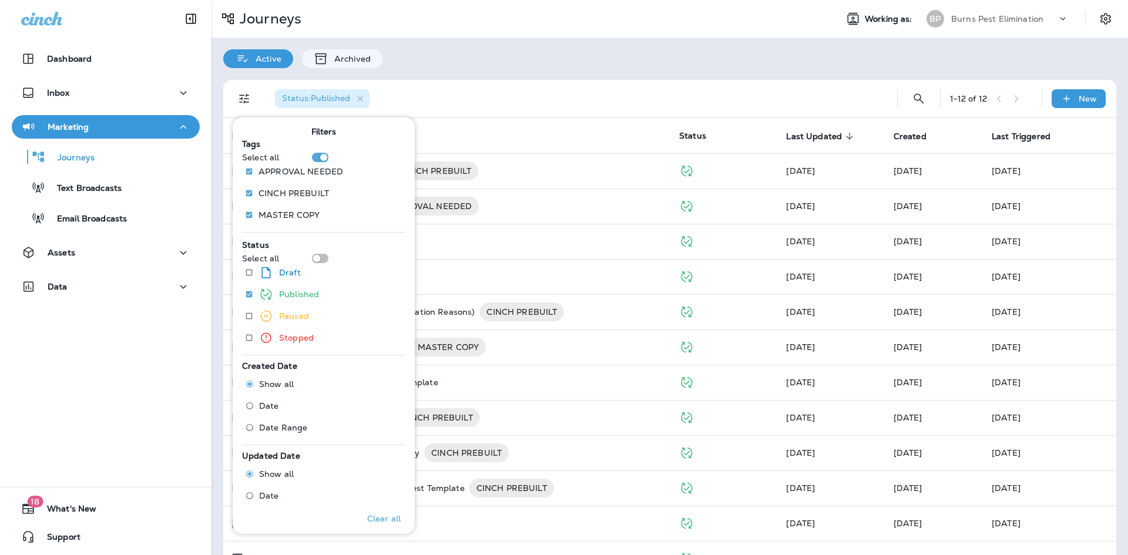
click at [219, 266] on div "Status : Published 1 - 12 of 12 New Name Status Last Updated sorted descending …" at bounding box center [669, 328] width 916 height 520
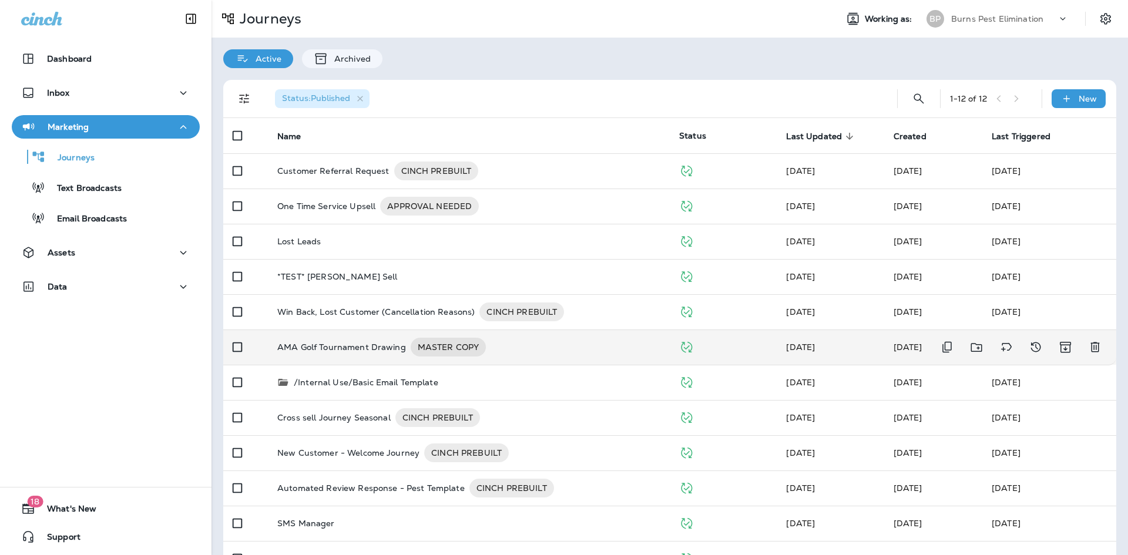
click at [339, 341] on p "AMA Golf Tournament Drawing" at bounding box center [341, 347] width 129 height 19
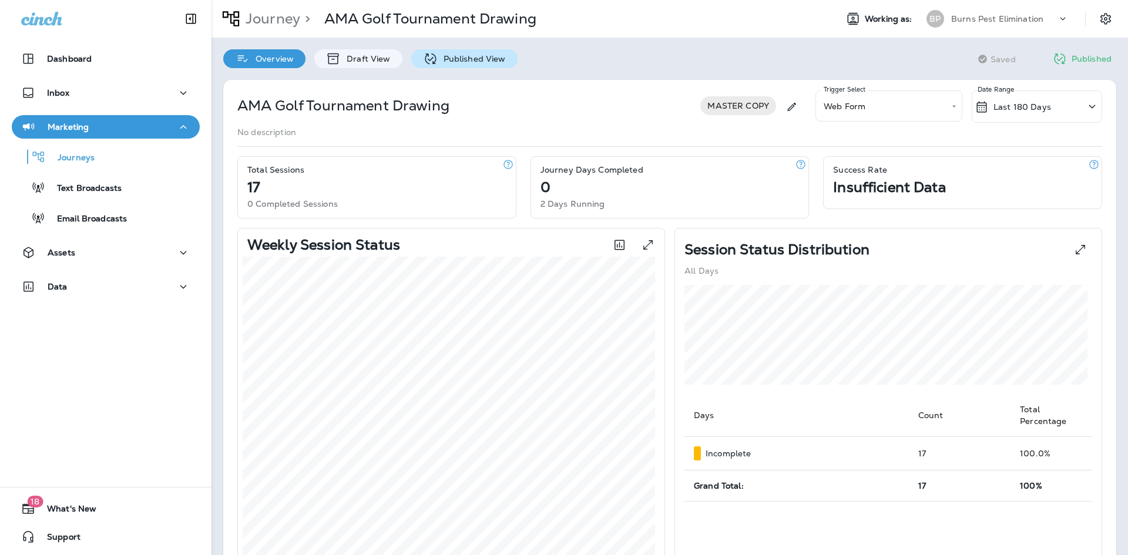
click at [462, 65] on div "Published View" at bounding box center [464, 58] width 106 height 19
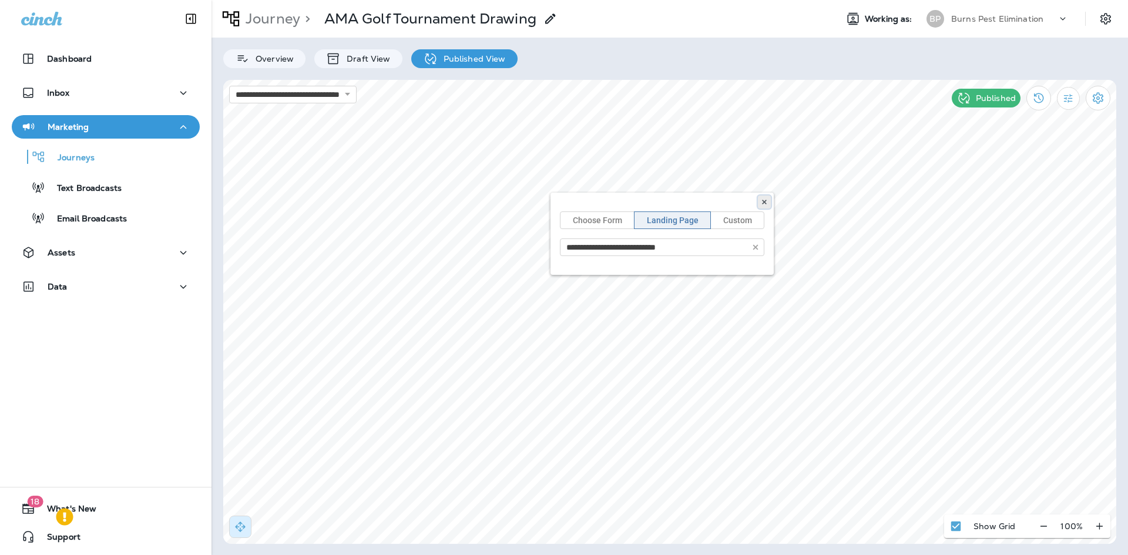
click at [770, 200] on button at bounding box center [764, 202] width 13 height 13
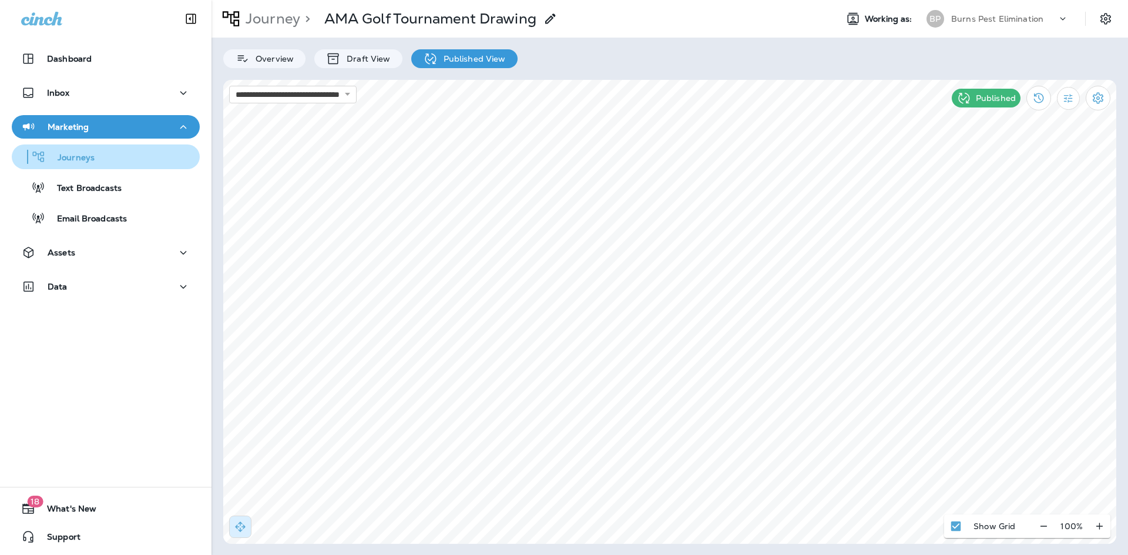
click at [153, 162] on div "Journeys" at bounding box center [105, 157] width 179 height 18
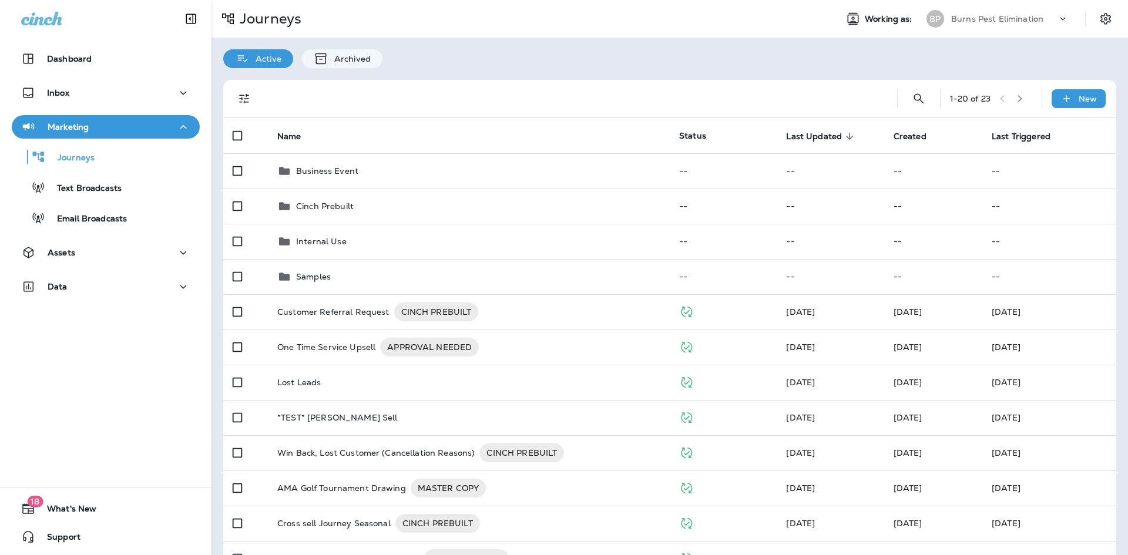
click at [247, 96] on icon "Filters" at bounding box center [244, 99] width 10 height 10
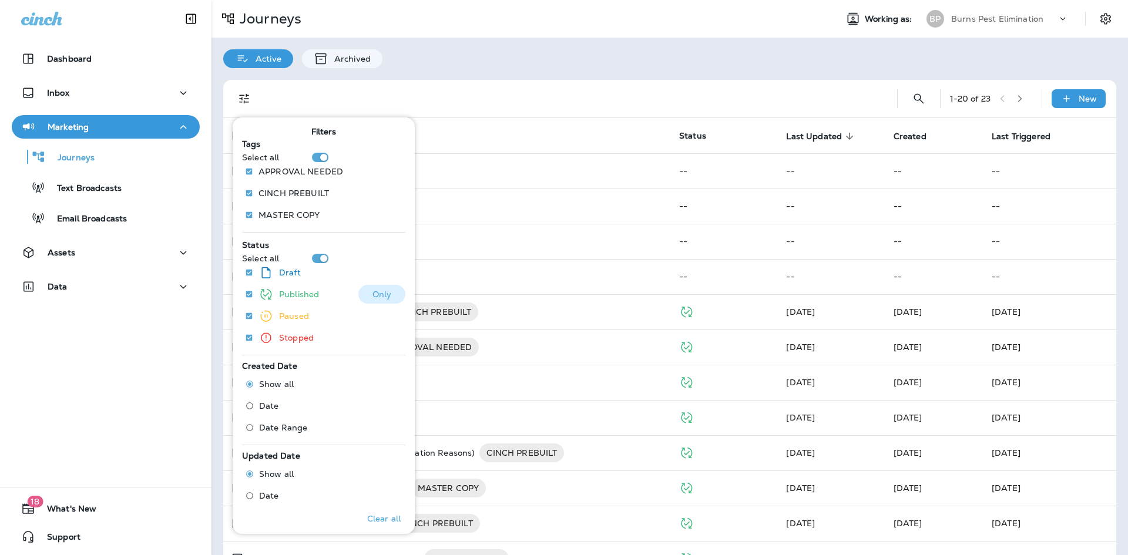
click at [311, 296] on p "Published" at bounding box center [299, 294] width 40 height 9
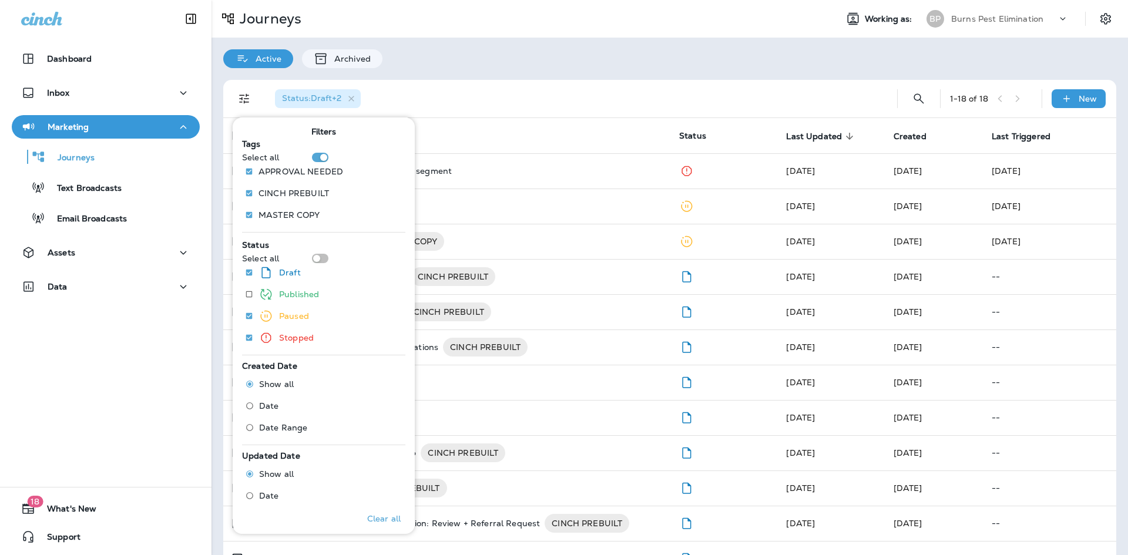
click at [485, 89] on div "Status : Draft +2" at bounding box center [572, 99] width 613 height 38
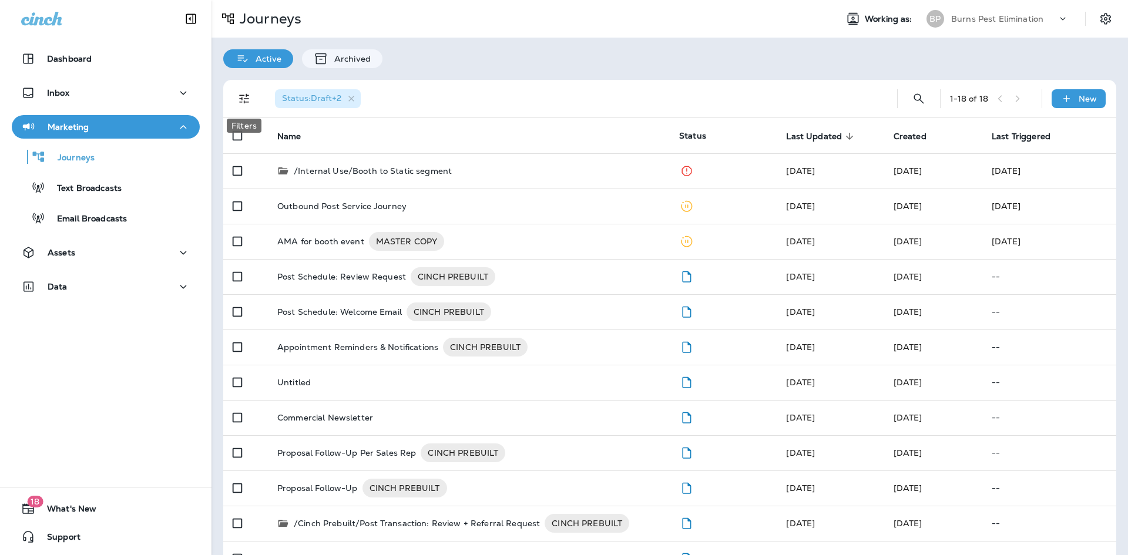
click at [250, 105] on icon "Filters" at bounding box center [244, 99] width 14 height 14
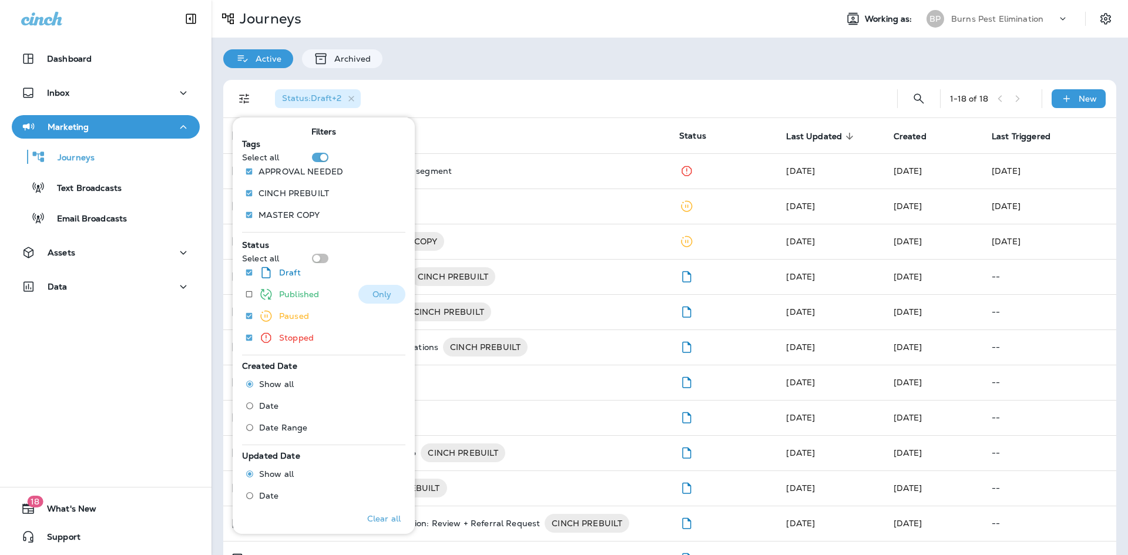
click at [295, 294] on p "Published" at bounding box center [299, 294] width 40 height 9
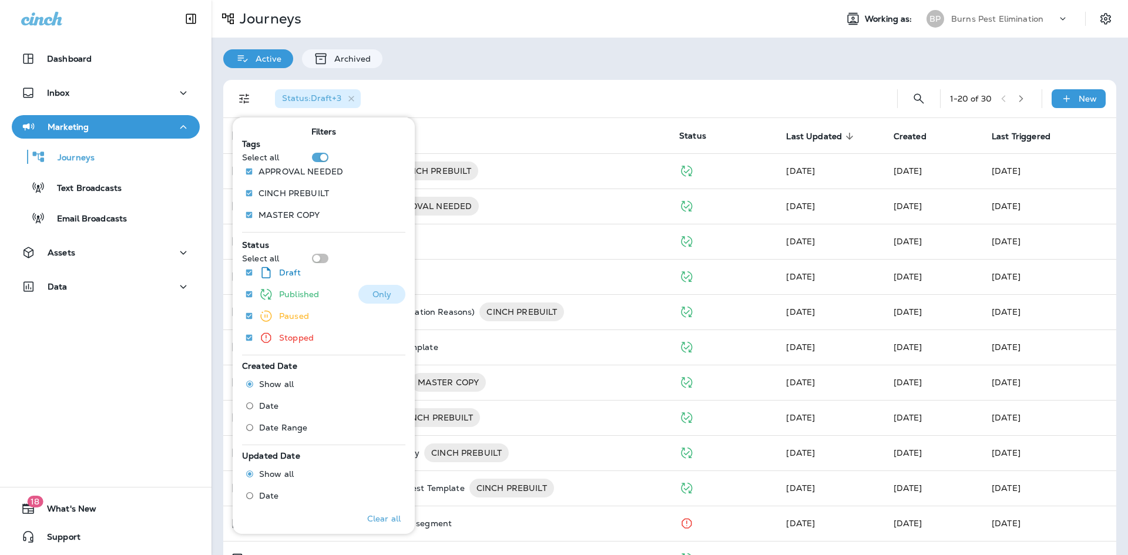
click at [378, 298] on p "Only" at bounding box center [381, 294] width 19 height 9
click at [482, 61] on div "Active Archived" at bounding box center [669, 53] width 916 height 31
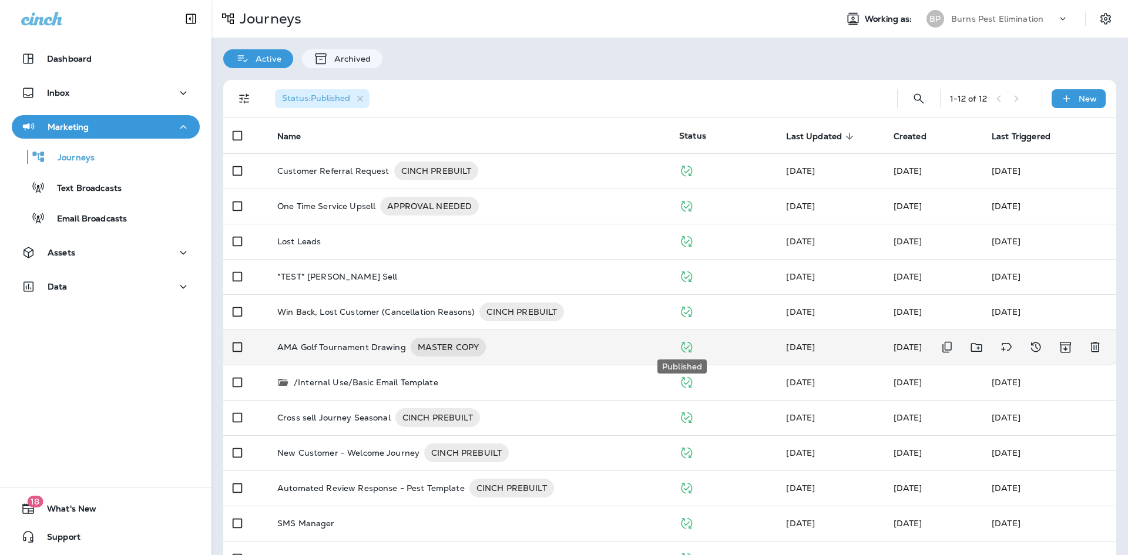
click at [679, 350] on icon "Published" at bounding box center [686, 347] width 15 height 15
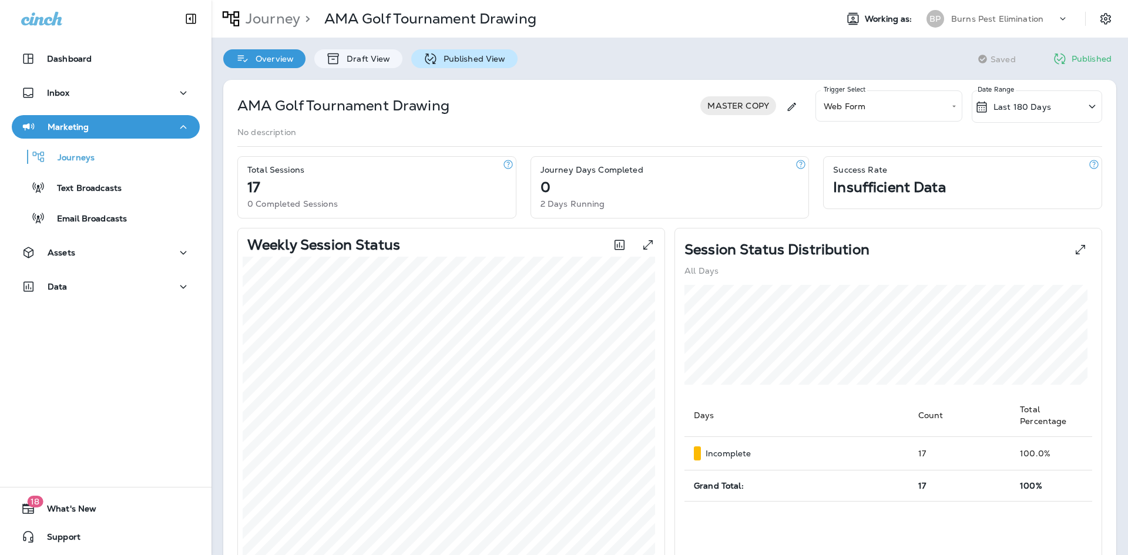
click at [468, 65] on div "Published View" at bounding box center [464, 58] width 106 height 19
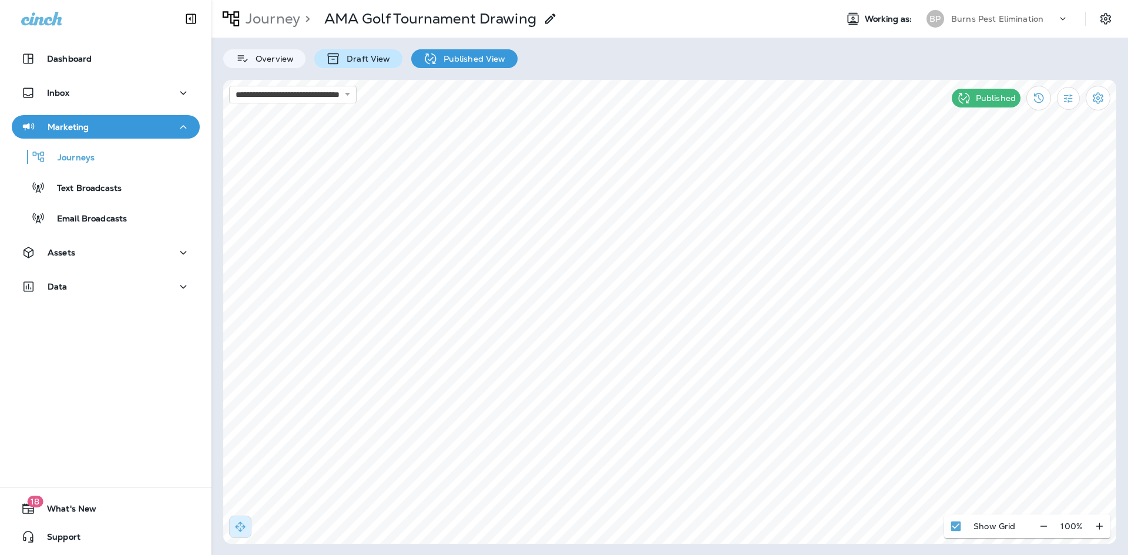
click at [364, 56] on p "Draft View" at bounding box center [365, 58] width 49 height 9
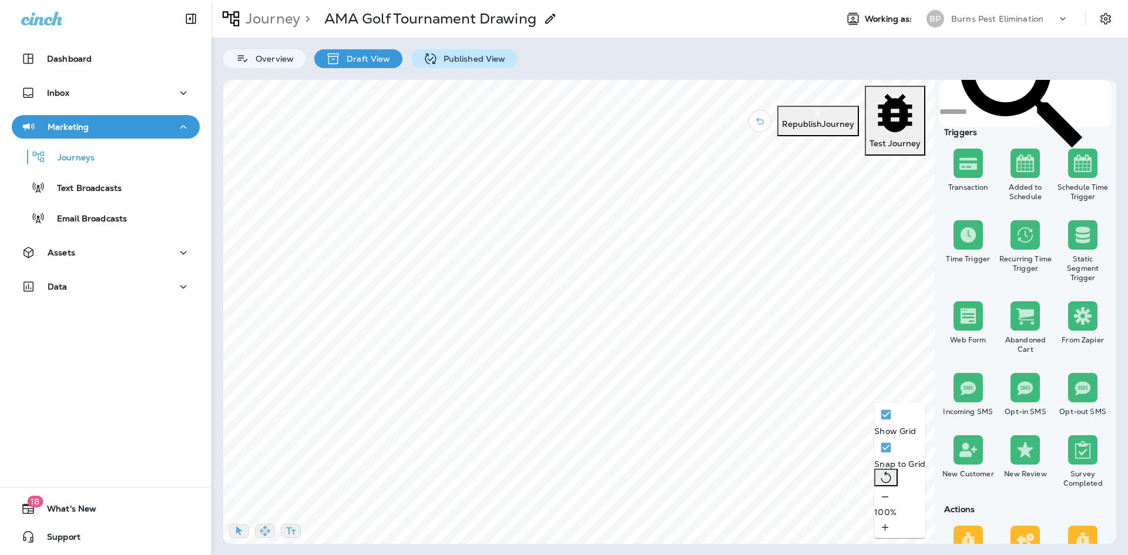
click at [448, 53] on div "Published View" at bounding box center [464, 58] width 106 height 19
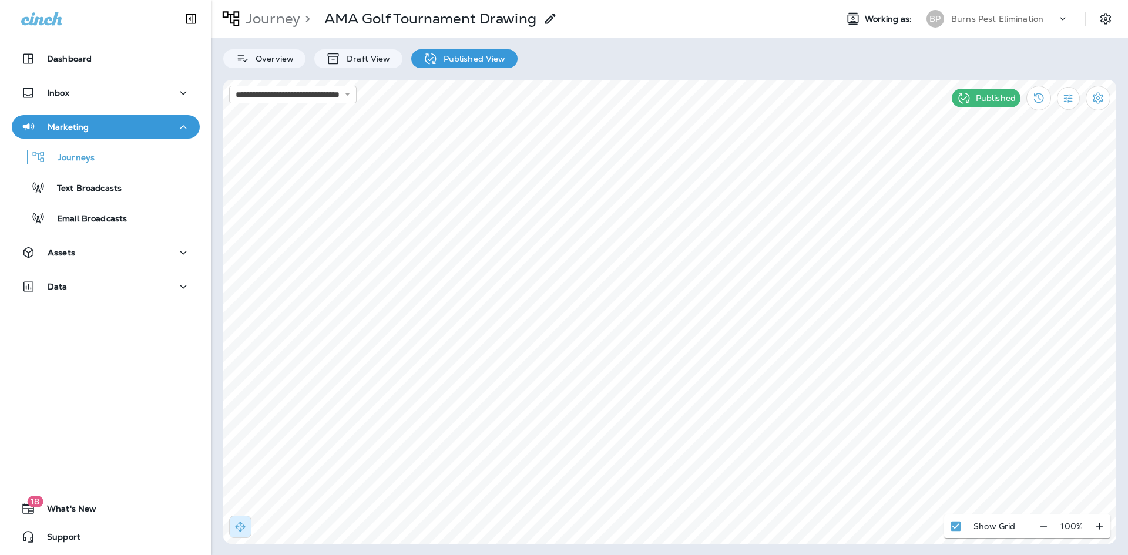
click at [1002, 99] on p "Published" at bounding box center [996, 97] width 40 height 9
click at [1066, 98] on icon "Filter Statistics" at bounding box center [1068, 98] width 9 height 9
click at [1066, 96] on icon "Filter Statistics" at bounding box center [1068, 98] width 12 height 12
click at [1040, 99] on icon "View Changelog" at bounding box center [1039, 98] width 10 height 10
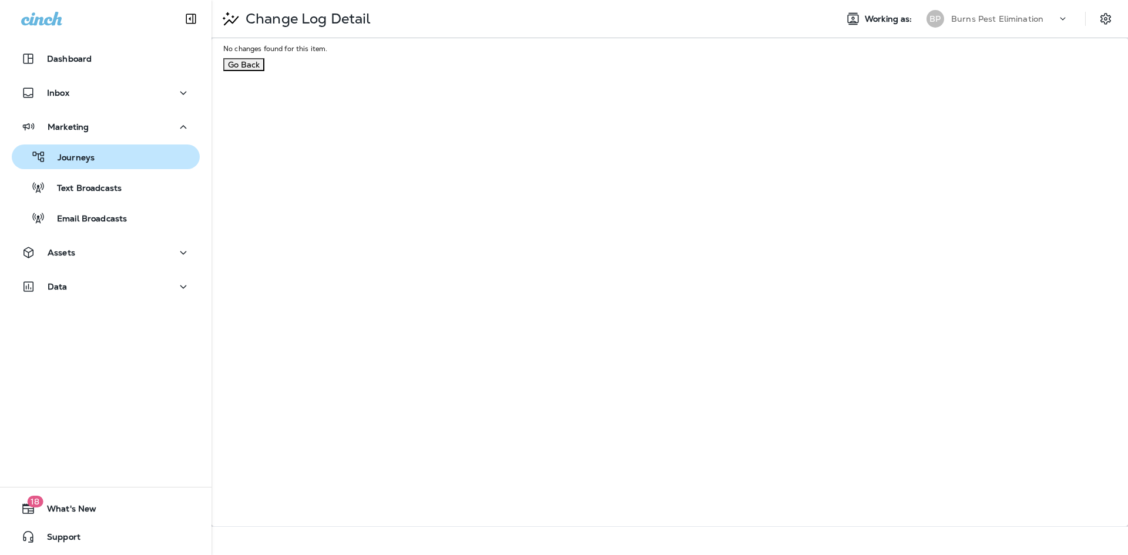
click at [125, 163] on div "Journeys" at bounding box center [105, 157] width 179 height 18
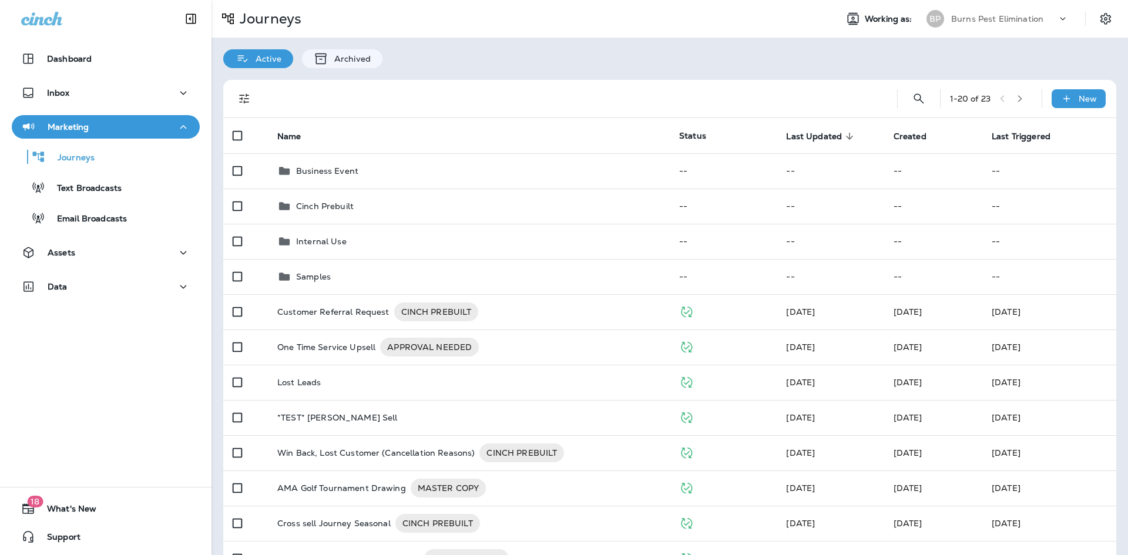
click at [249, 101] on icon "Filters" at bounding box center [244, 99] width 14 height 14
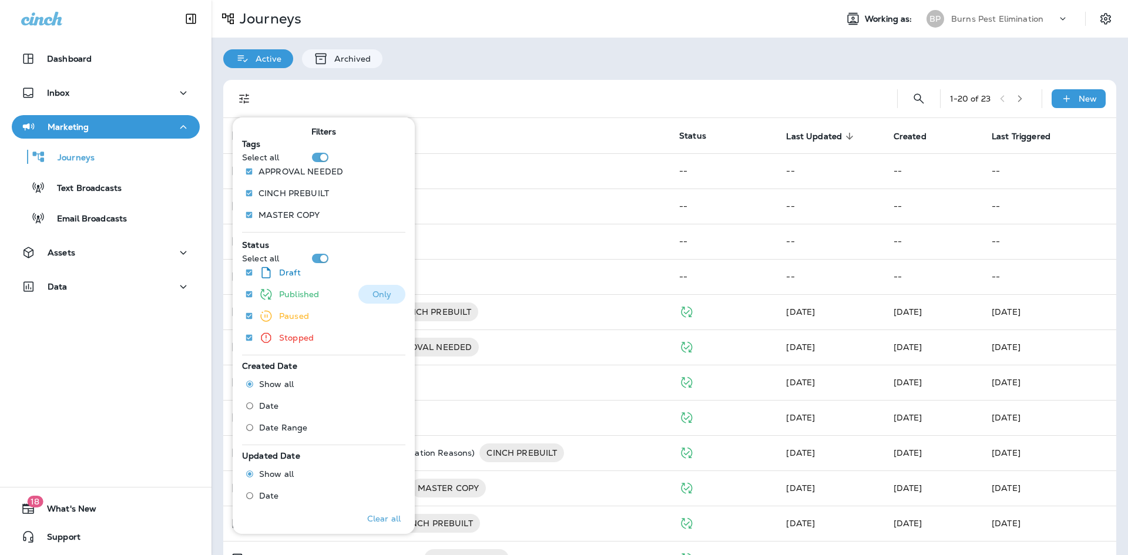
click at [384, 297] on p "Only" at bounding box center [381, 294] width 19 height 9
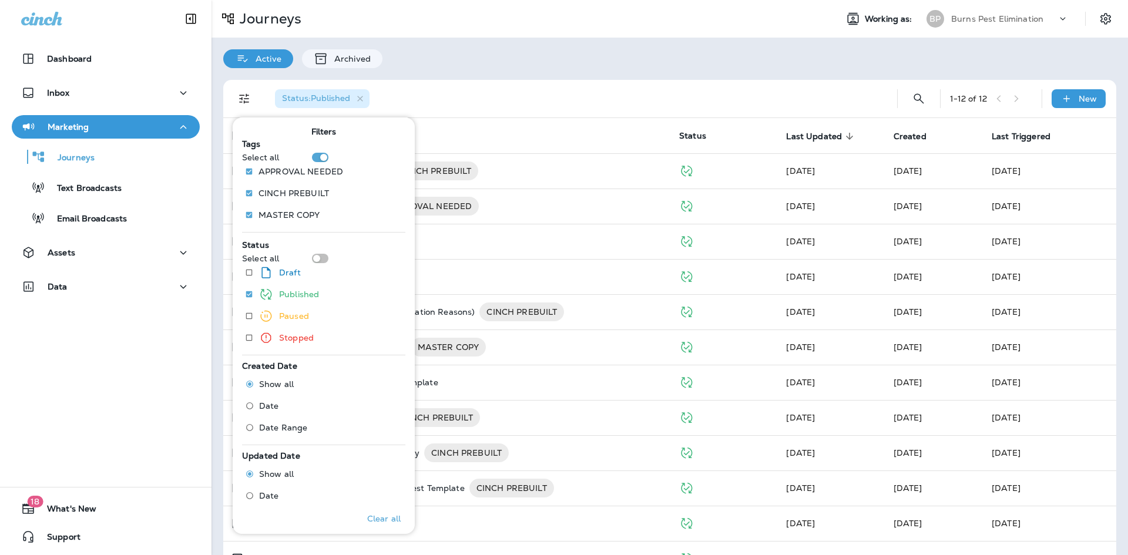
click at [503, 98] on div "Status : Published" at bounding box center [572, 99] width 613 height 38
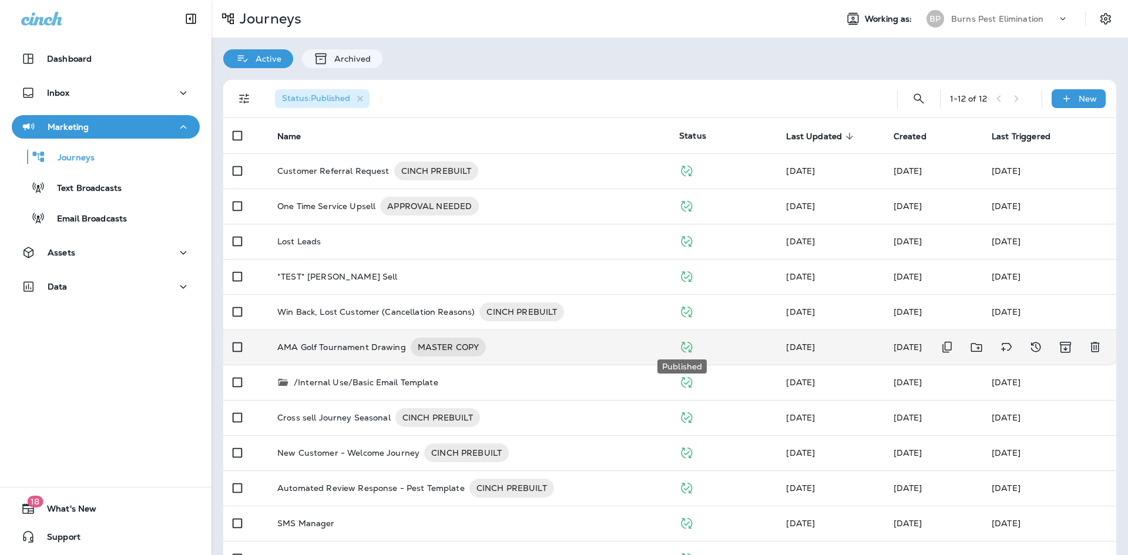
click at [684, 345] on icon "Published" at bounding box center [686, 347] width 15 height 15
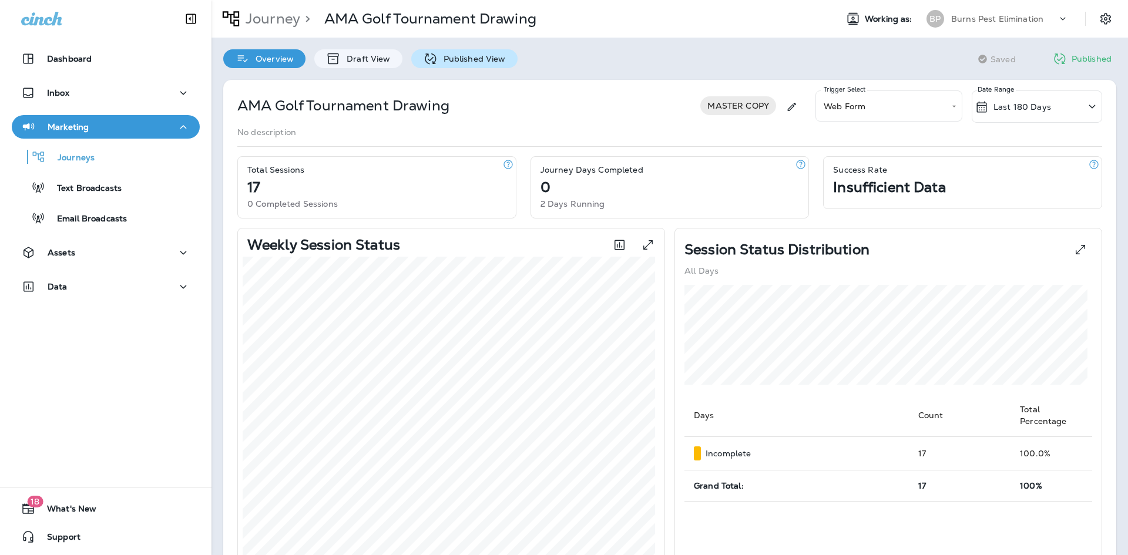
click at [491, 65] on div "Published View" at bounding box center [464, 58] width 106 height 19
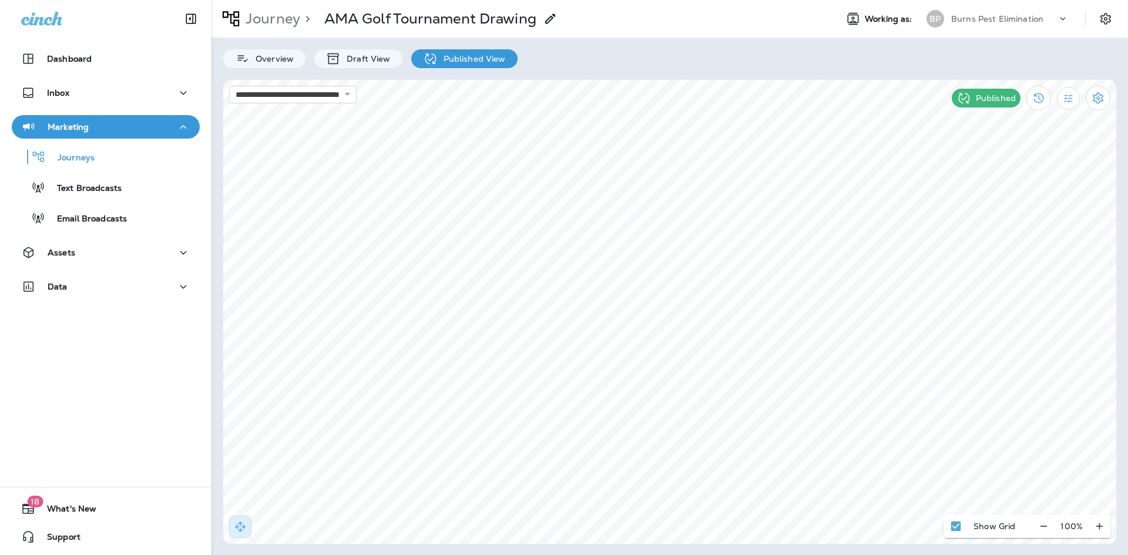
click at [978, 93] on p "Published" at bounding box center [996, 97] width 40 height 9
click at [970, 96] on icon at bounding box center [963, 98] width 15 height 15
click at [1002, 106] on div "Published" at bounding box center [986, 98] width 69 height 19
click at [1103, 98] on icon "Settings" at bounding box center [1098, 98] width 14 height 14
click at [1051, 53] on li "Pause Journey" at bounding box center [575, 41] width 1104 height 24
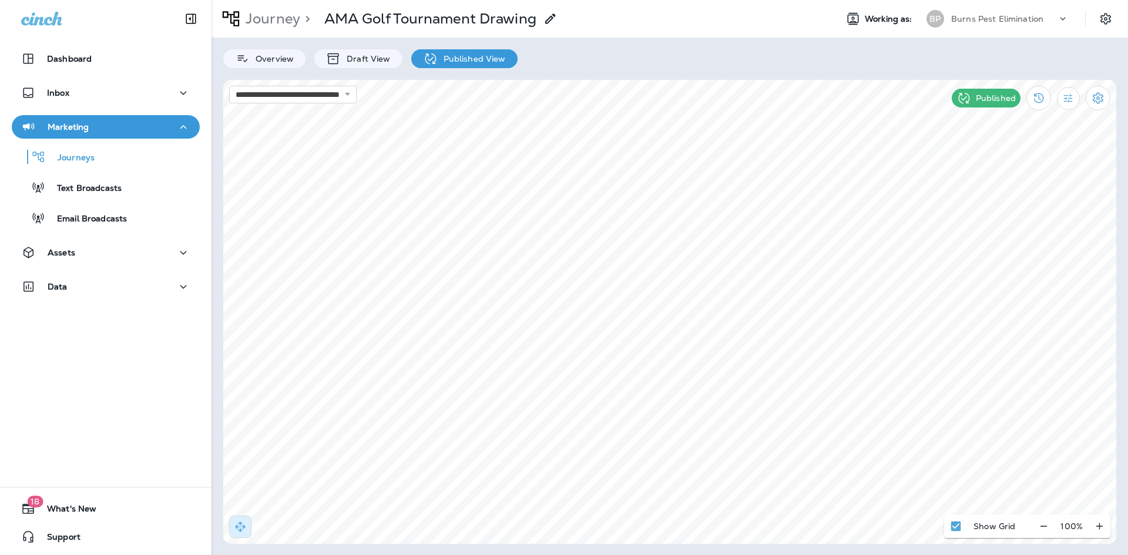
click at [78, 43] on button "Confirm" at bounding box center [57, 36] width 42 height 13
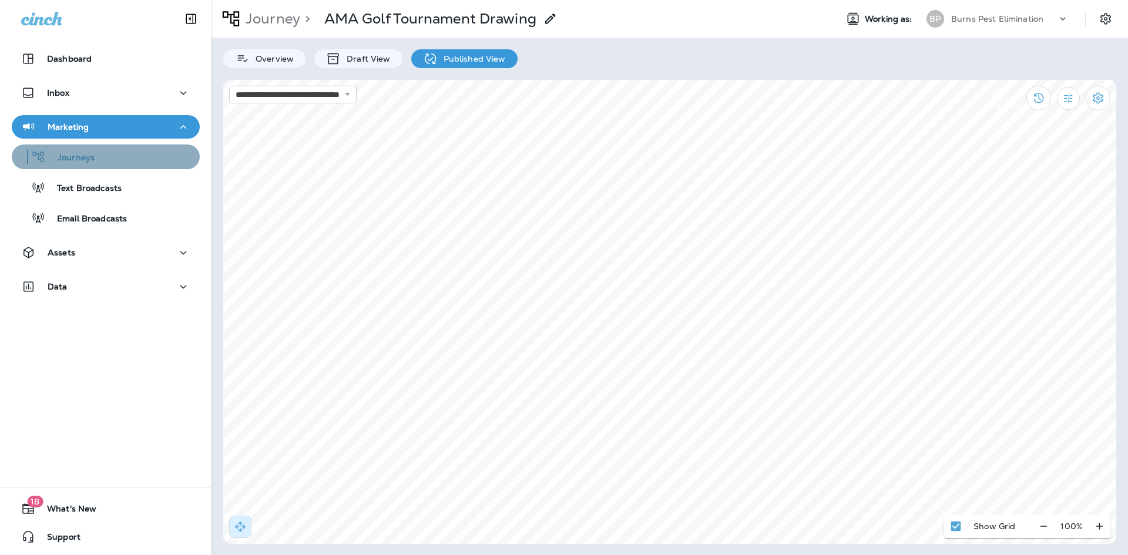
click at [129, 154] on div "Journeys" at bounding box center [105, 157] width 179 height 18
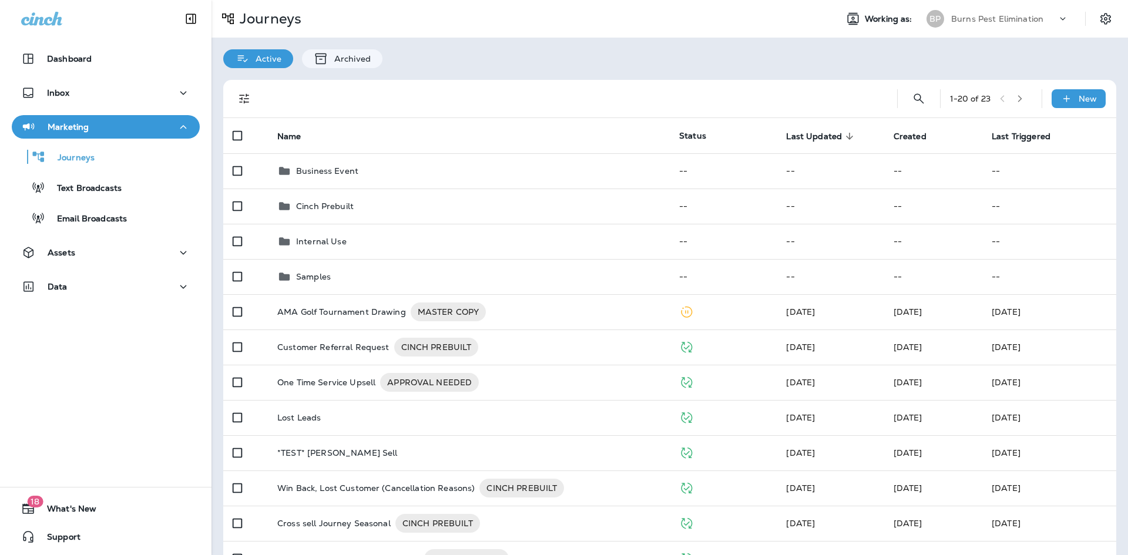
click at [247, 103] on icon "Filters" at bounding box center [244, 99] width 14 height 14
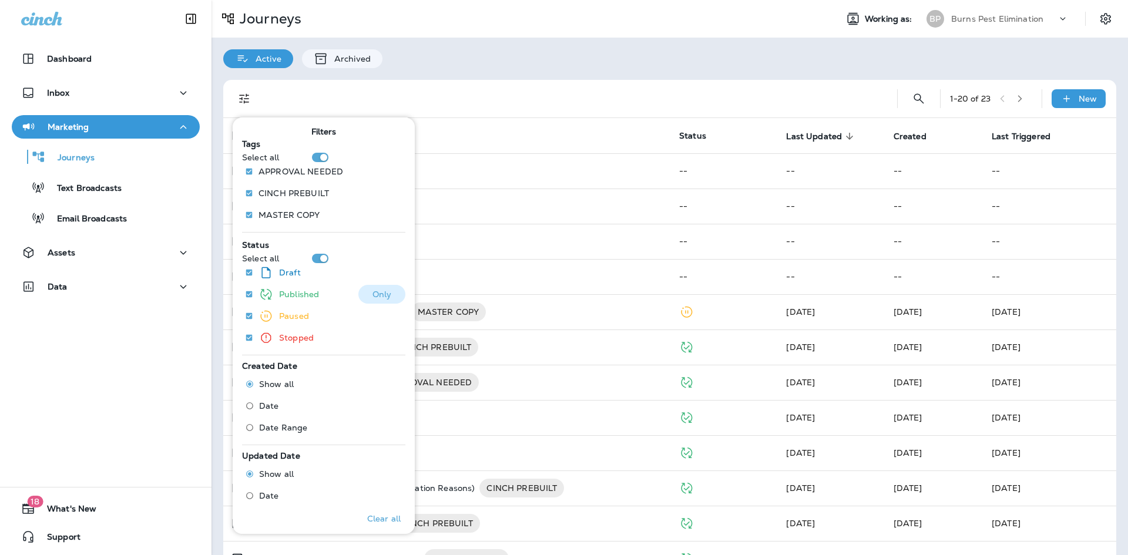
click at [377, 291] on p "Only" at bounding box center [381, 294] width 19 height 9
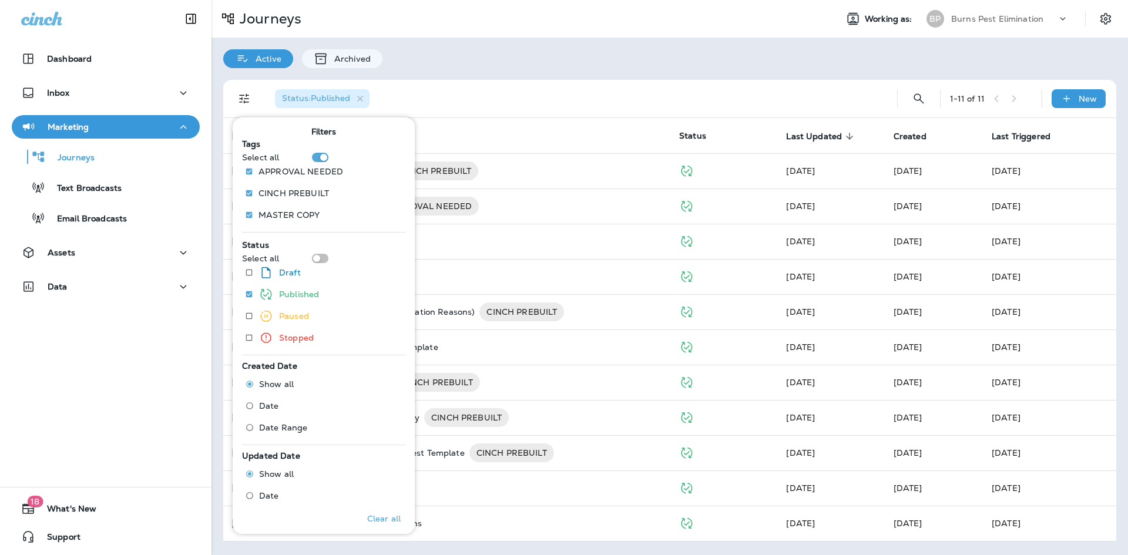
click at [567, 83] on div "Status : Published" at bounding box center [572, 99] width 613 height 38
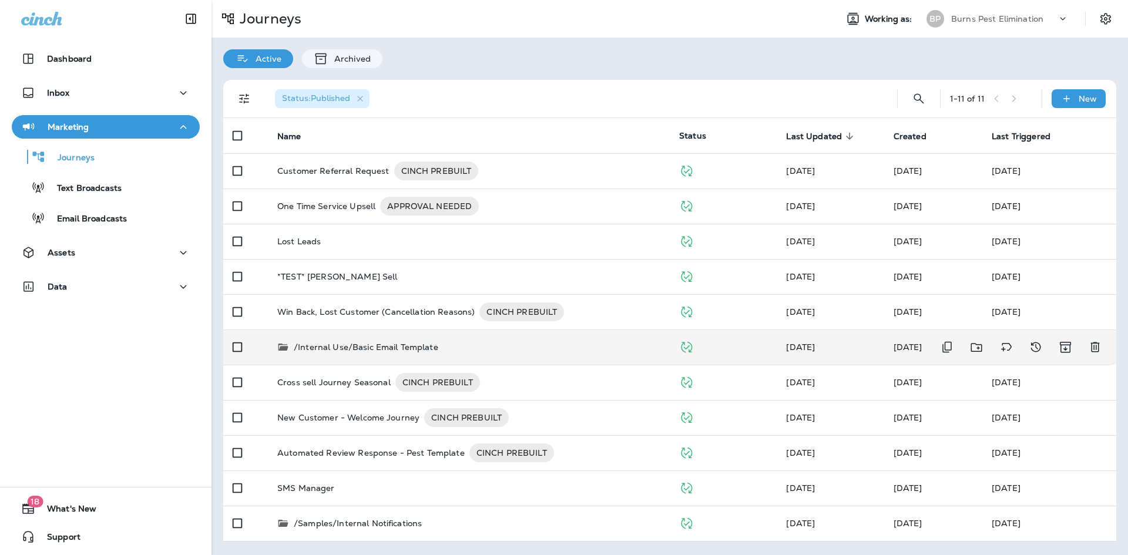
click at [467, 347] on div "/Internal Use/Basic Email Template" at bounding box center [468, 347] width 383 height 12
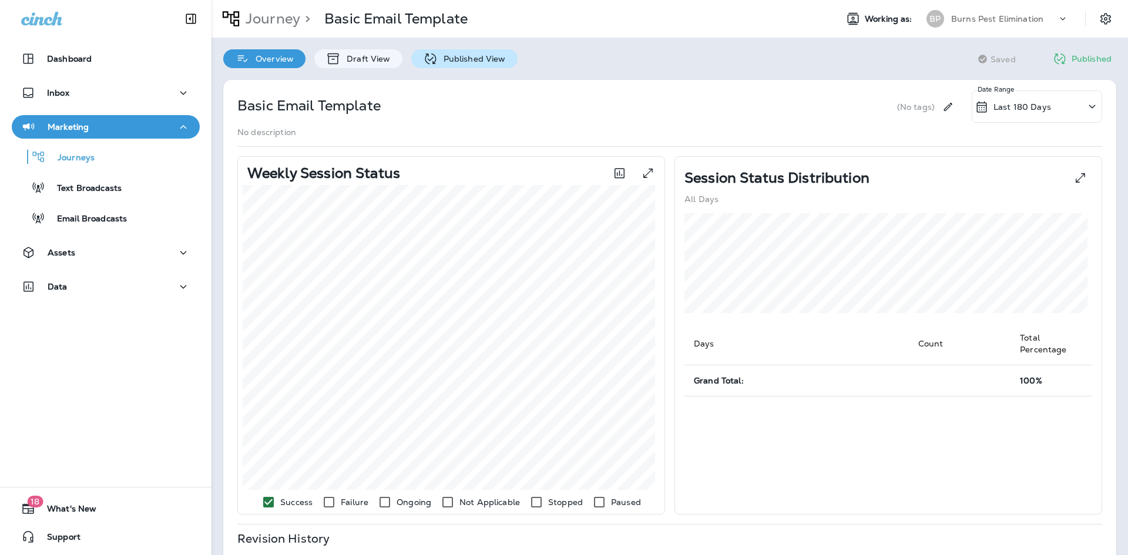
click at [496, 61] on p "Published View" at bounding box center [472, 58] width 68 height 9
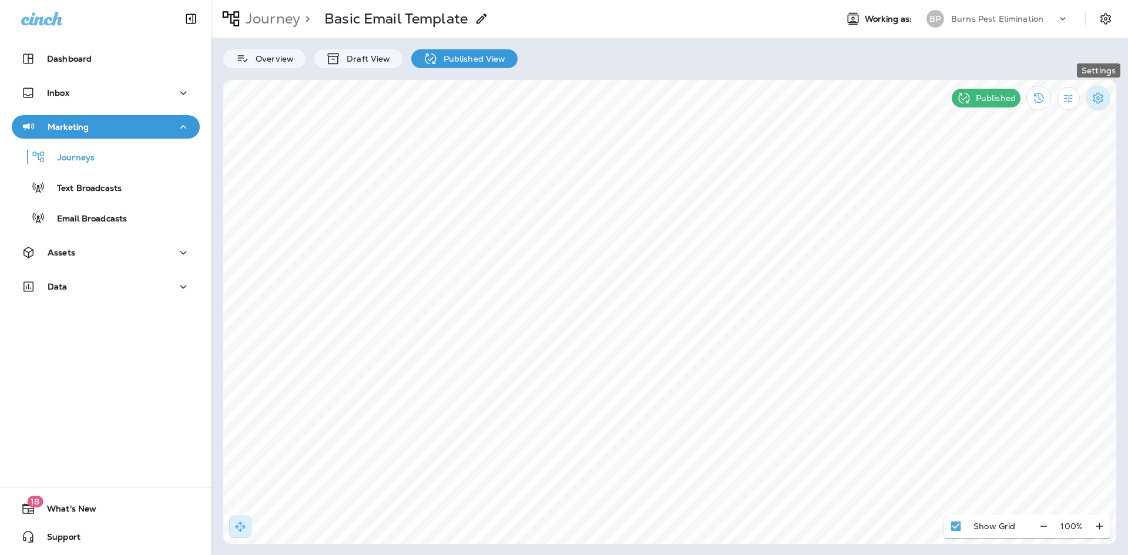
click at [1092, 99] on icon "Settings" at bounding box center [1098, 98] width 14 height 14
click at [1031, 53] on p "Pause Journey" at bounding box center [575, 48] width 1104 height 9
click at [78, 43] on button "Confirm" at bounding box center [57, 36] width 42 height 13
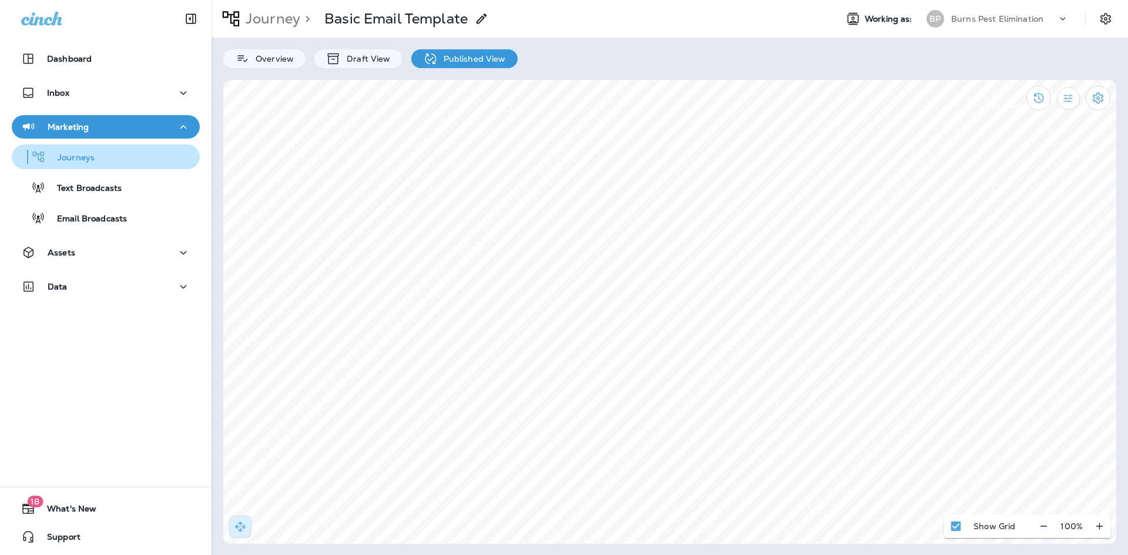
click at [122, 161] on div "Journeys" at bounding box center [105, 157] width 179 height 18
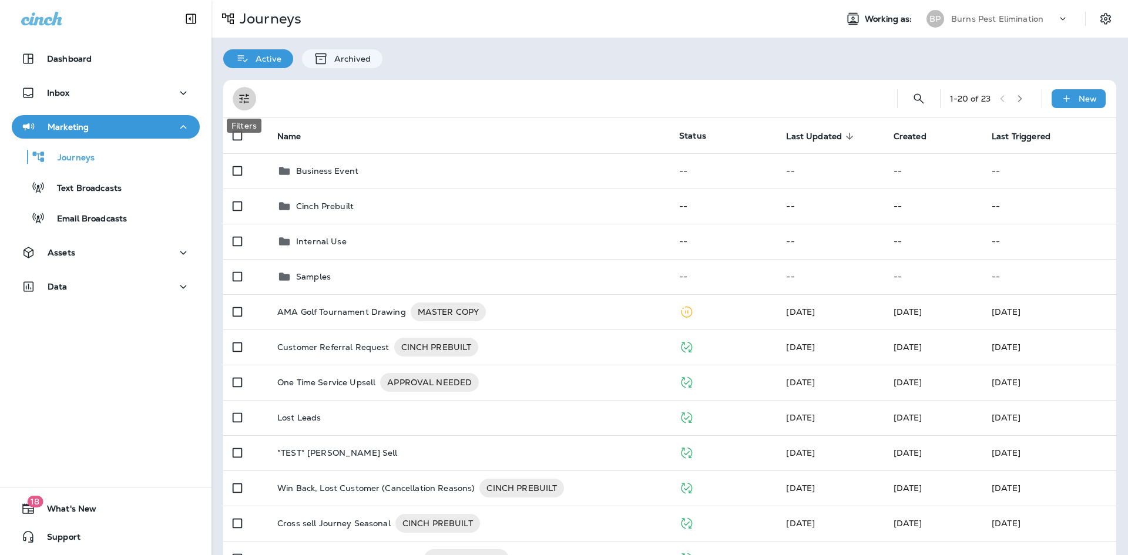
click at [246, 109] on button "Filters" at bounding box center [244, 98] width 23 height 23
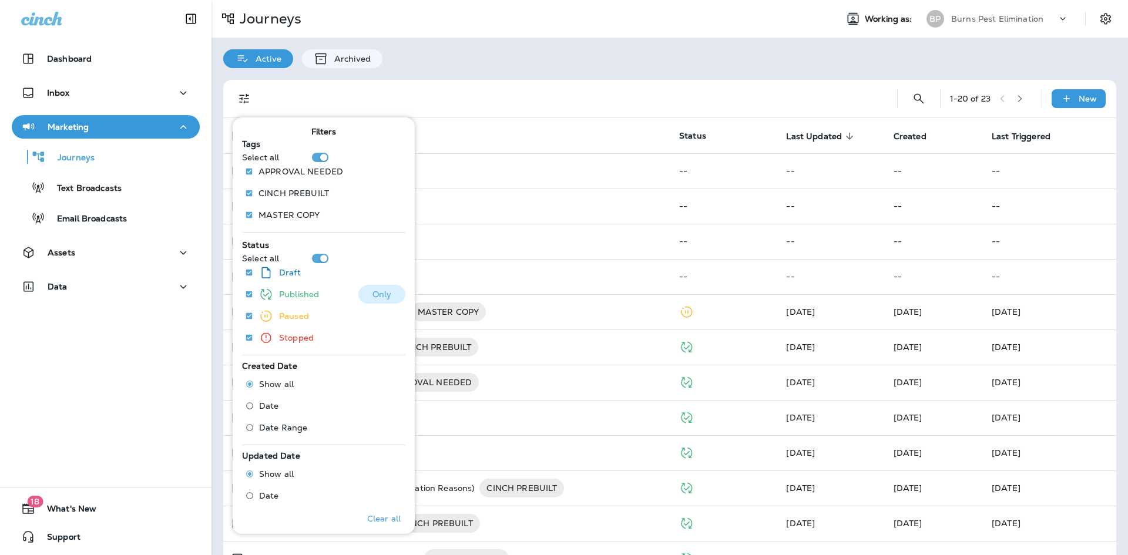
click at [372, 296] on p "Only" at bounding box center [381, 294] width 19 height 9
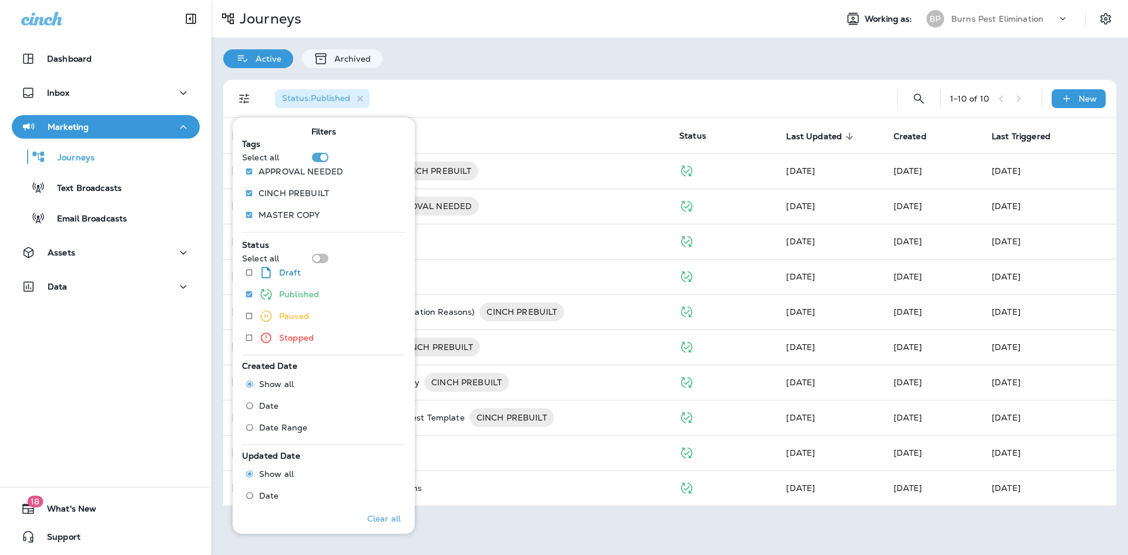
click at [551, 90] on div "Status : Published" at bounding box center [572, 99] width 613 height 38
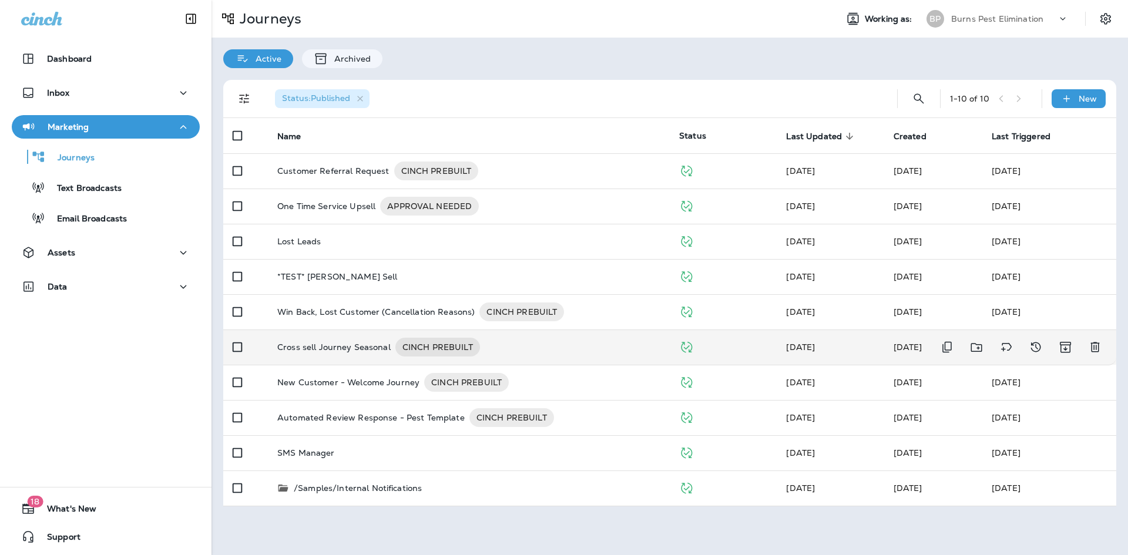
click at [360, 352] on p "Cross sell Journey Seasonal" at bounding box center [333, 347] width 113 height 19
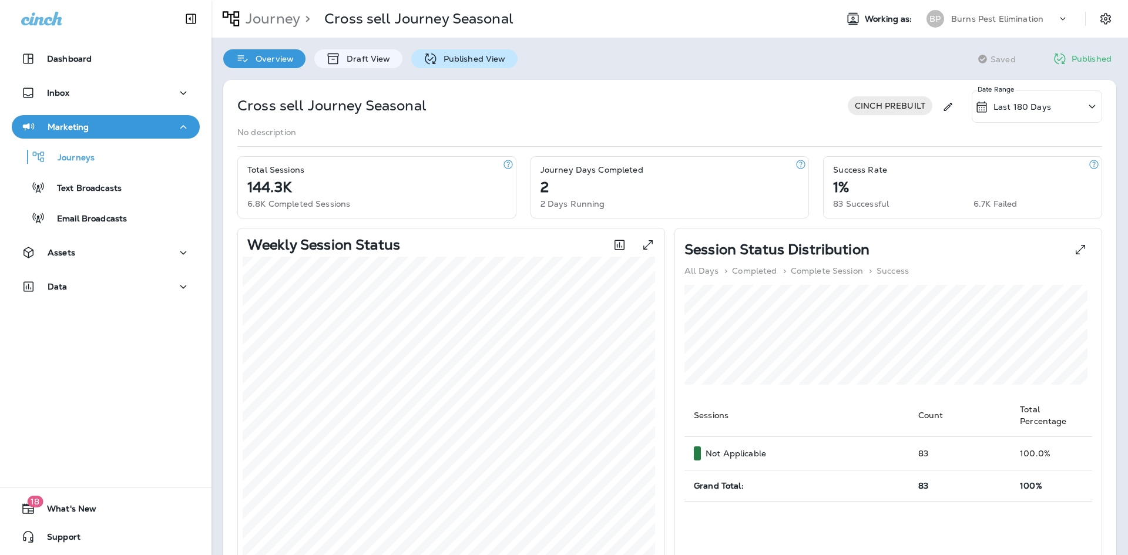
click at [468, 51] on div "Published View" at bounding box center [464, 58] width 106 height 19
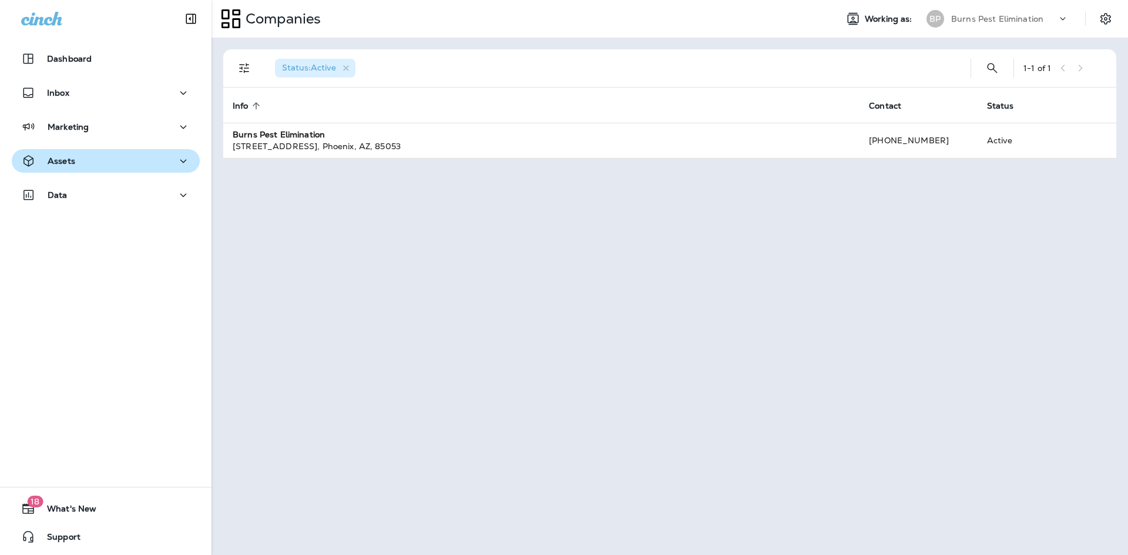
click at [180, 156] on icon "button" at bounding box center [183, 161] width 14 height 15
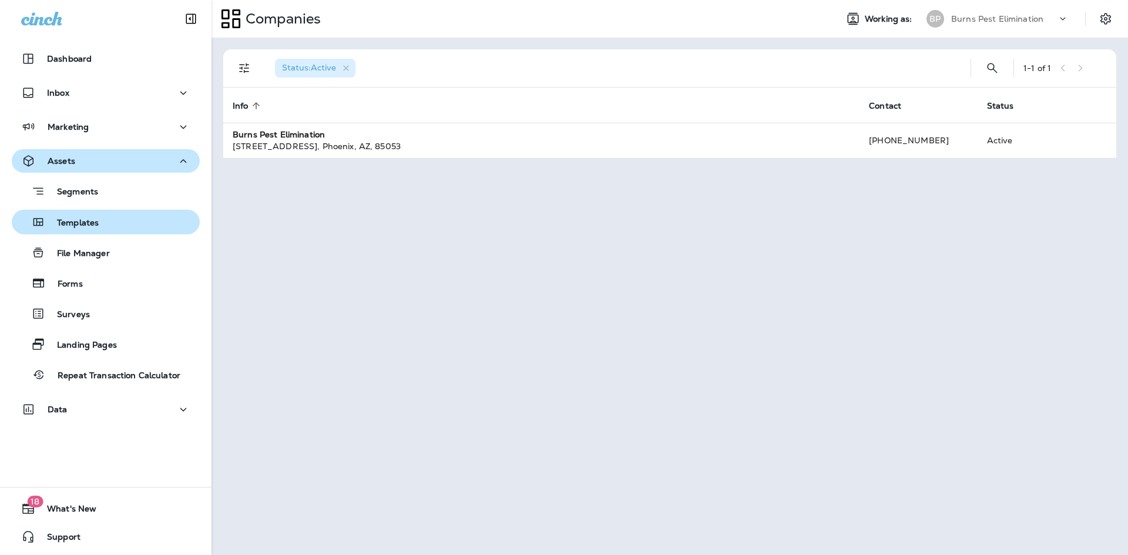
click at [127, 217] on div "Templates" at bounding box center [105, 222] width 179 height 18
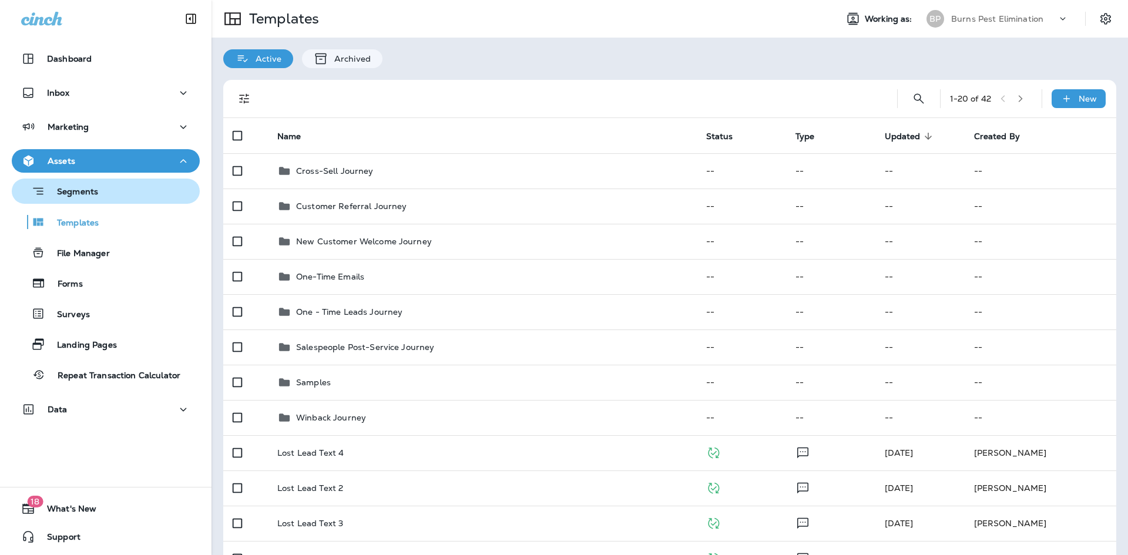
click at [96, 197] on p "Segments" at bounding box center [71, 193] width 53 height 12
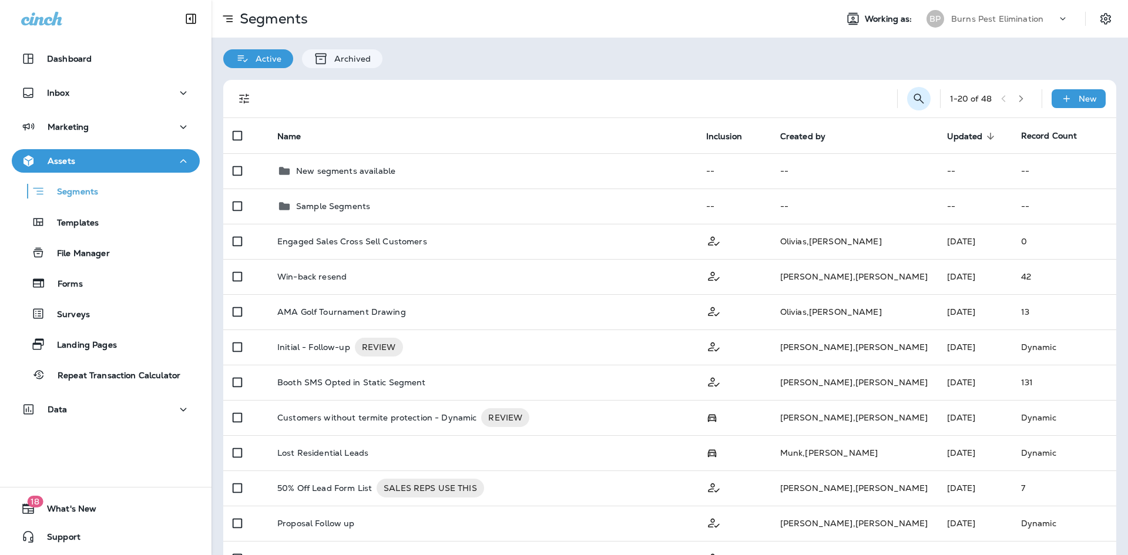
click at [912, 99] on icon "Search Segments" at bounding box center [919, 99] width 14 height 14
click at [854, 104] on input "text" at bounding box center [866, 97] width 105 height 31
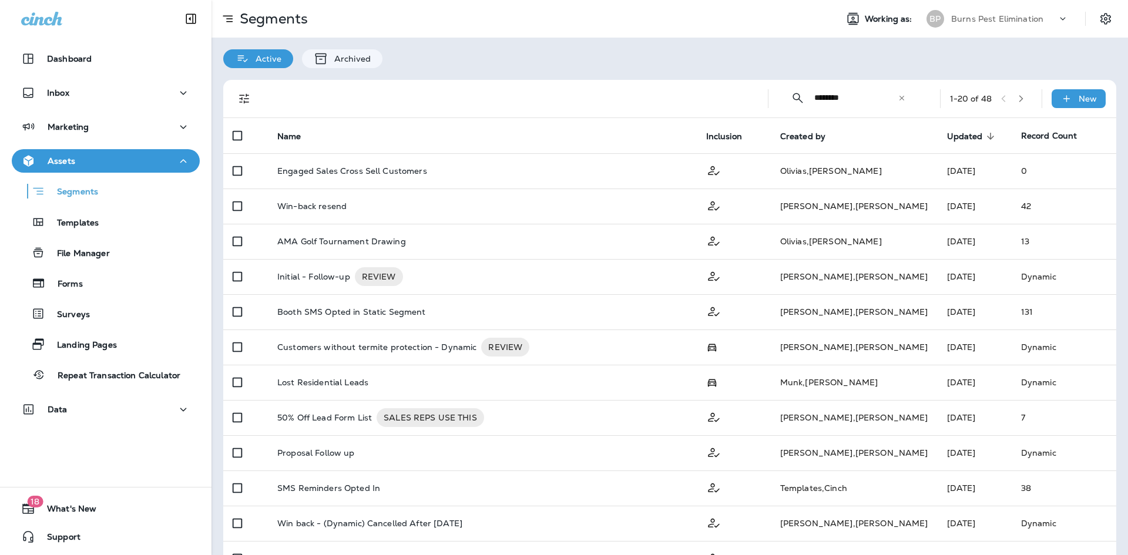
type input "********"
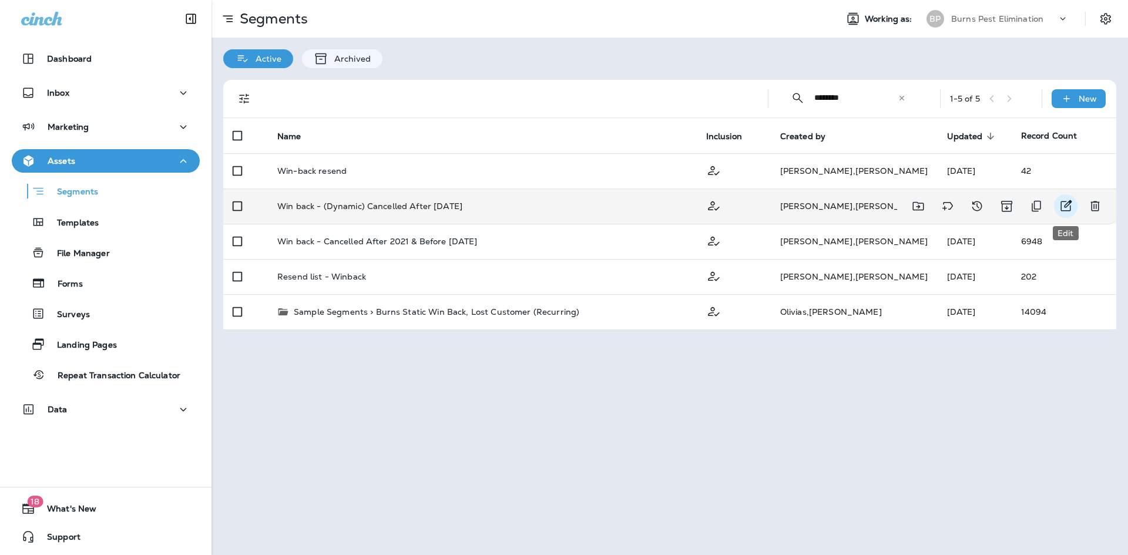
click at [1057, 204] on button "Edit" at bounding box center [1065, 205] width 23 height 23
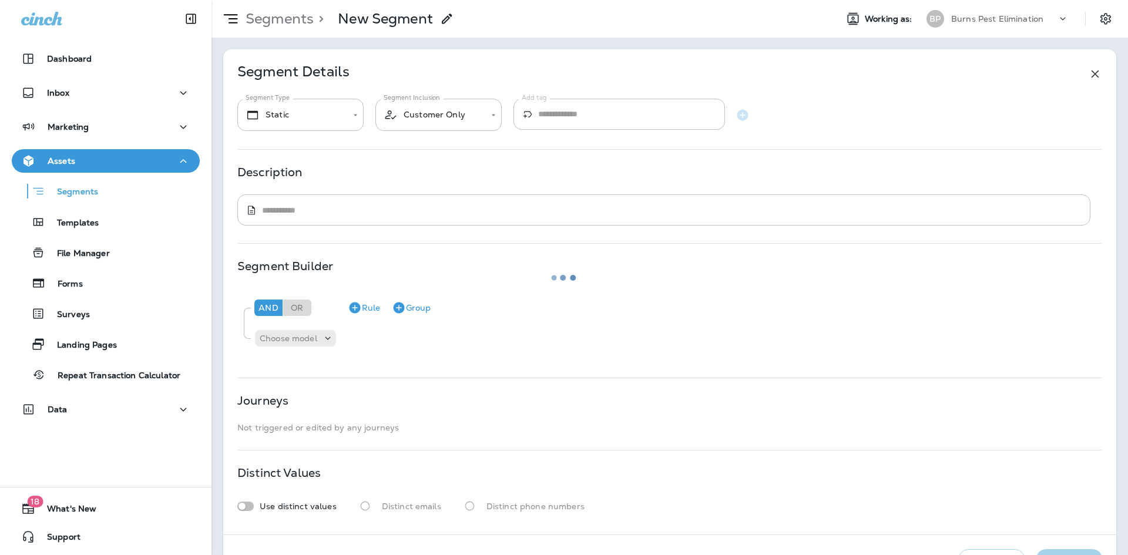
type input "*******"
type textarea "**********"
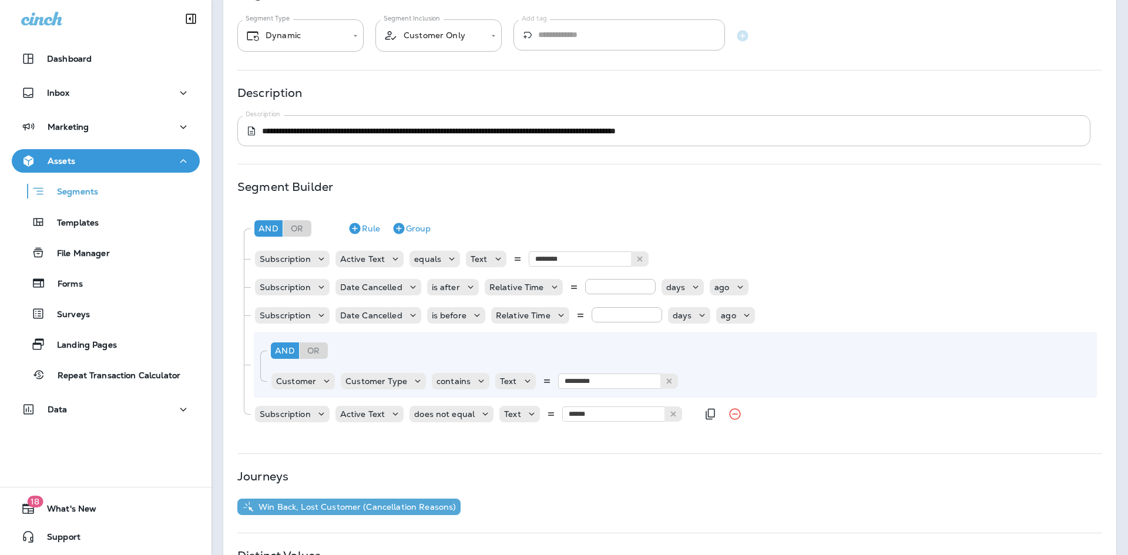
scroll to position [59, 0]
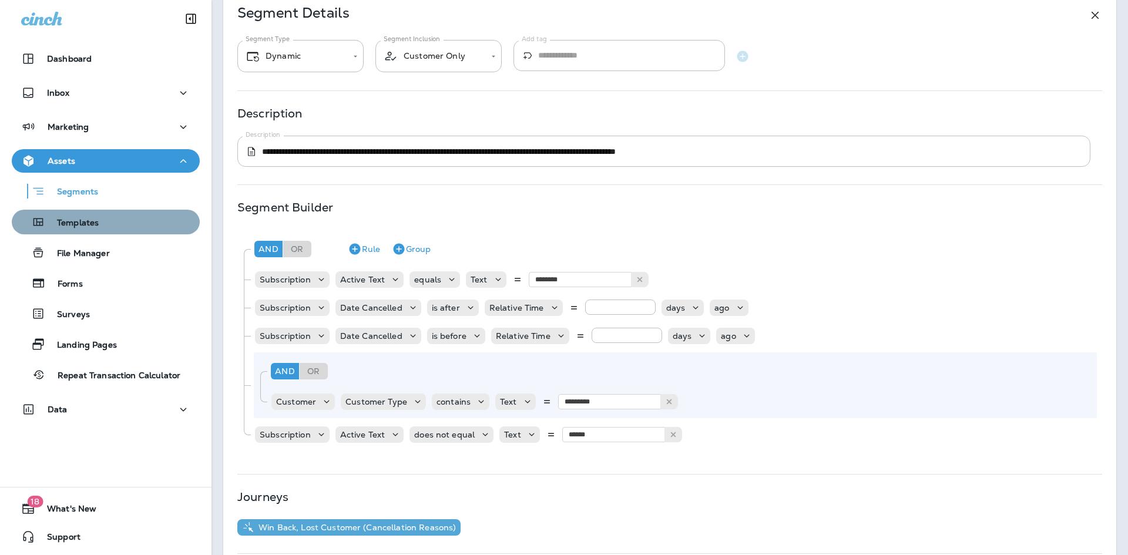
click at [107, 215] on div "Templates" at bounding box center [105, 222] width 179 height 18
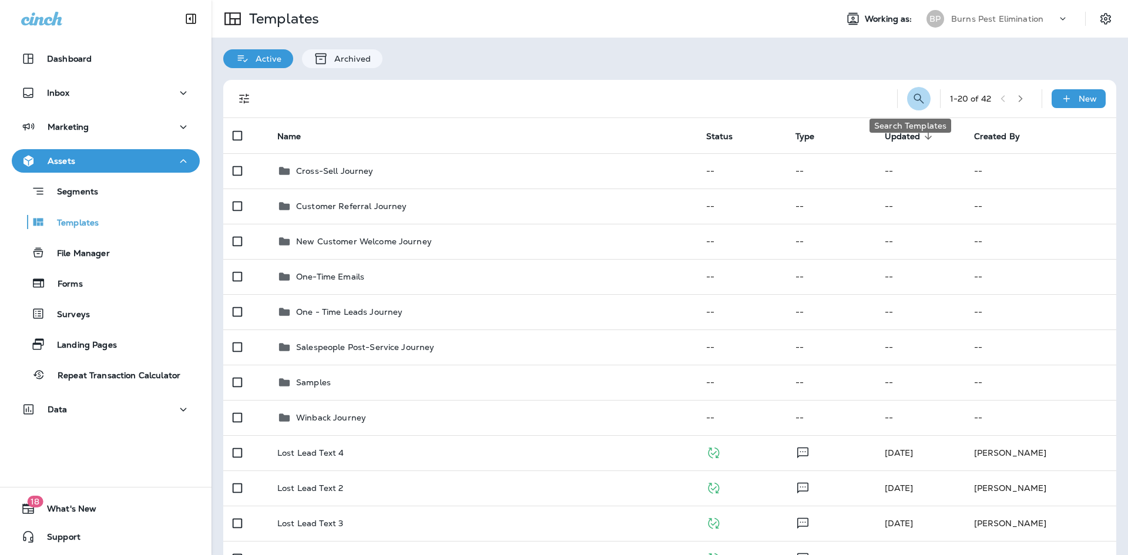
click at [919, 92] on button "Search Templates" at bounding box center [918, 98] width 23 height 23
click at [842, 98] on input "text" at bounding box center [866, 97] width 105 height 31
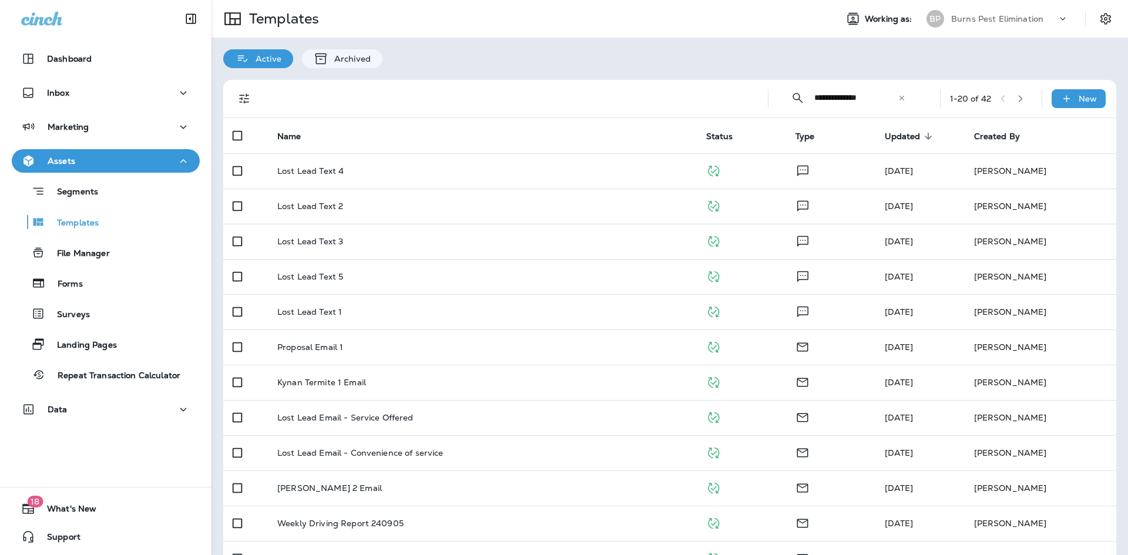
type input "**********"
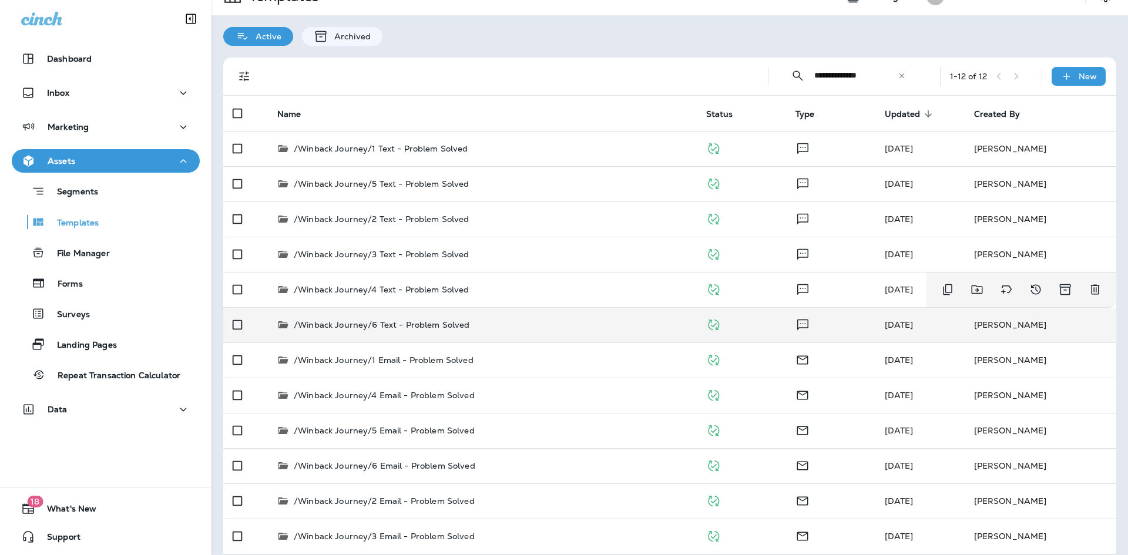
scroll to position [33, 0]
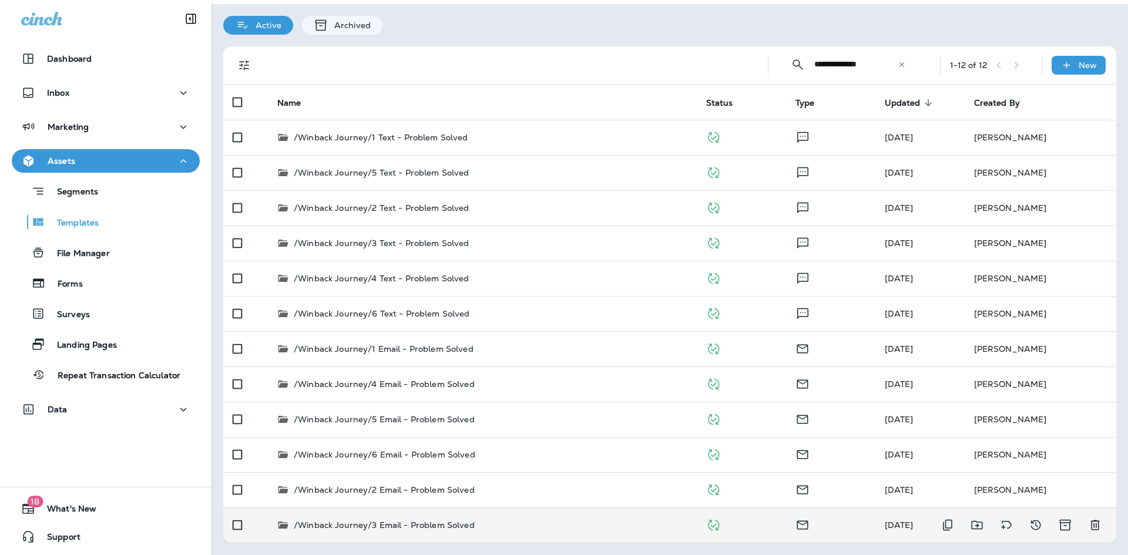
click at [515, 522] on div "/Winback Journey/3 Email - Problem Solved" at bounding box center [482, 525] width 410 height 12
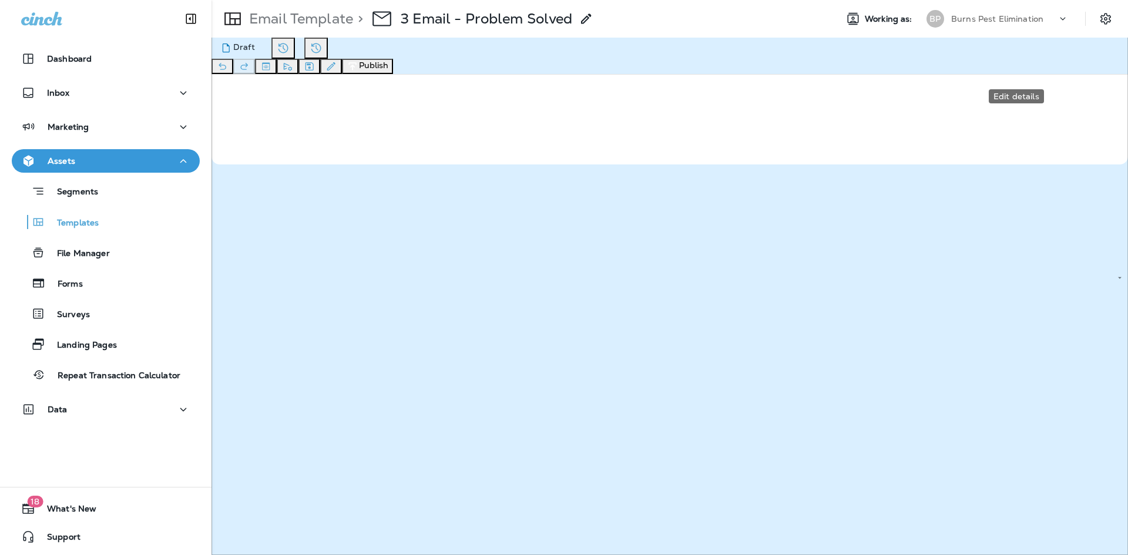
click at [342, 68] on button "Edit details" at bounding box center [331, 66] width 22 height 15
click at [616, 124] on input "**********" at bounding box center [572, 108] width 1144 height 31
click at [14, 21] on icon "close" at bounding box center [10, 17] width 7 height 7
